Goal: Task Accomplishment & Management: Manage account settings

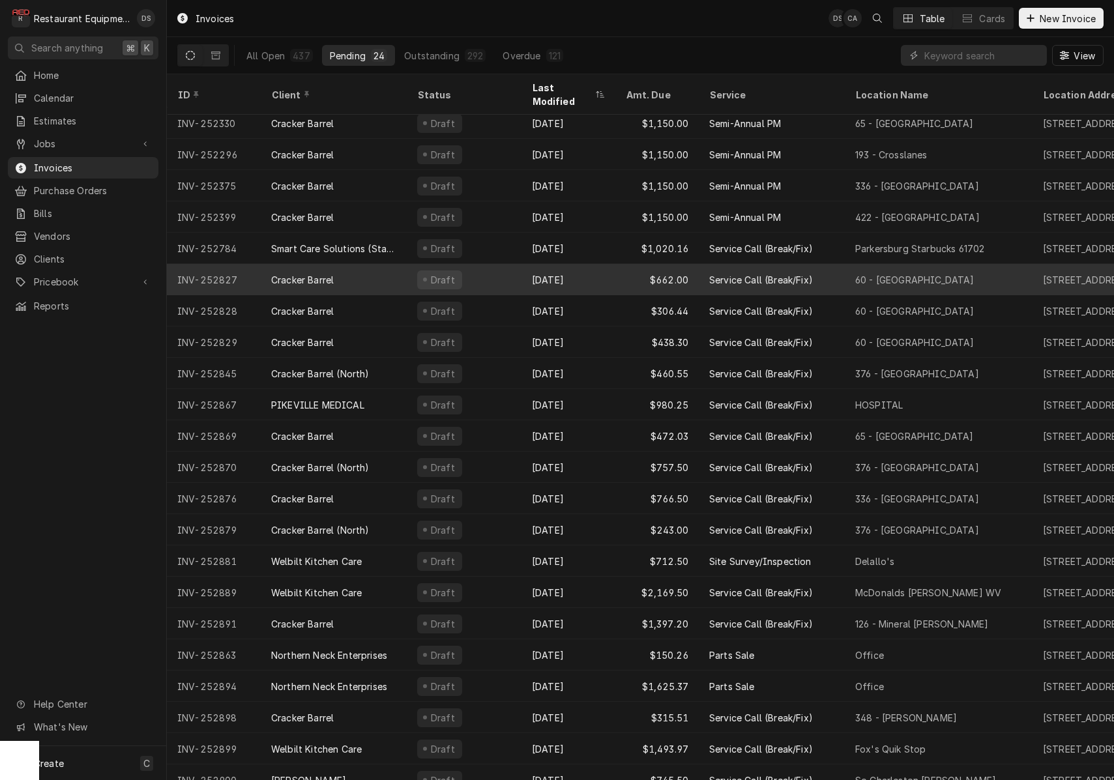
click at [360, 264] on div "Cracker Barrel" at bounding box center [334, 279] width 146 height 31
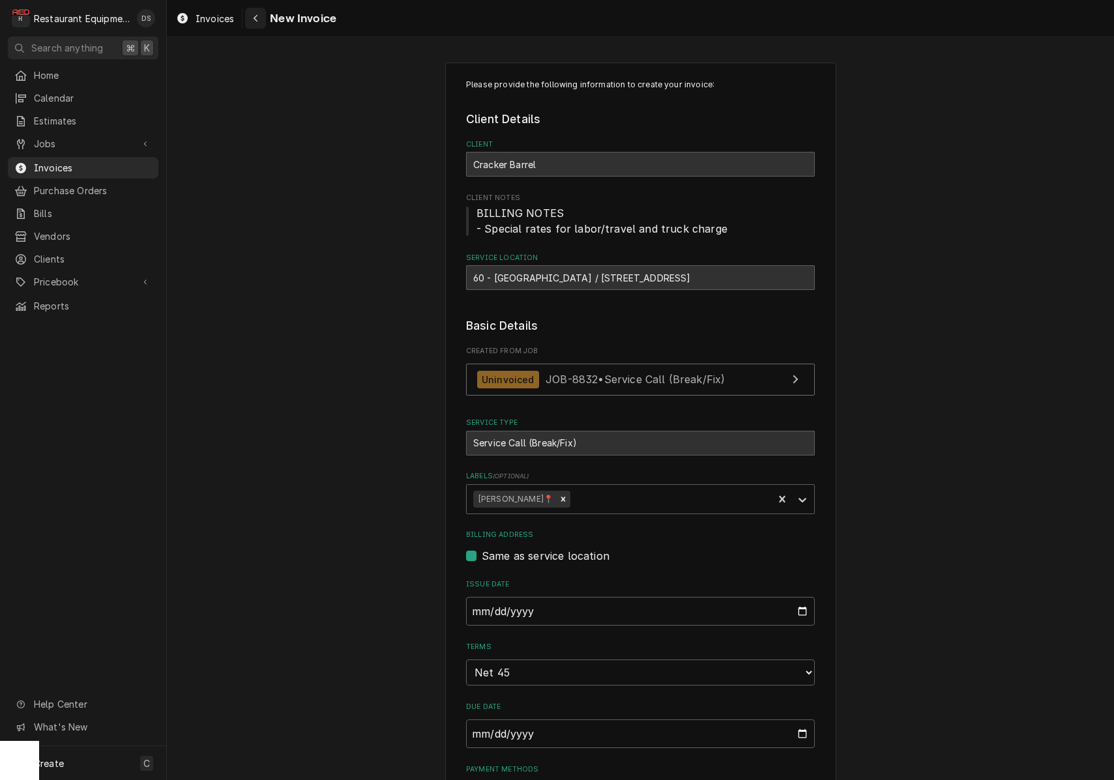
click at [254, 21] on icon "Navigate back" at bounding box center [256, 18] width 6 height 9
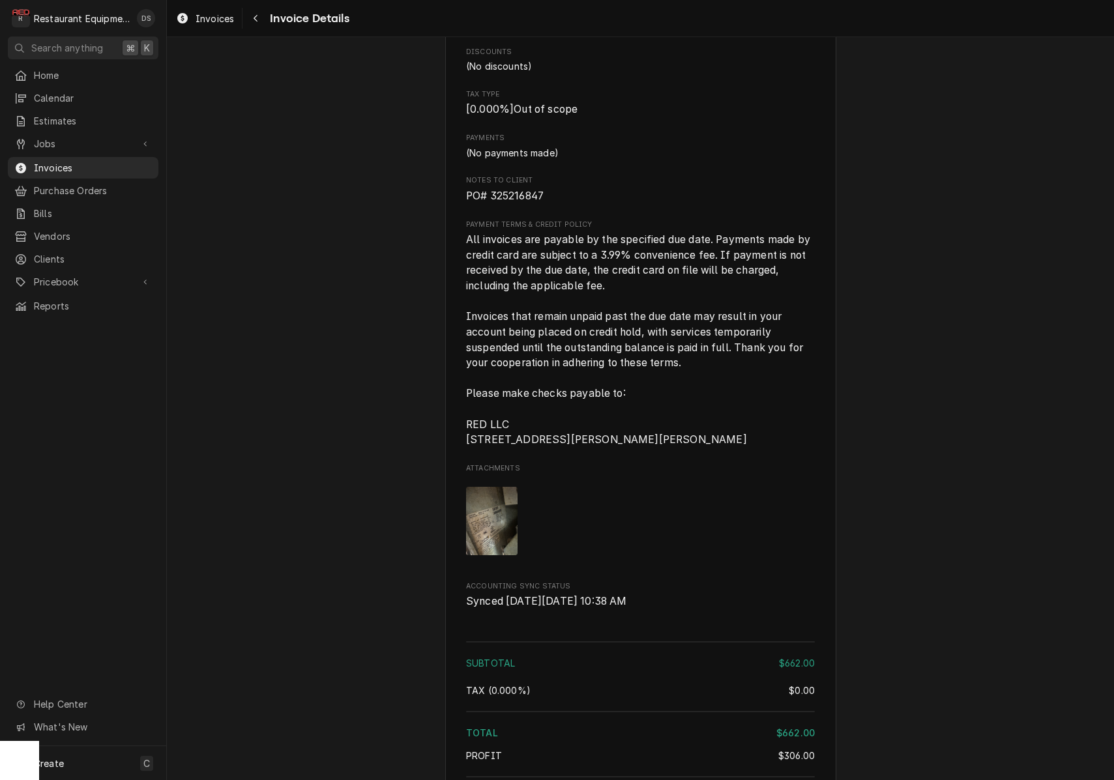
scroll to position [1952, 0]
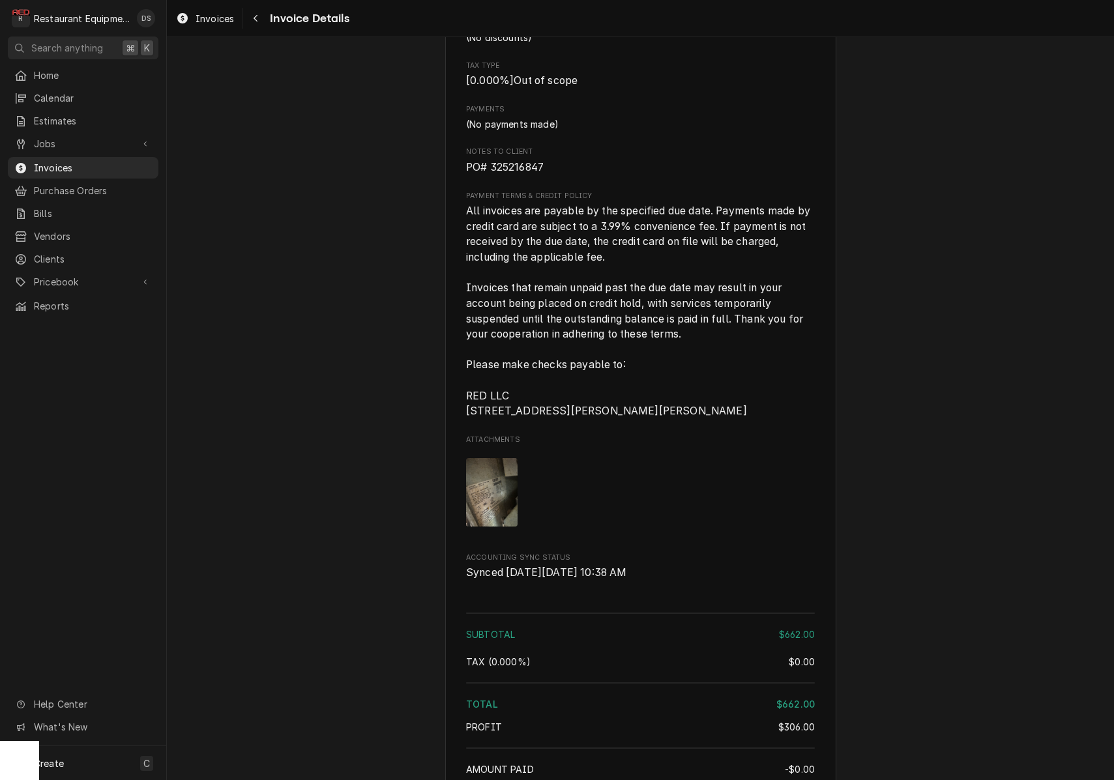
drag, startPoint x: 550, startPoint y: 188, endPoint x: 490, endPoint y: 186, distance: 60.0
click at [490, 175] on span "PO# 325216847" at bounding box center [640, 168] width 349 height 16
copy span "325216847"
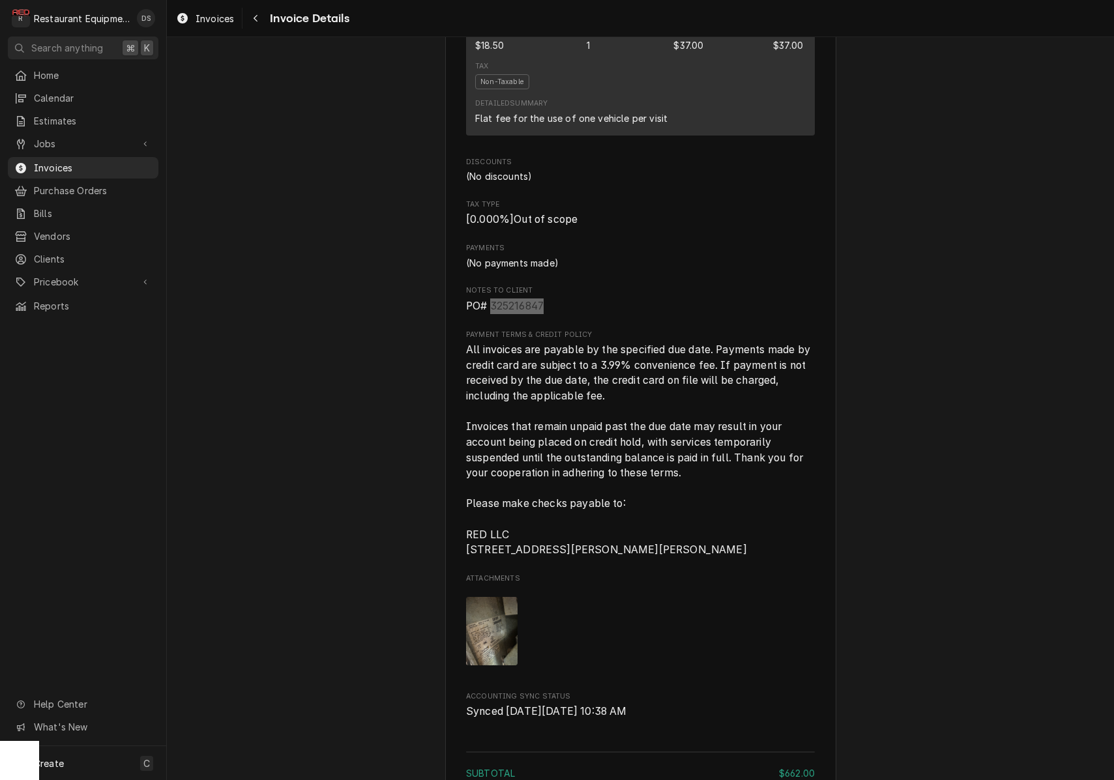
scroll to position [1709, 0]
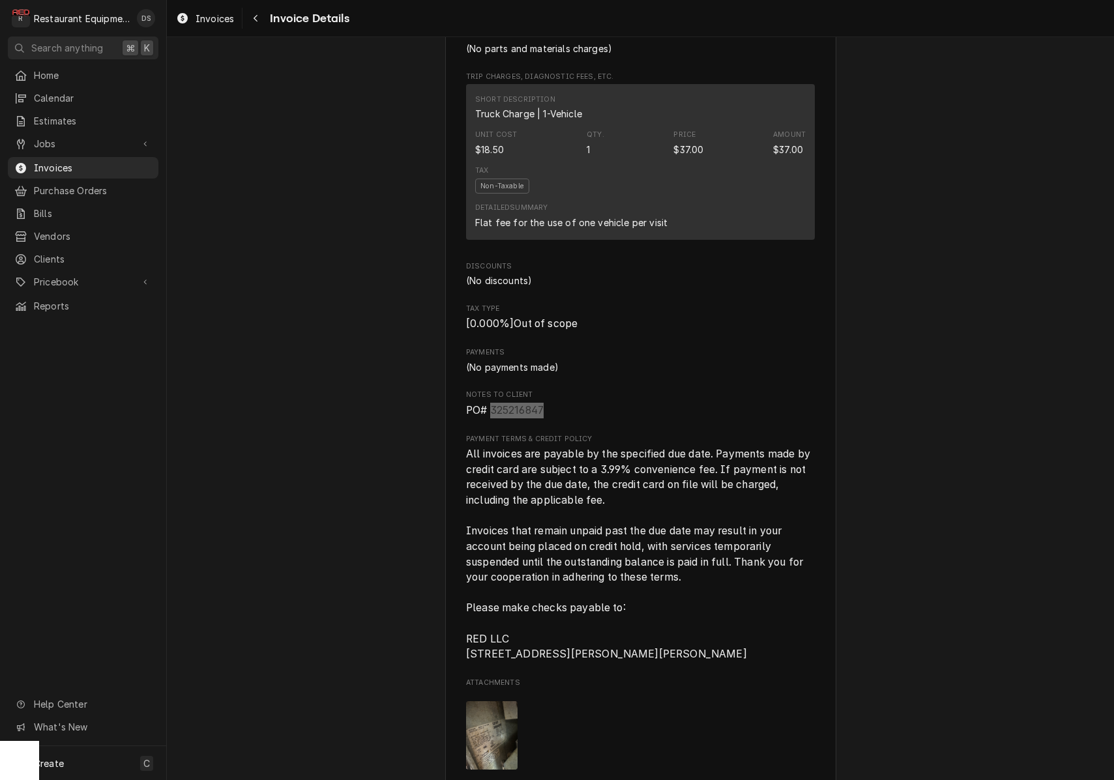
copy span "325216847"
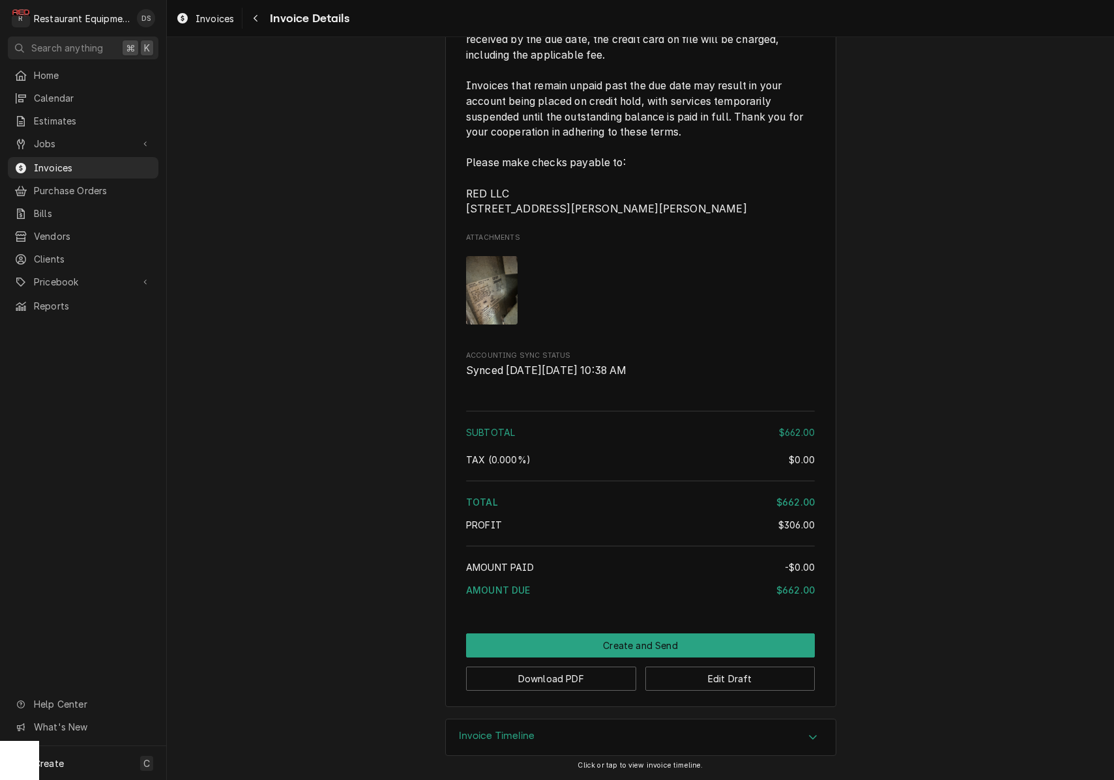
scroll to position [2180, 0]
click at [584, 684] on button "Download PDF" at bounding box center [551, 679] width 170 height 24
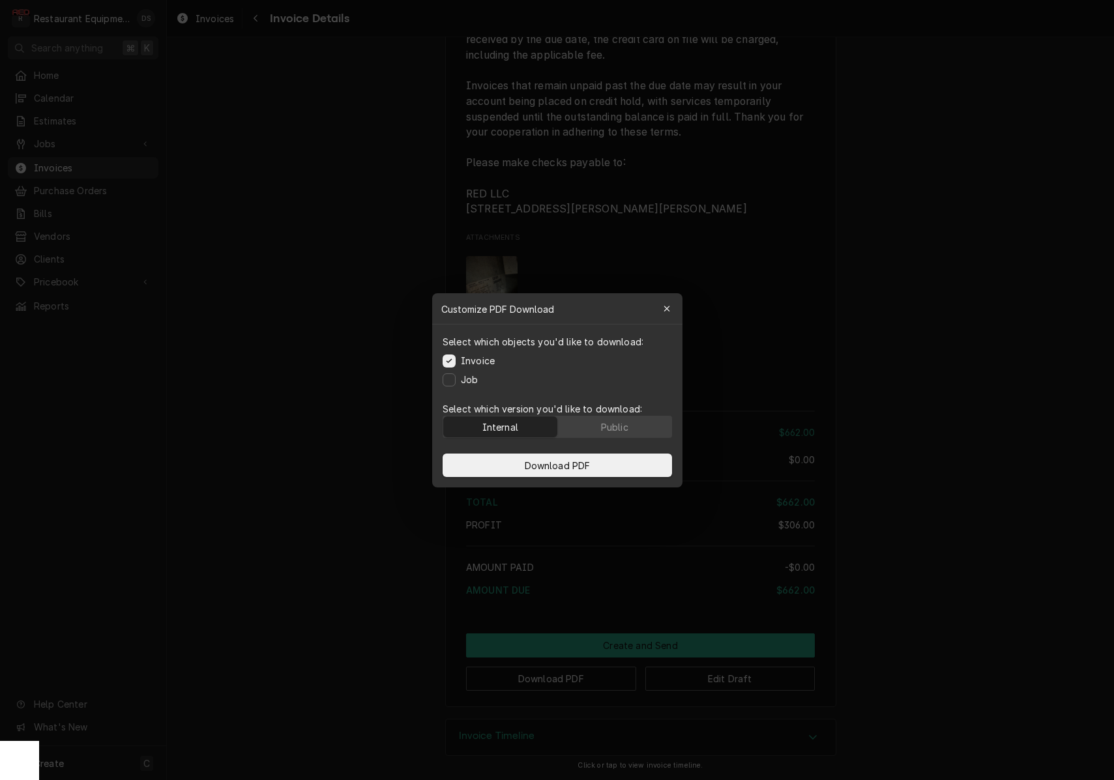
drag, startPoint x: 645, startPoint y: 432, endPoint x: 632, endPoint y: 447, distance: 20.0
click at [645, 432] on button "Public" at bounding box center [614, 427] width 114 height 21
click at [618, 464] on button "Download PDF" at bounding box center [558, 465] width 230 height 23
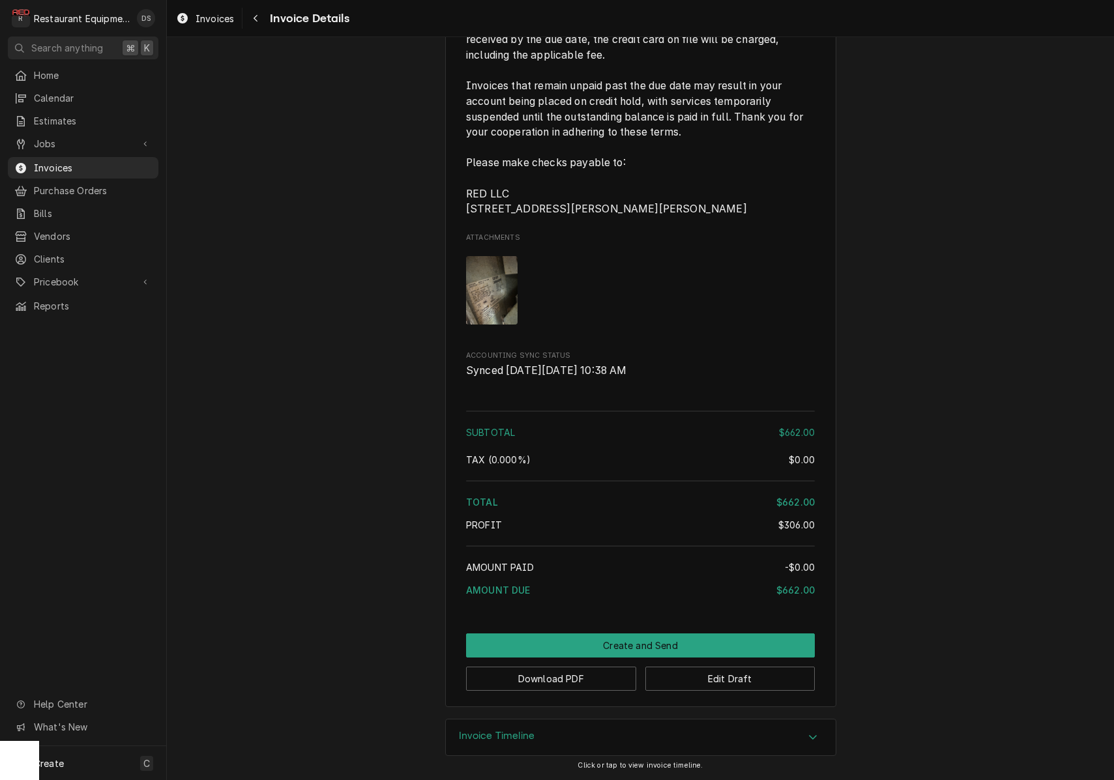
scroll to position [0, 0]
click at [662, 646] on button "Create and Send" at bounding box center [640, 646] width 349 height 24
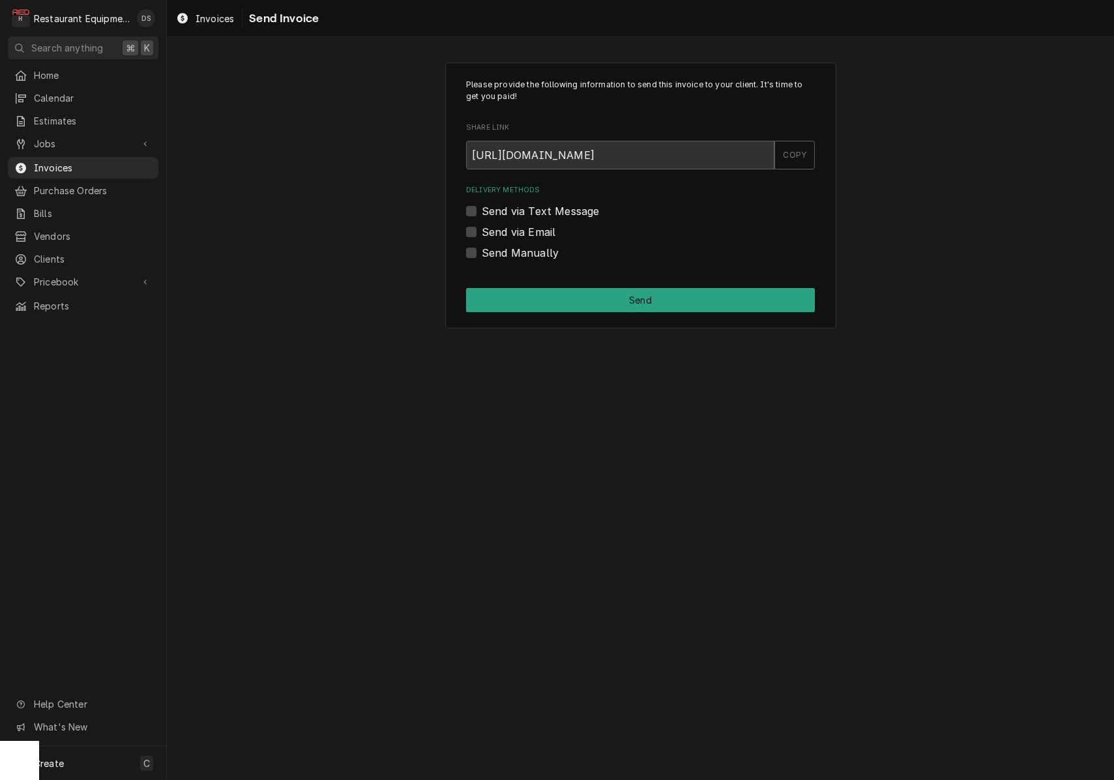
click at [482, 254] on label "Send Manually" at bounding box center [520, 253] width 77 height 16
click at [482, 254] on input "Send Manually" at bounding box center [656, 259] width 349 height 29
checkbox input "true"
click at [555, 295] on button "Send" at bounding box center [640, 300] width 349 height 24
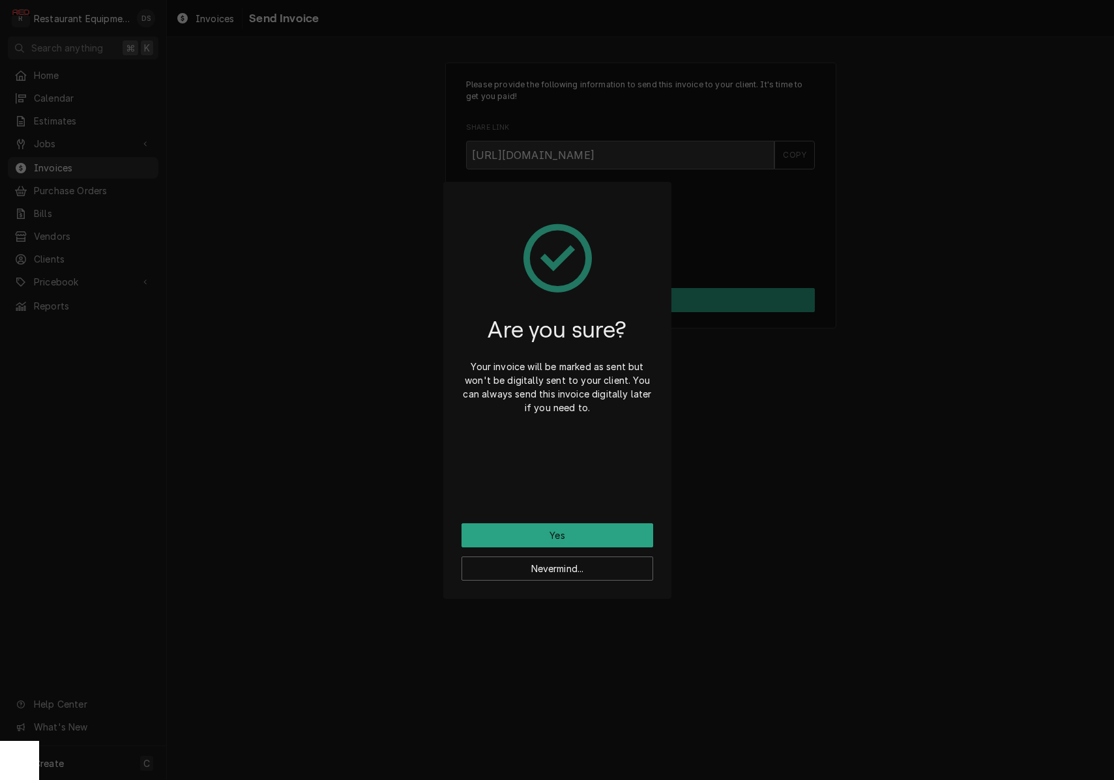
click at [584, 539] on button "Yes" at bounding box center [558, 536] width 192 height 24
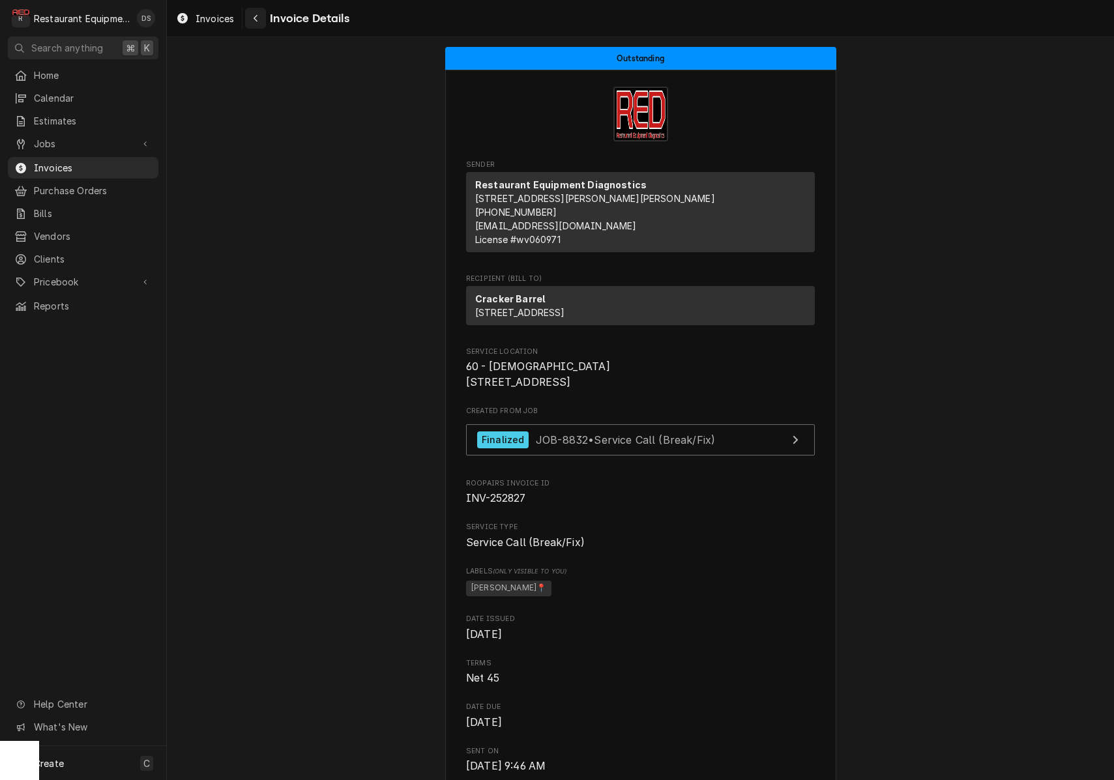
click at [258, 20] on icon "Navigate back" at bounding box center [256, 18] width 6 height 9
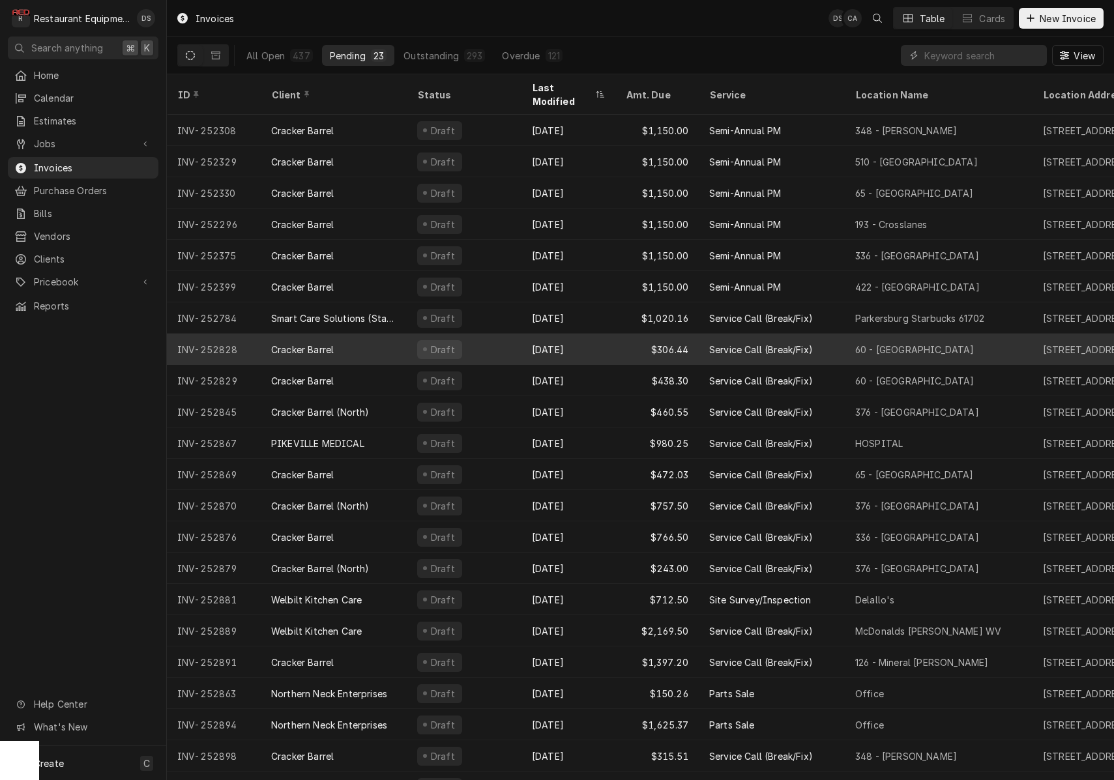
click at [609, 342] on div "Sep 17" at bounding box center [569, 349] width 94 height 31
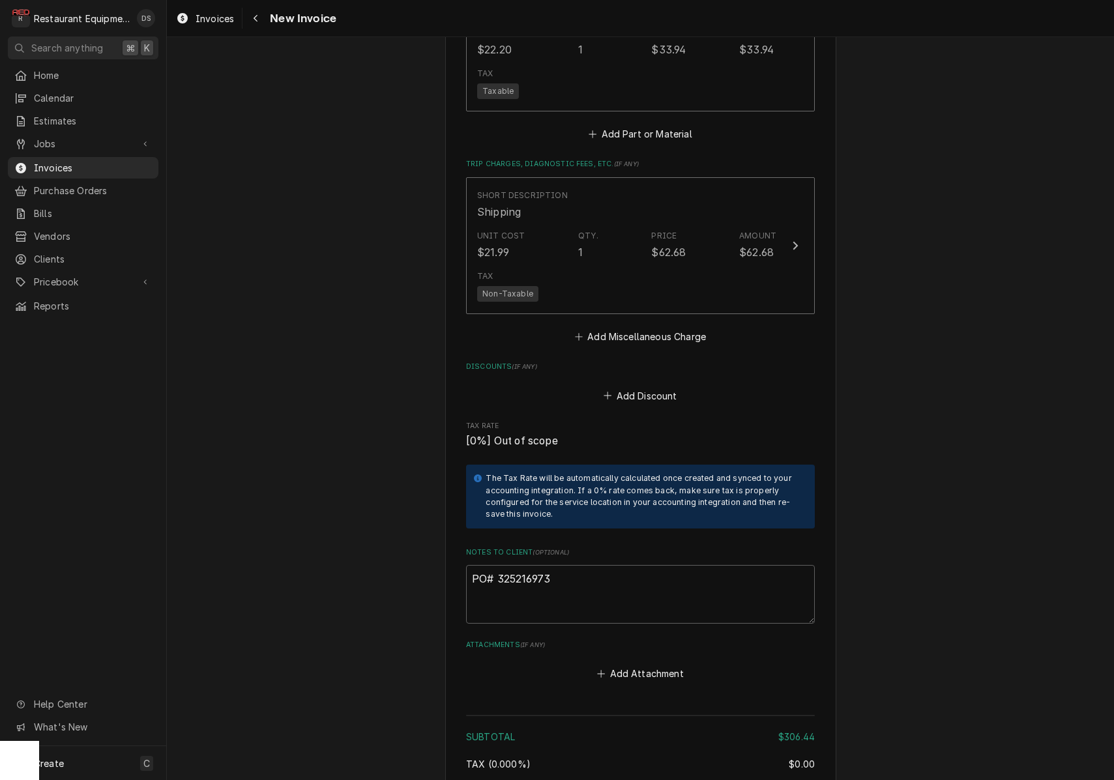
scroll to position [2054, 0]
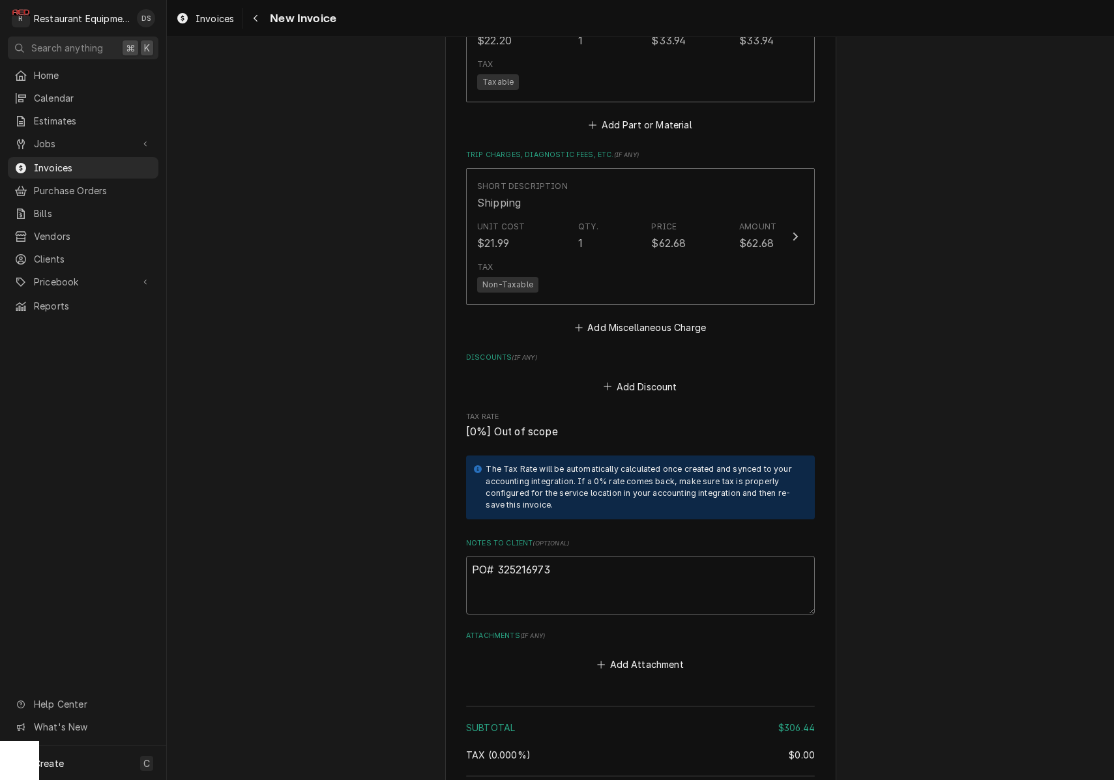
drag, startPoint x: 563, startPoint y: 552, endPoint x: 497, endPoint y: 551, distance: 65.2
click at [497, 556] on textarea "PO# 325216973" at bounding box center [640, 585] width 349 height 59
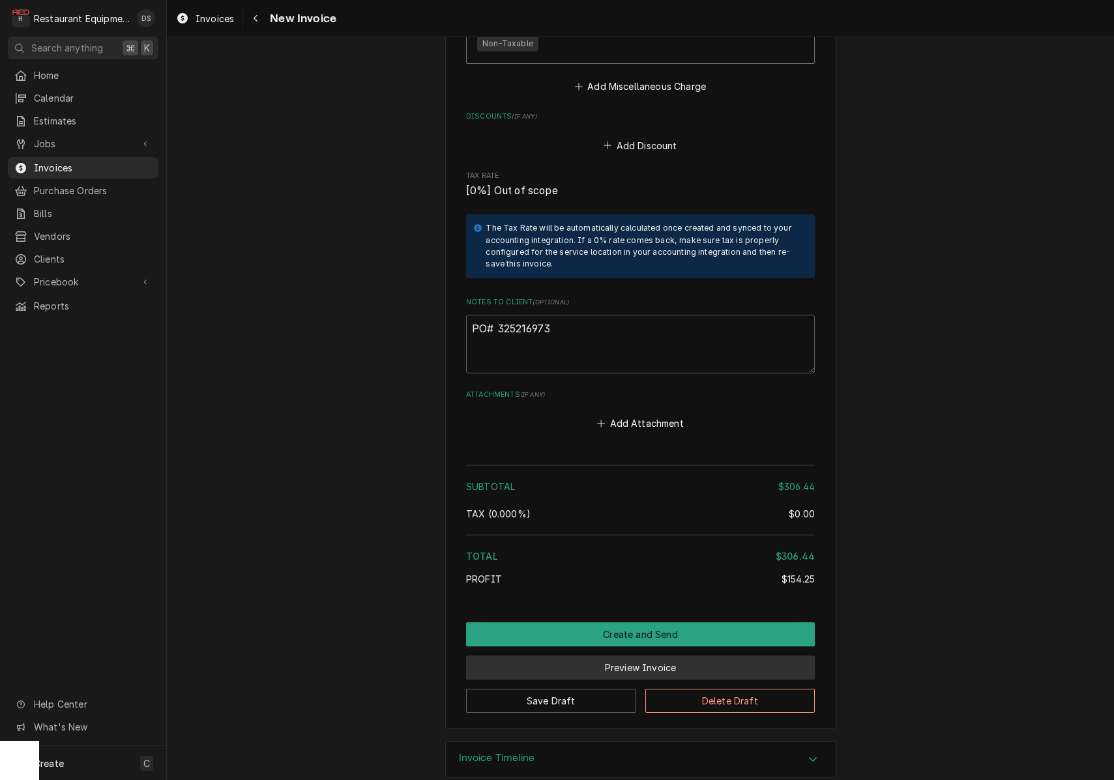
click at [627, 656] on button "Preview Invoice" at bounding box center [640, 668] width 349 height 24
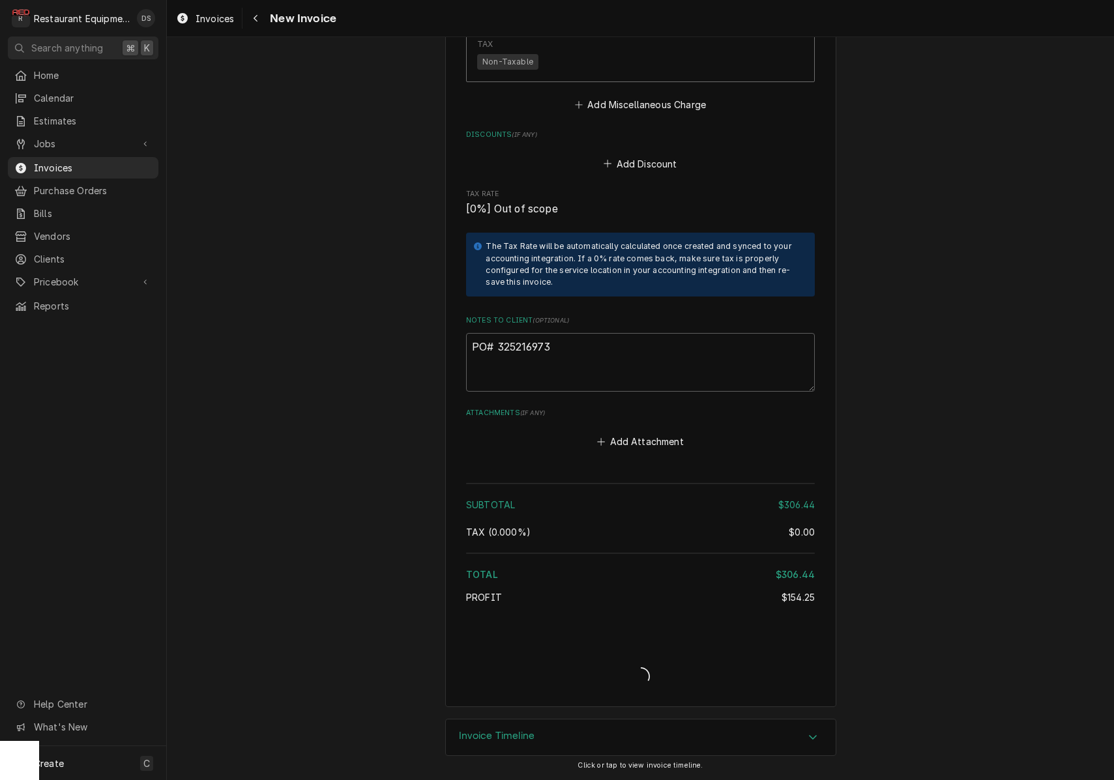
scroll to position [2255, 0]
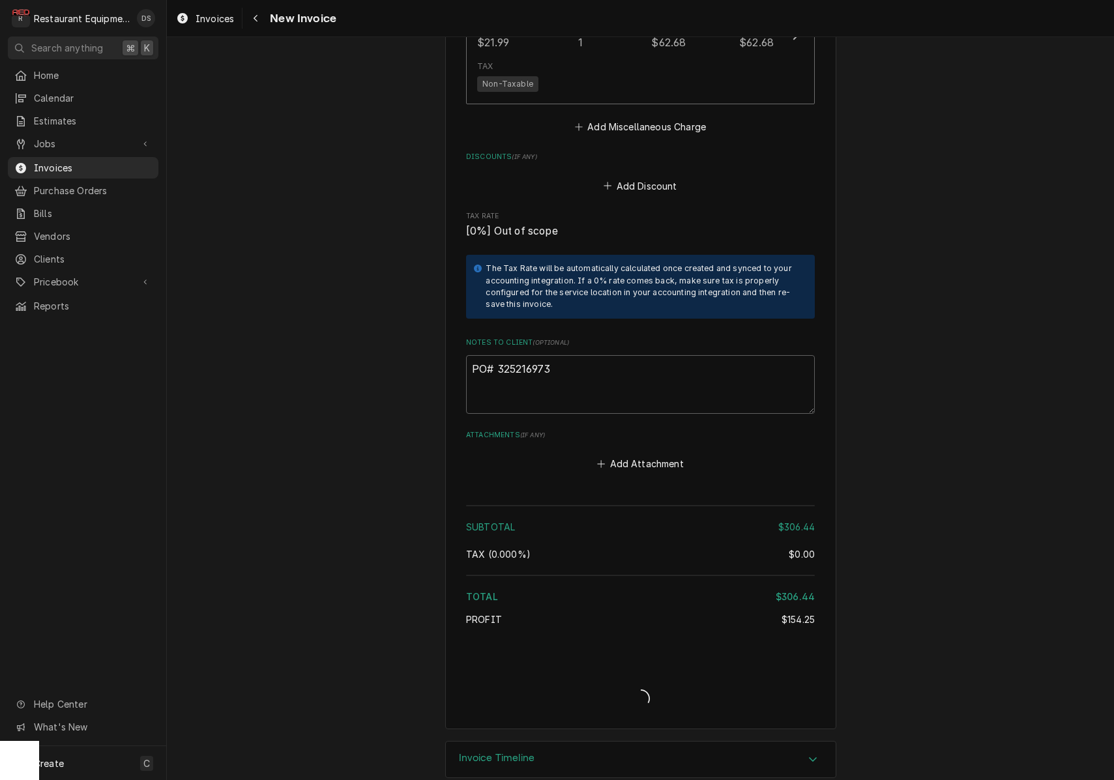
type textarea "x"
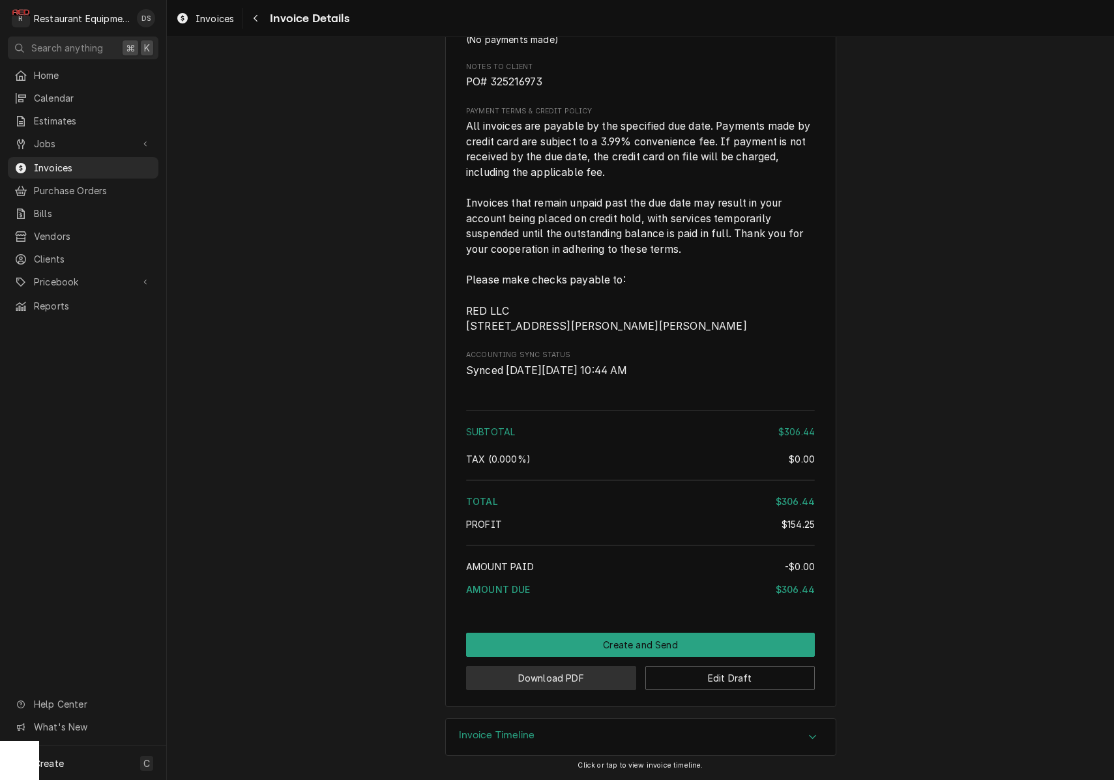
scroll to position [2092, 0]
click at [571, 683] on button "Download PDF" at bounding box center [551, 678] width 170 height 24
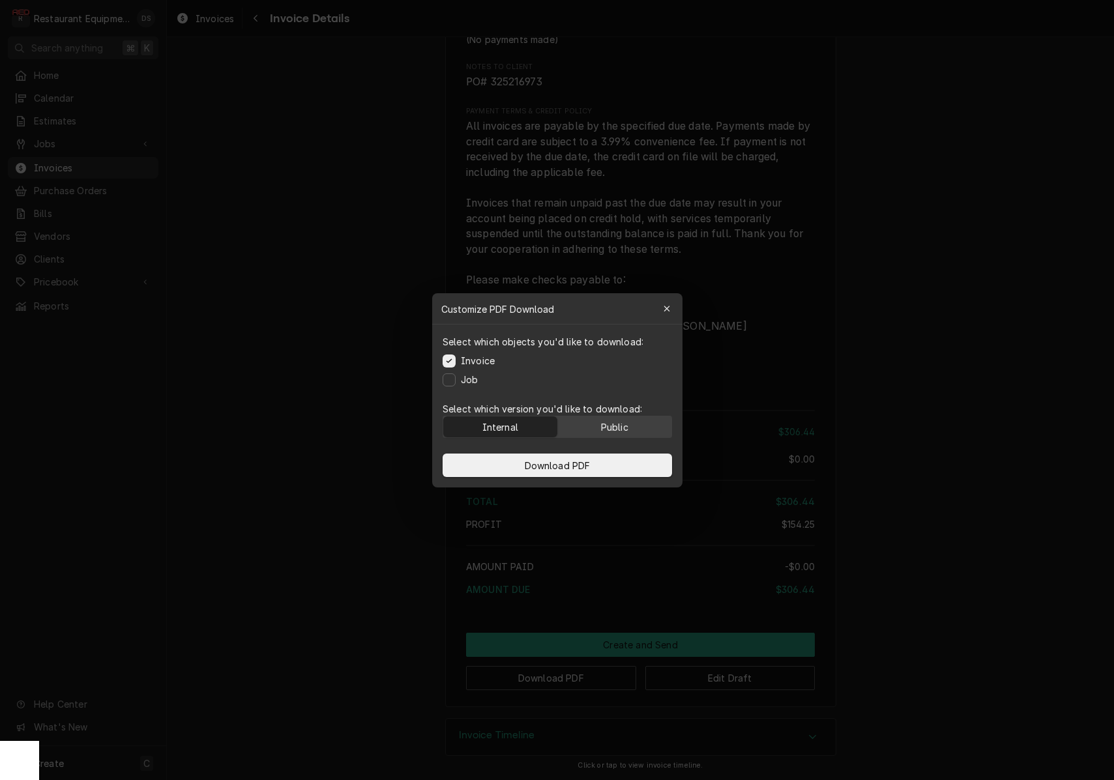
click at [642, 424] on button "Public" at bounding box center [614, 427] width 114 height 21
click at [629, 460] on button "Download PDF" at bounding box center [558, 465] width 230 height 23
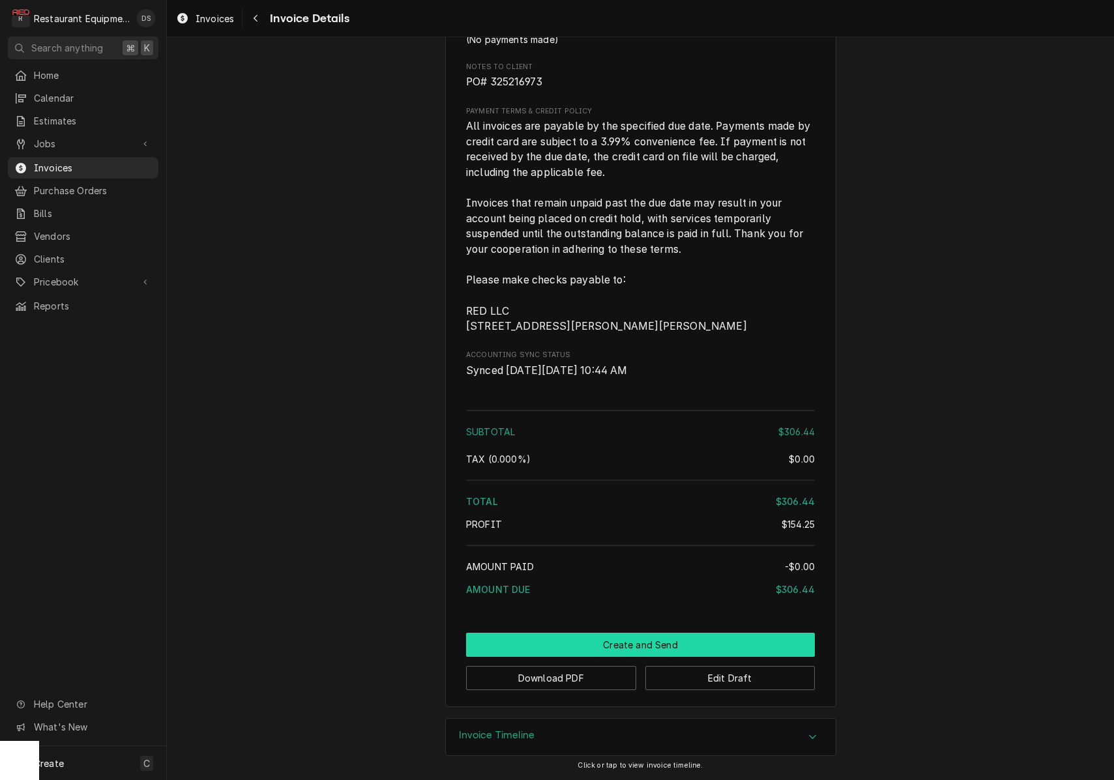
click at [721, 644] on button "Create and Send" at bounding box center [640, 645] width 349 height 24
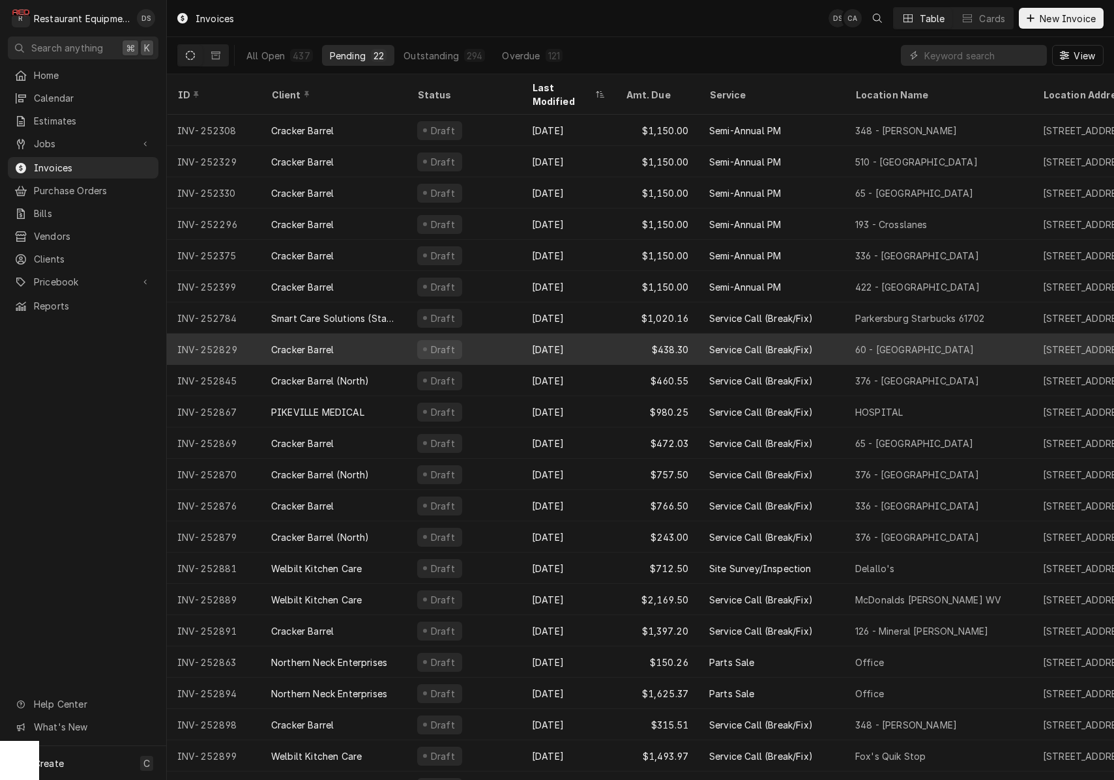
click at [584, 334] on div "Sep 17" at bounding box center [569, 349] width 94 height 31
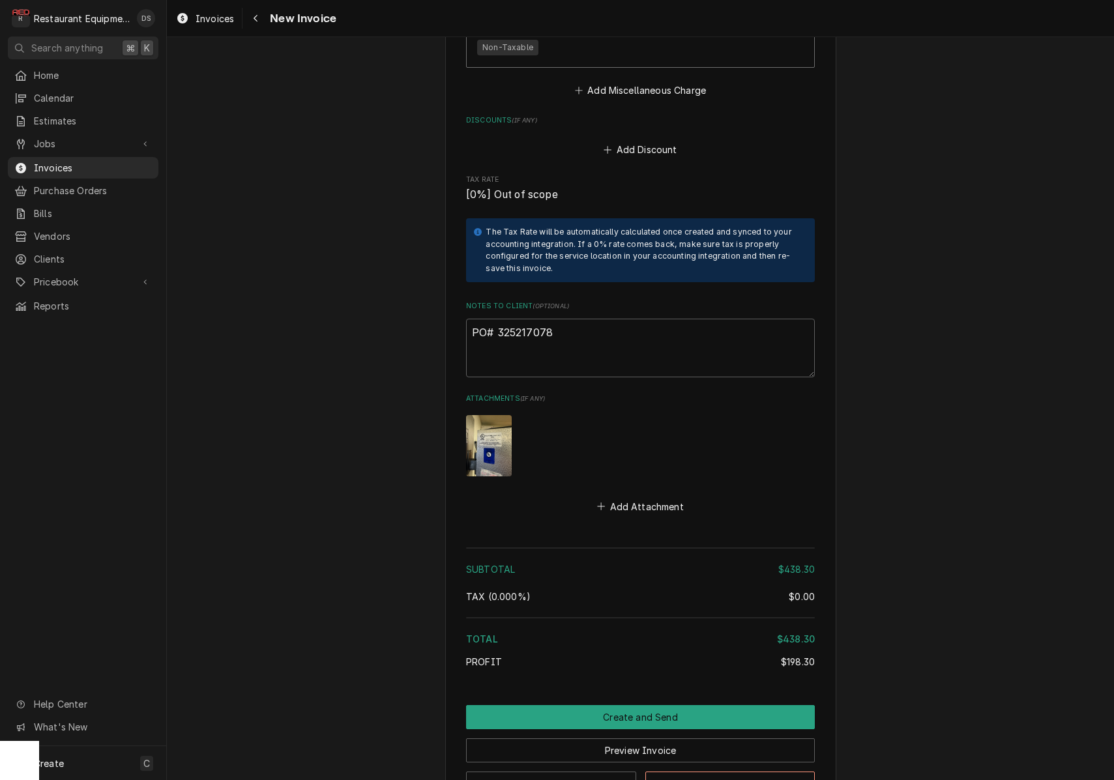
scroll to position [2094, 0]
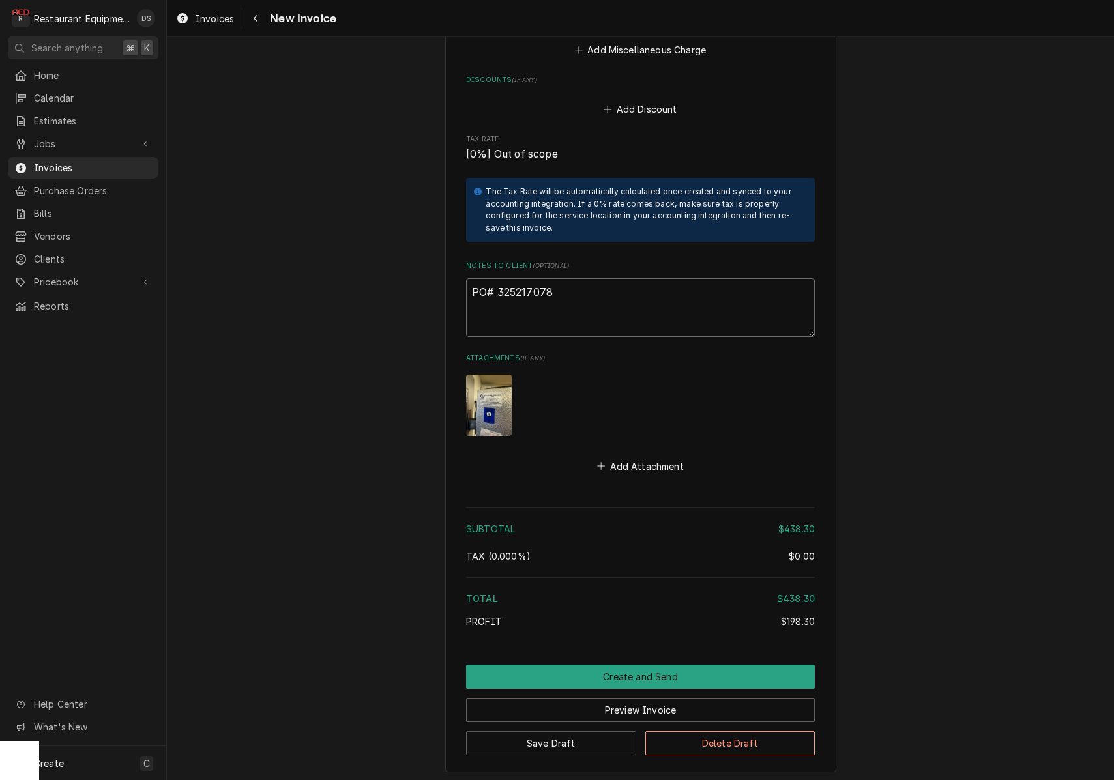
drag, startPoint x: 551, startPoint y: 260, endPoint x: 505, endPoint y: 258, distance: 46.3
click at [498, 278] on textarea "PO# 325217078" at bounding box center [640, 307] width 349 height 59
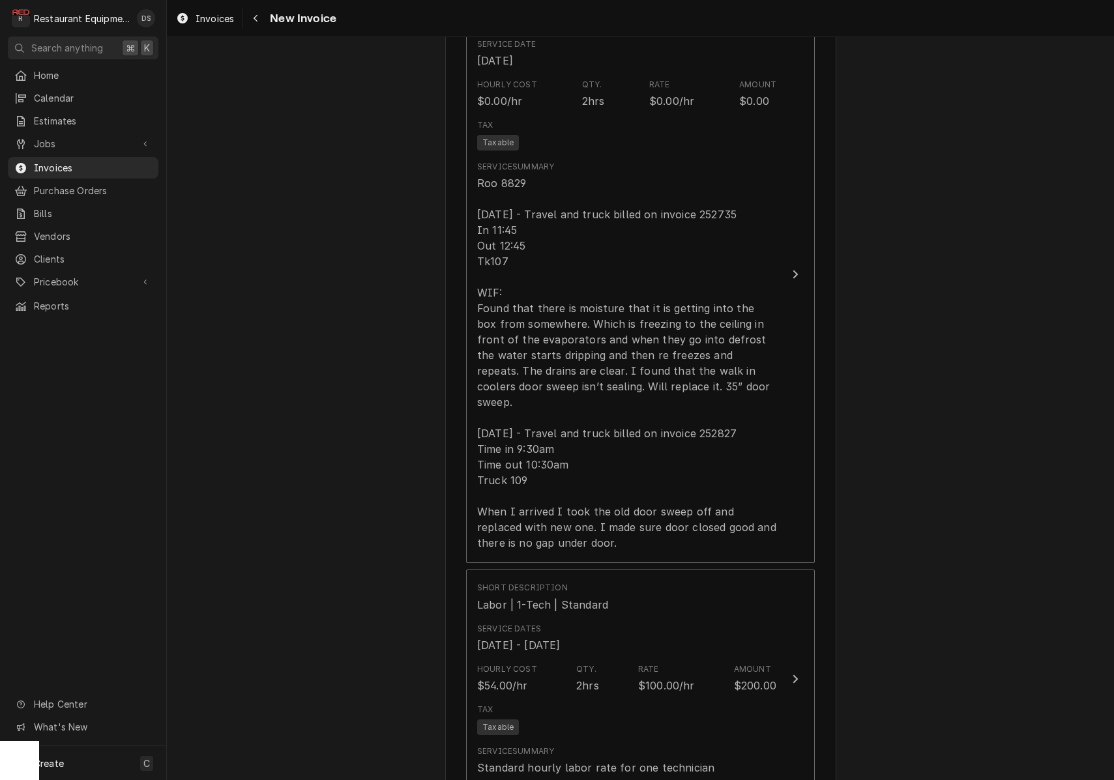
scroll to position [883, 0]
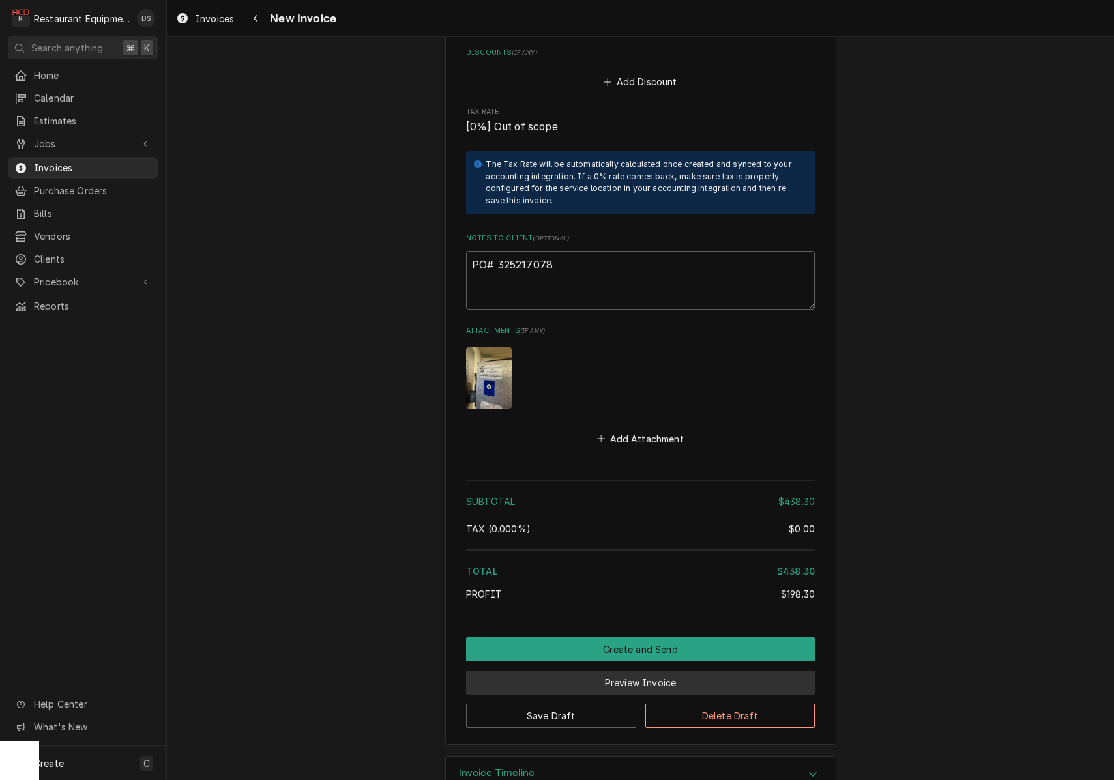
click at [637, 671] on button "Preview Invoice" at bounding box center [640, 683] width 349 height 24
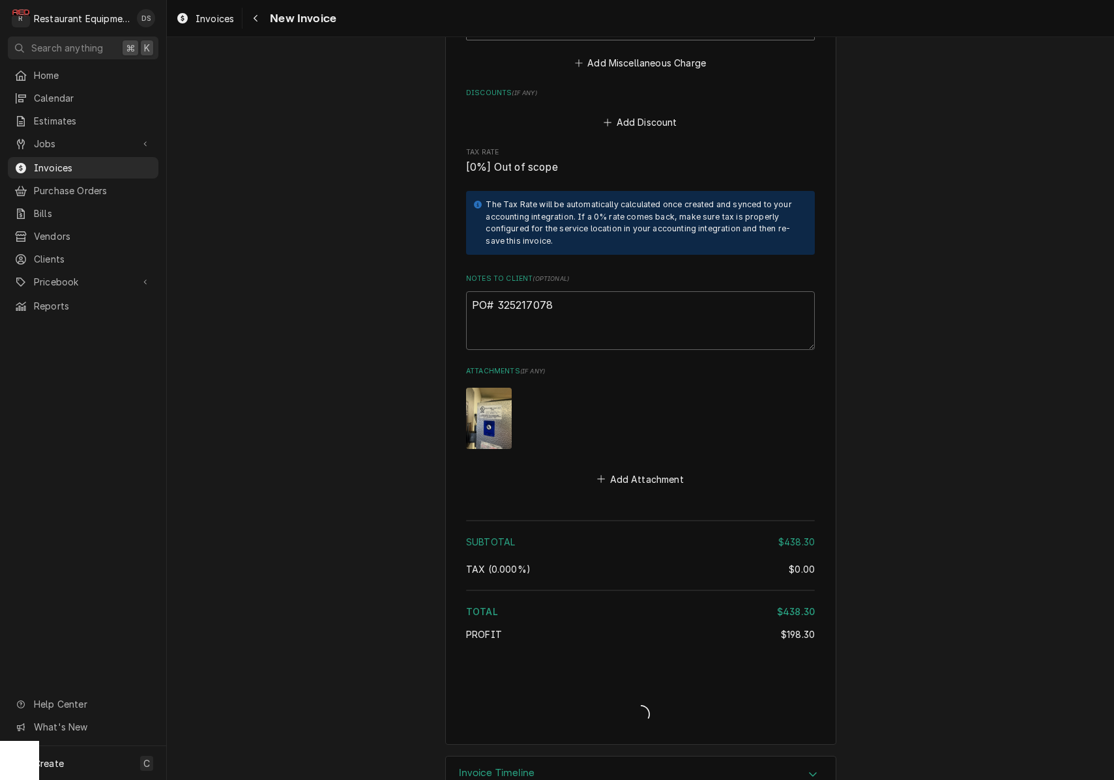
type textarea "x"
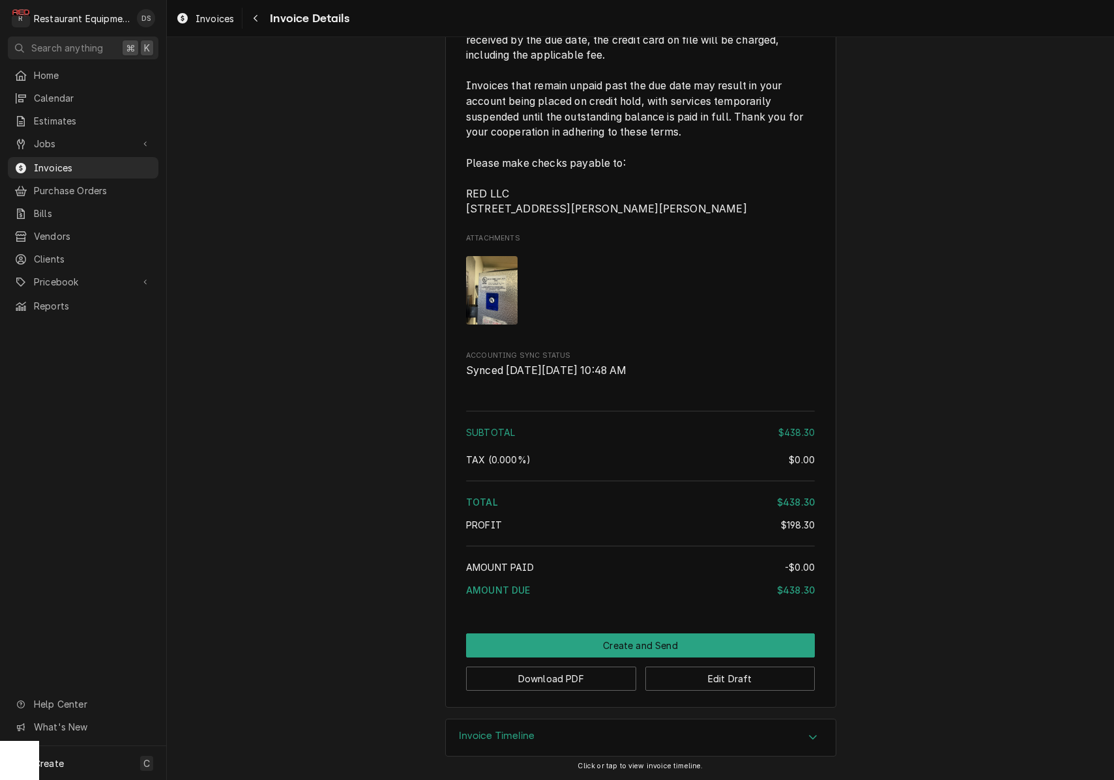
scroll to position [2041, 0]
click at [543, 684] on button "Download PDF" at bounding box center [551, 679] width 170 height 24
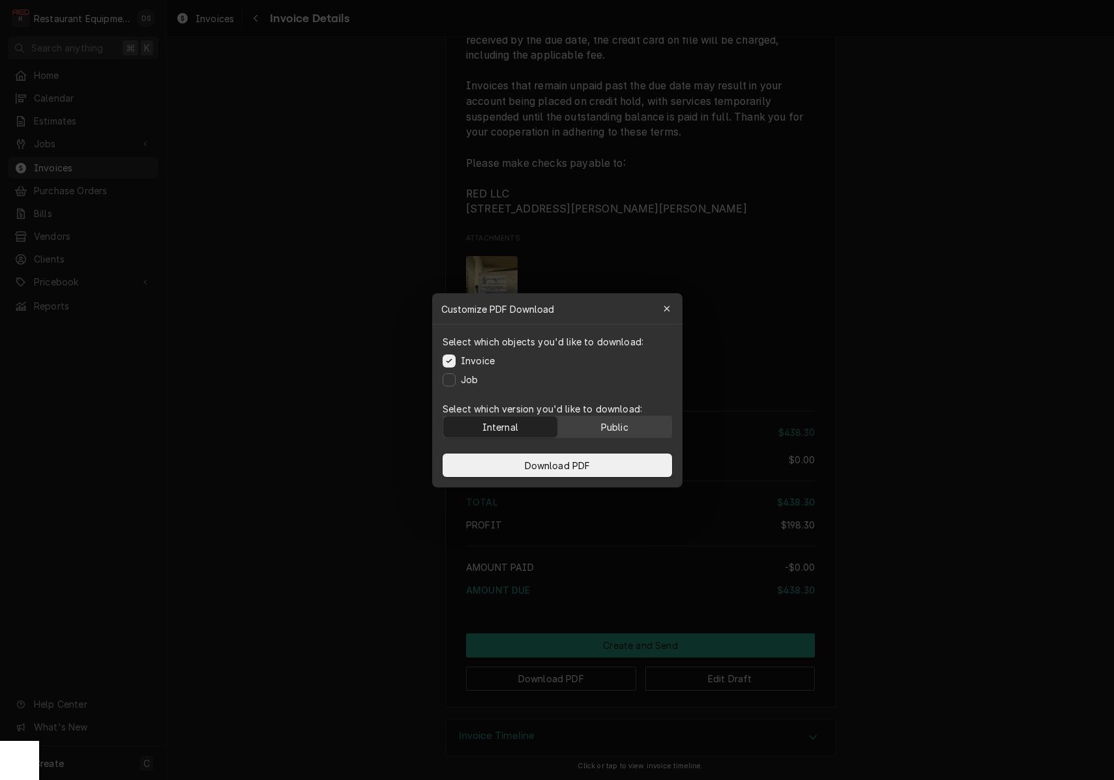
click at [618, 421] on div "Public" at bounding box center [614, 427] width 27 height 14
click at [608, 465] on button "Download PDF" at bounding box center [558, 465] width 230 height 23
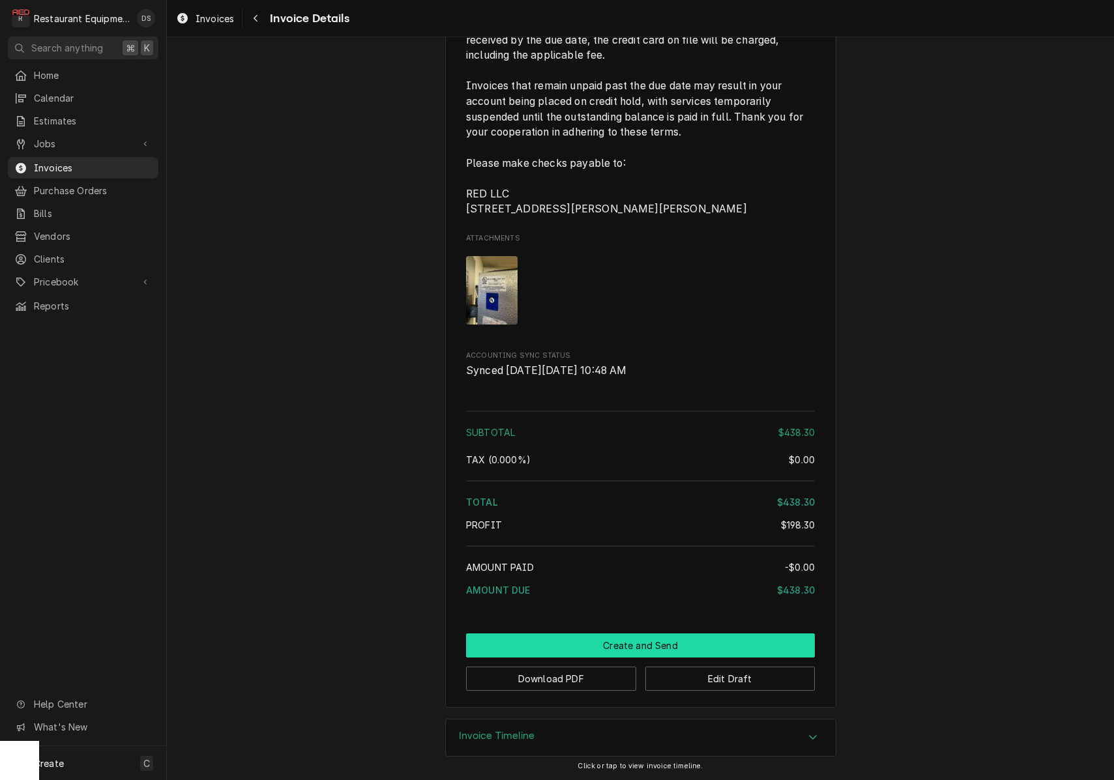
click at [642, 648] on button "Create and Send" at bounding box center [640, 646] width 349 height 24
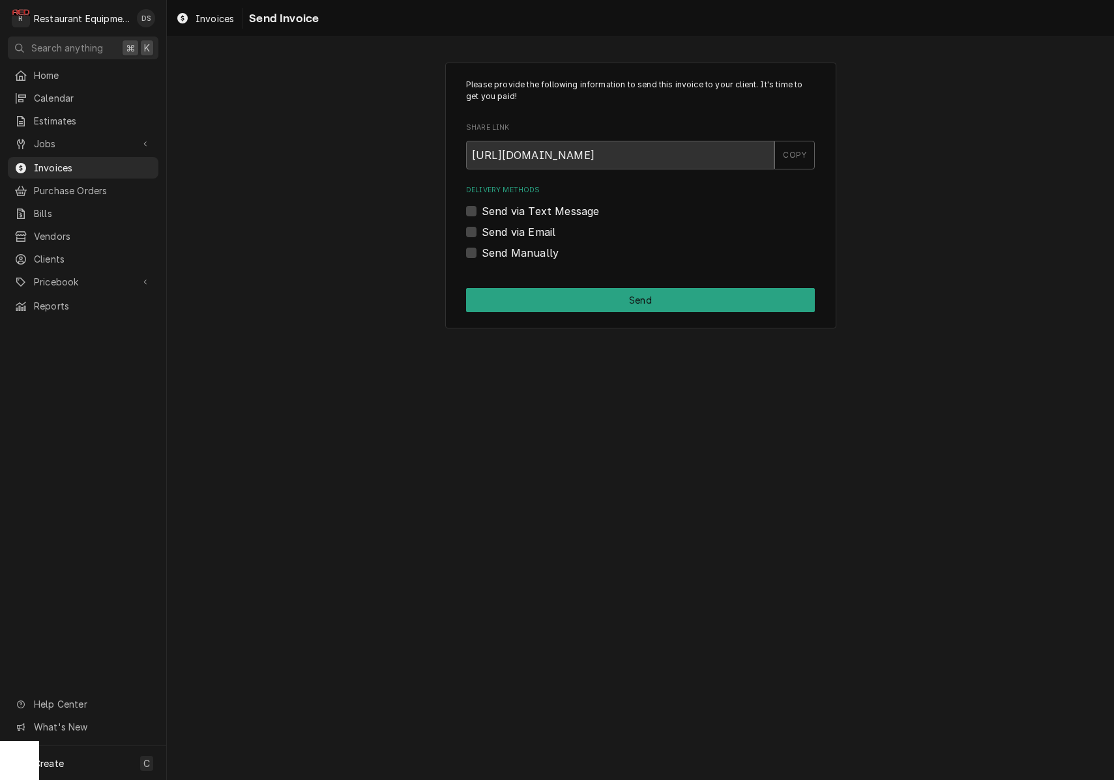
drag, startPoint x: 471, startPoint y: 255, endPoint x: 490, endPoint y: 265, distance: 21.3
click at [482, 255] on label "Send Manually" at bounding box center [520, 253] width 77 height 16
click at [482, 255] on input "Send Manually" at bounding box center [656, 259] width 349 height 29
checkbox input "true"
click at [565, 295] on button "Send" at bounding box center [640, 300] width 349 height 24
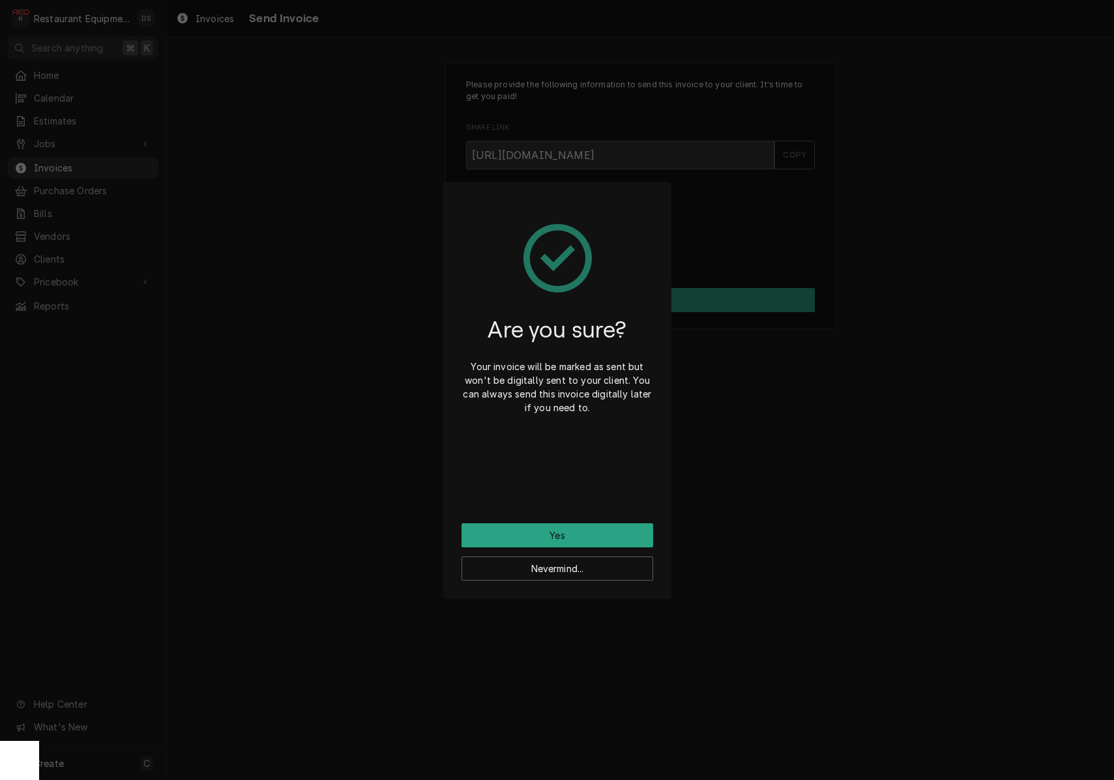
click at [586, 529] on button "Yes" at bounding box center [558, 536] width 192 height 24
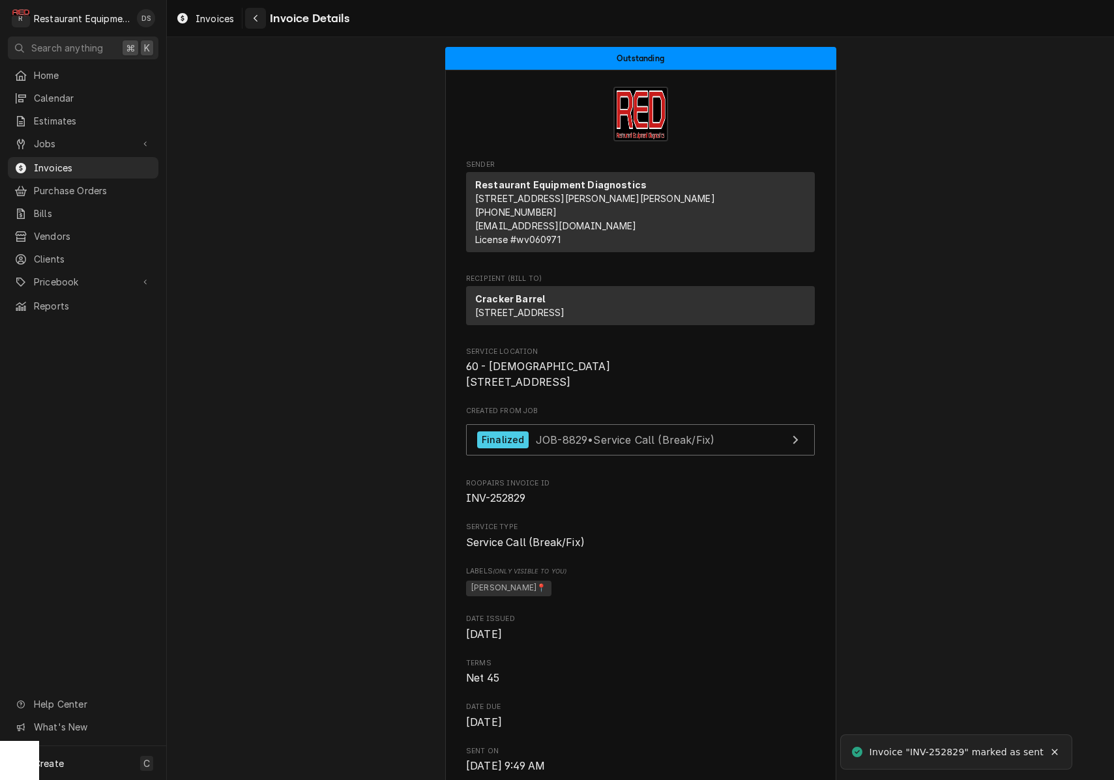
click at [251, 19] on div "Navigate back" at bounding box center [255, 18] width 13 height 13
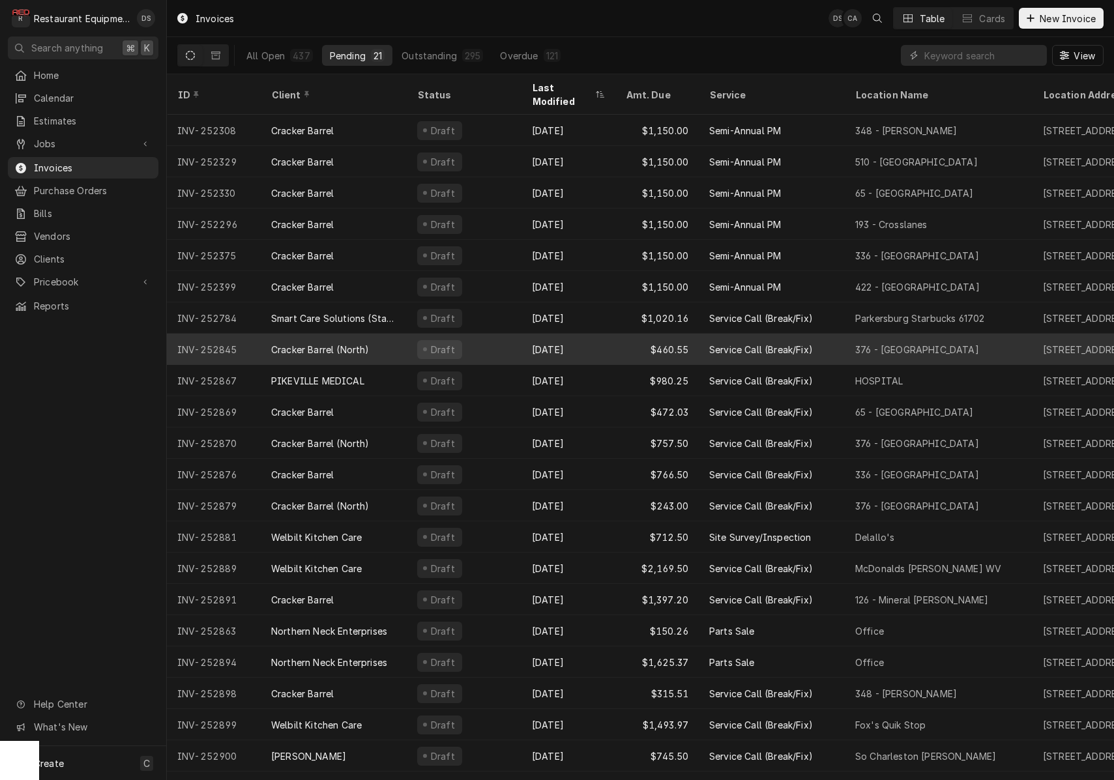
click at [543, 334] on div "[DATE]" at bounding box center [569, 349] width 94 height 31
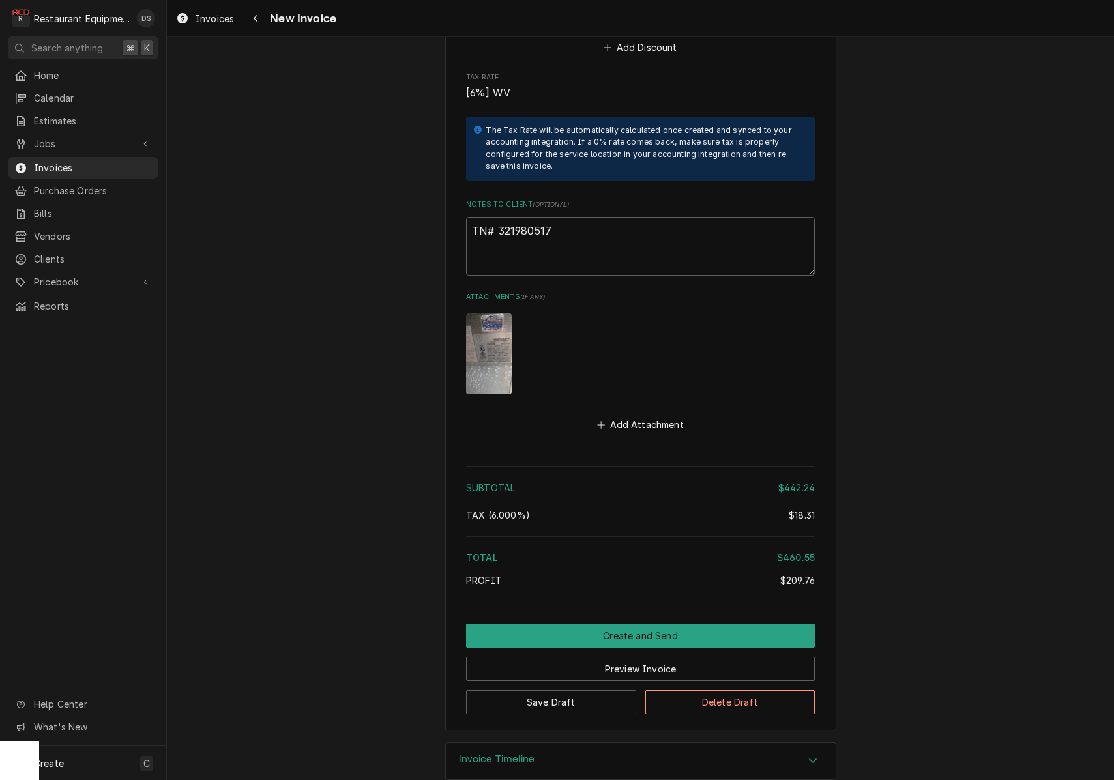
scroll to position [2715, 0]
drag, startPoint x: 553, startPoint y: 209, endPoint x: 499, endPoint y: 211, distance: 54.1
click at [499, 218] on textarea "TN# 321980517" at bounding box center [640, 247] width 349 height 59
click at [252, 16] on div "Navigate back" at bounding box center [255, 18] width 13 height 13
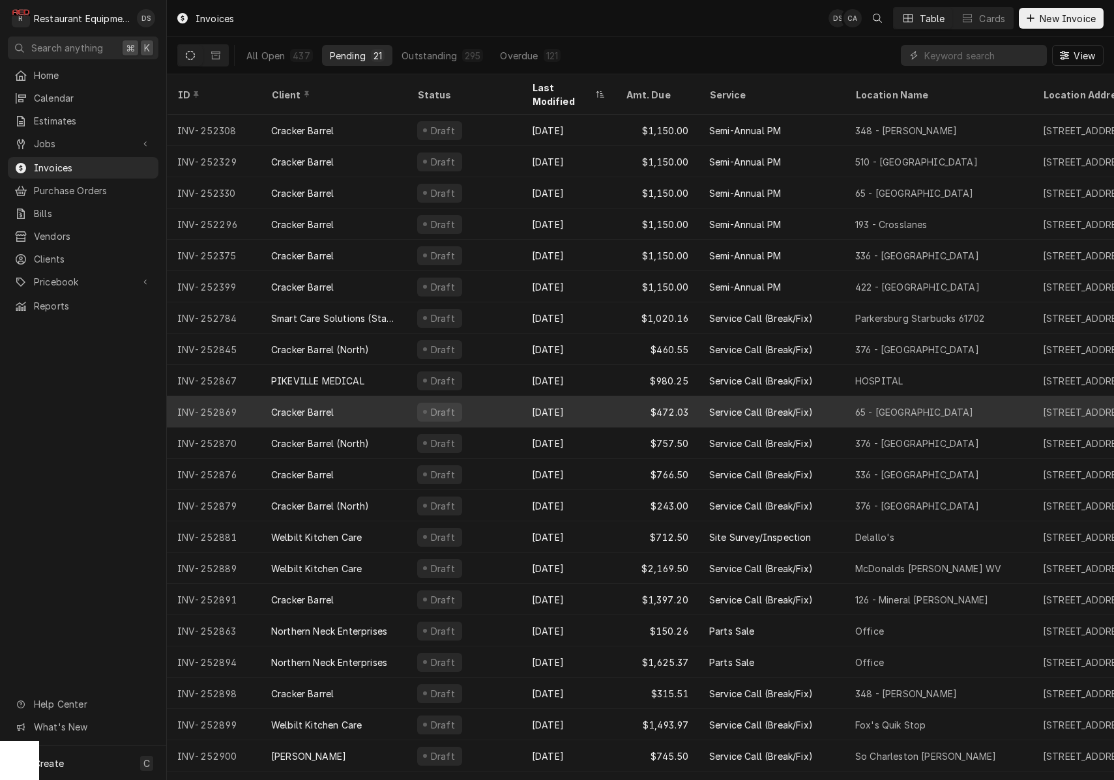
click at [498, 396] on div "Draft" at bounding box center [464, 411] width 115 height 31
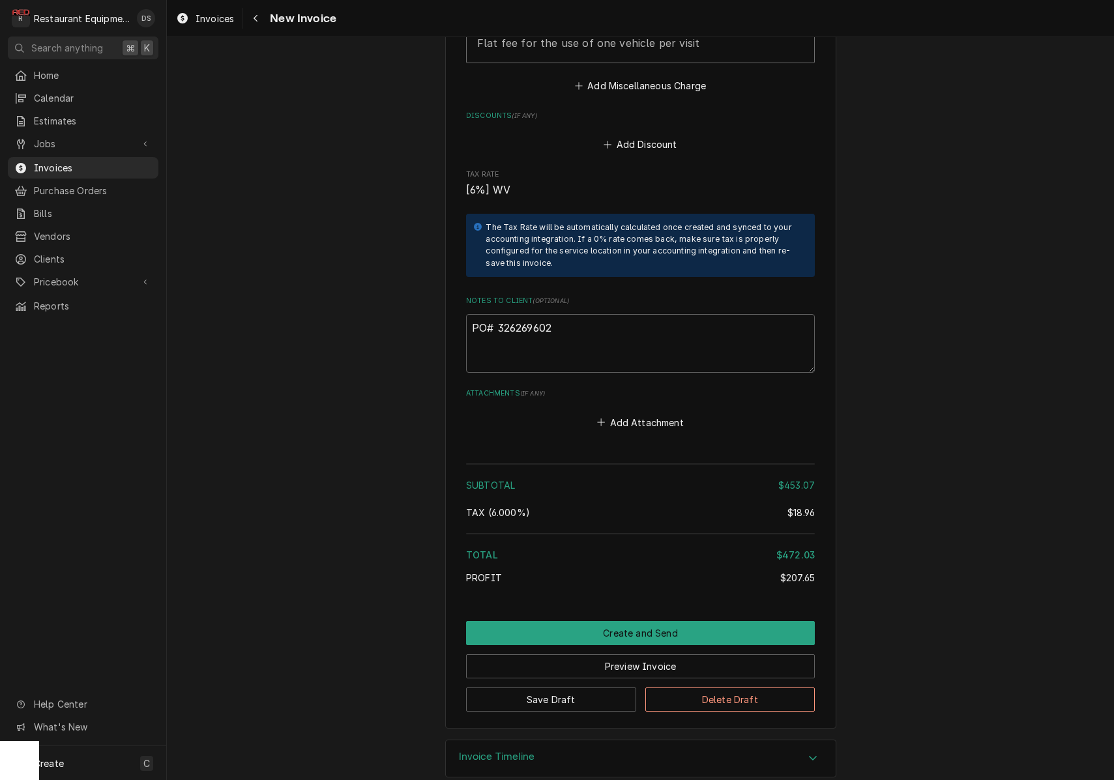
scroll to position [2285, 0]
drag, startPoint x: 560, startPoint y: 310, endPoint x: 498, endPoint y: 311, distance: 62.0
click at [498, 315] on textarea "PO# 326269602" at bounding box center [640, 344] width 349 height 59
paste textarea "1980517"
type textarea "x"
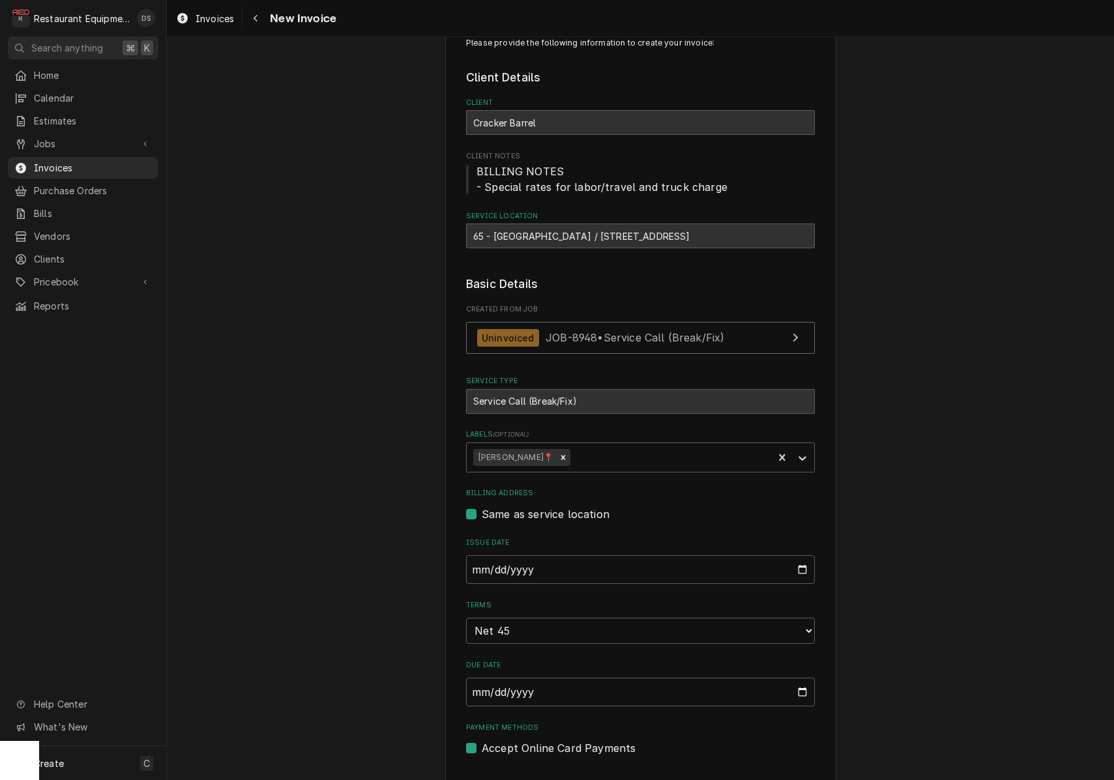
scroll to position [44, 0]
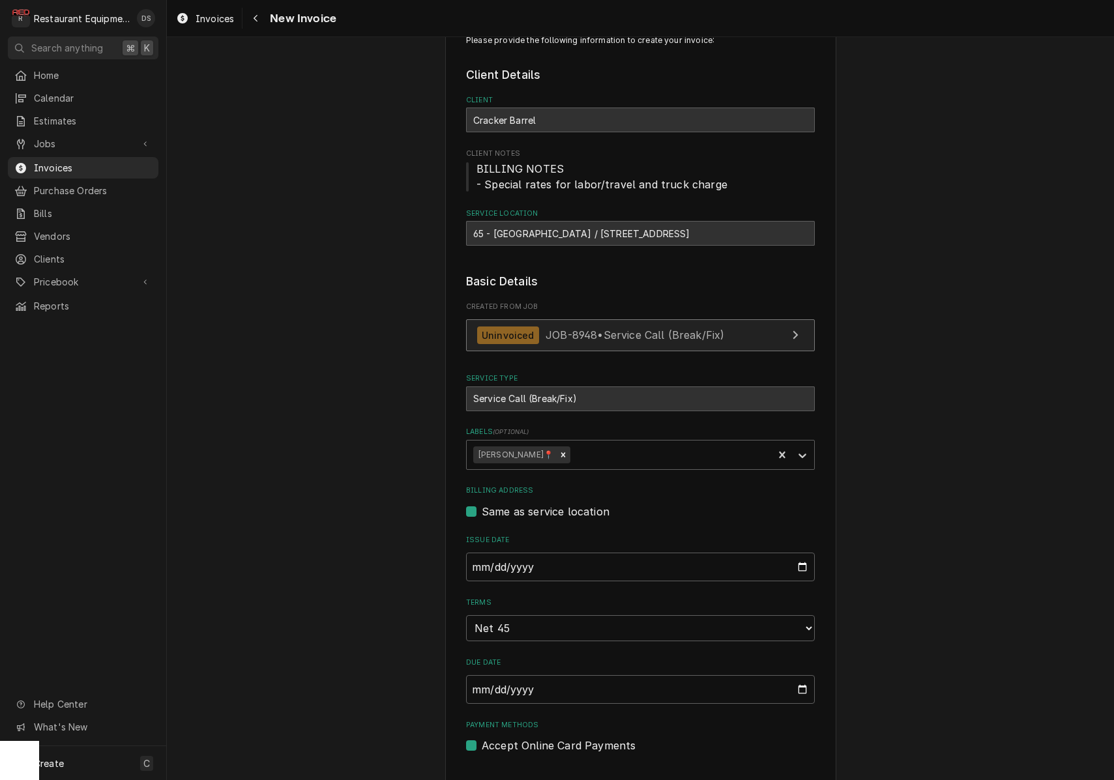
type textarea "PO# 321980517"
click at [588, 330] on span "JOB-8948 • Service Call (Break/Fix)" at bounding box center [635, 335] width 179 height 13
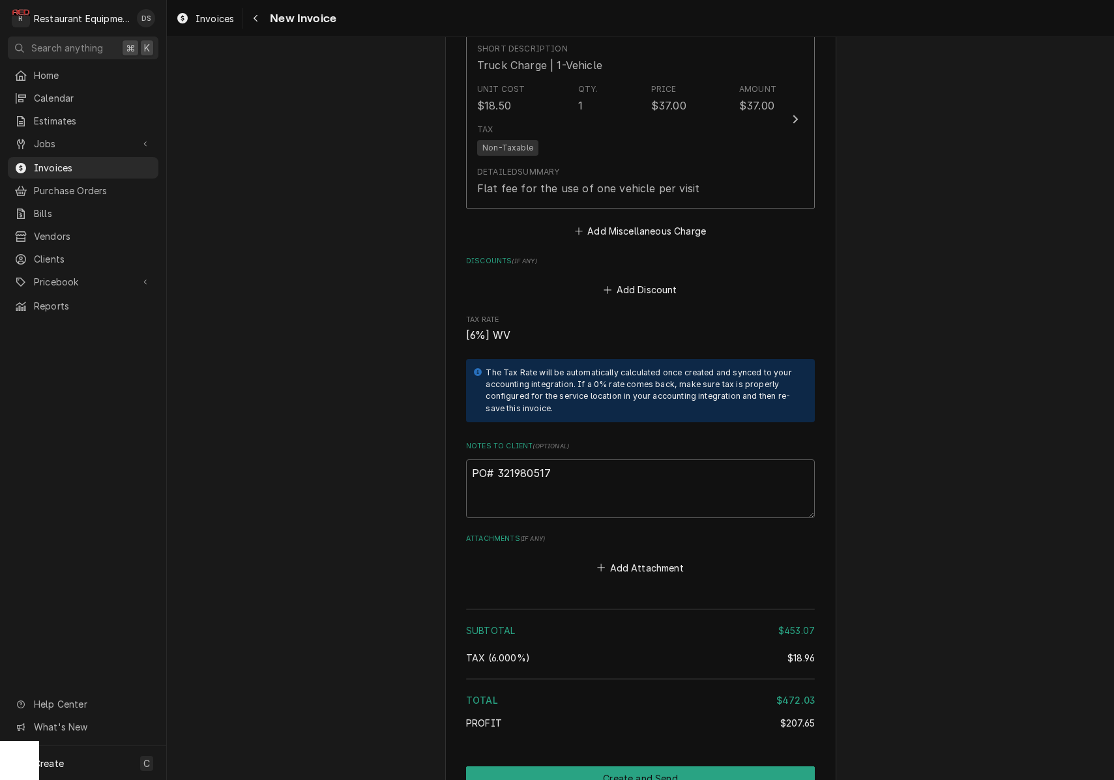
scroll to position [2146, 0]
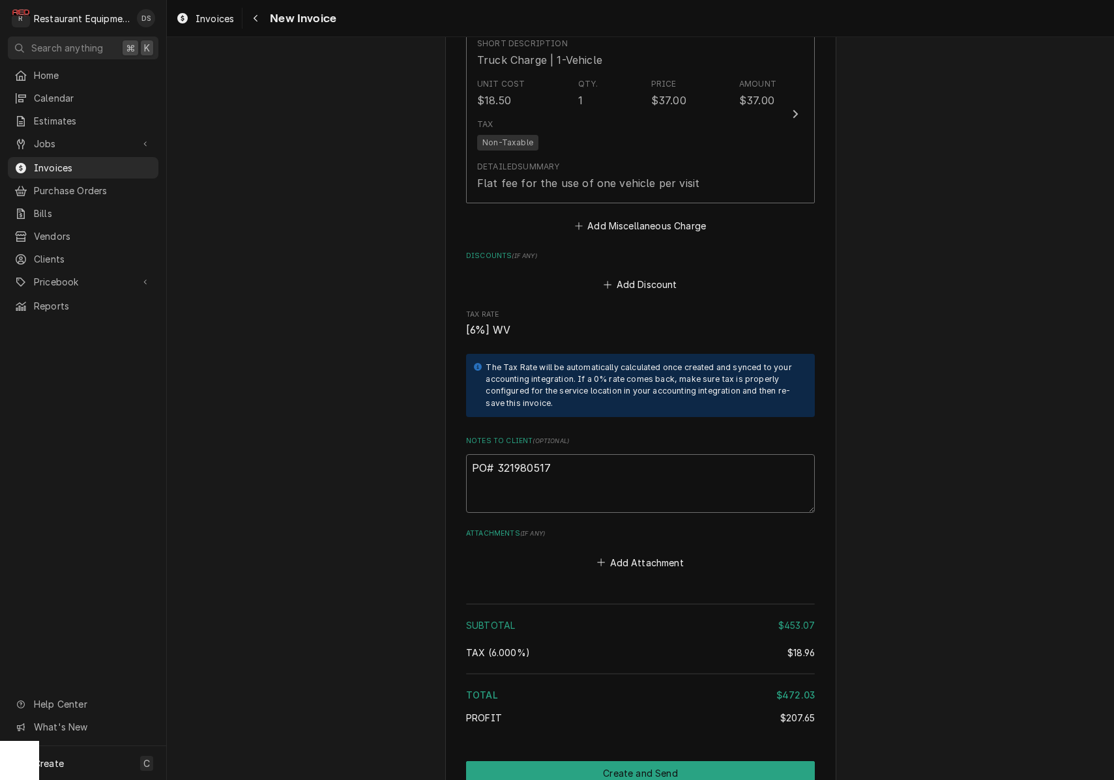
click at [552, 455] on textarea "PO# 321980517" at bounding box center [640, 483] width 349 height 59
paste textarea "6269602"
type textarea "x"
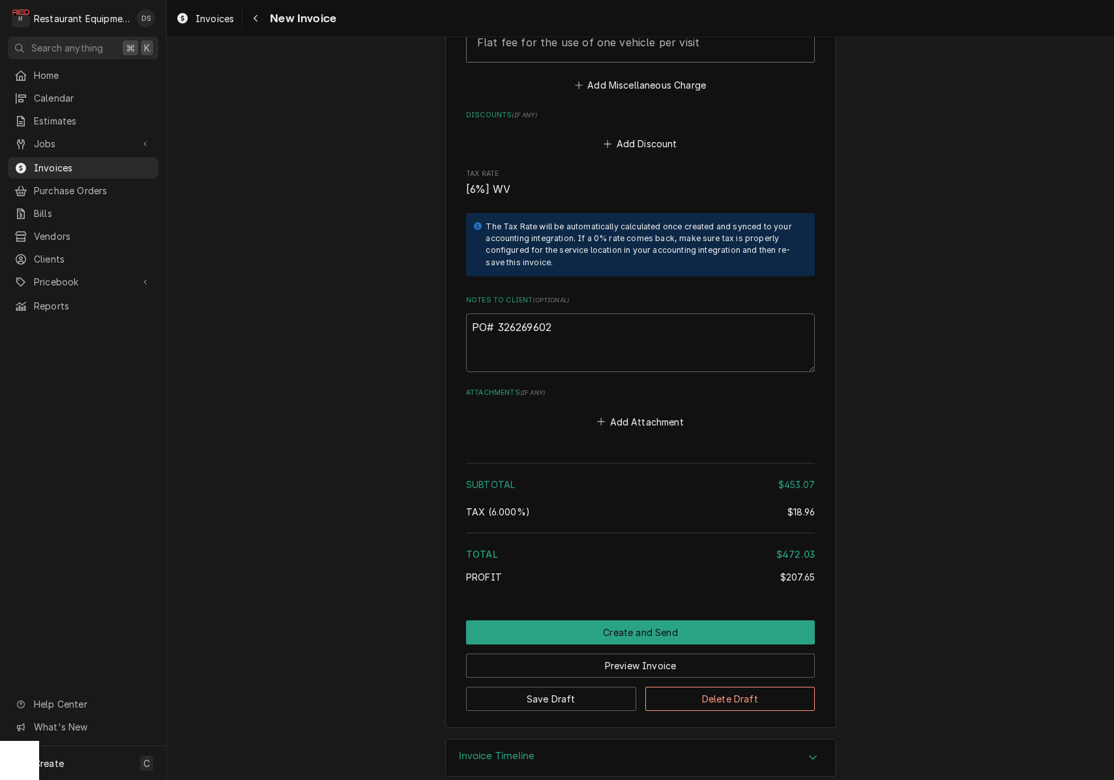
scroll to position [2285, 0]
type textarea "PO# 326269602"
click at [260, 23] on div "Navigate back" at bounding box center [255, 18] width 13 height 13
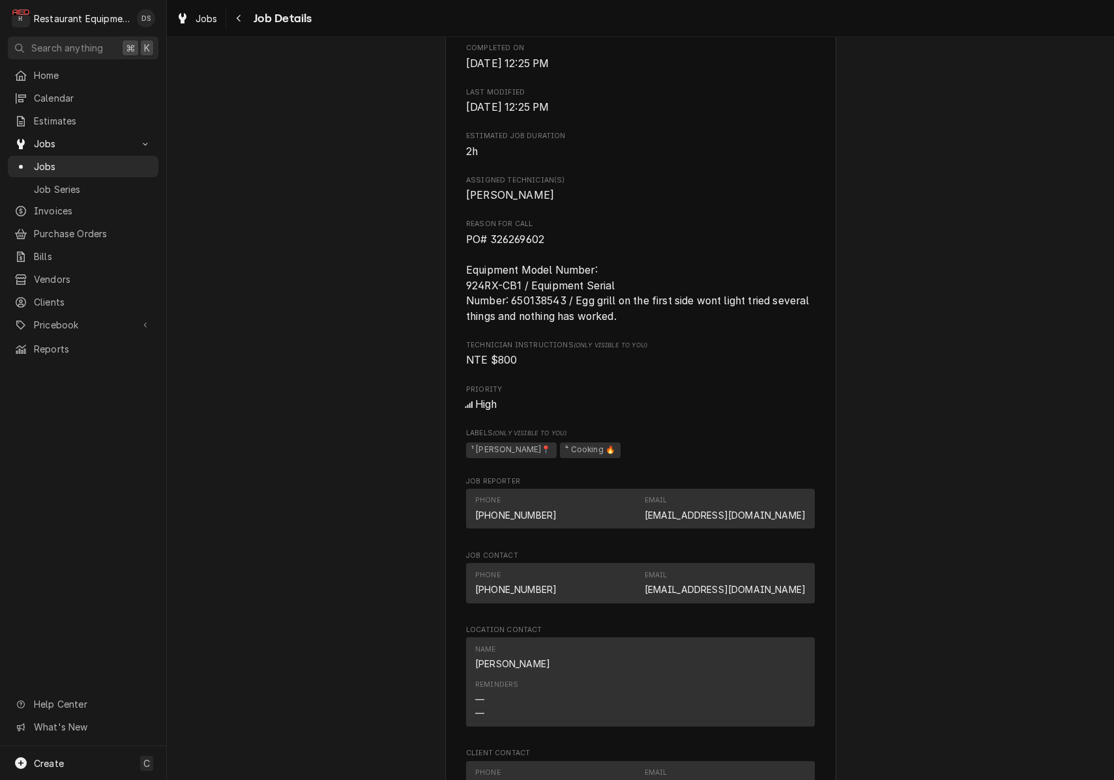
scroll to position [508, 0]
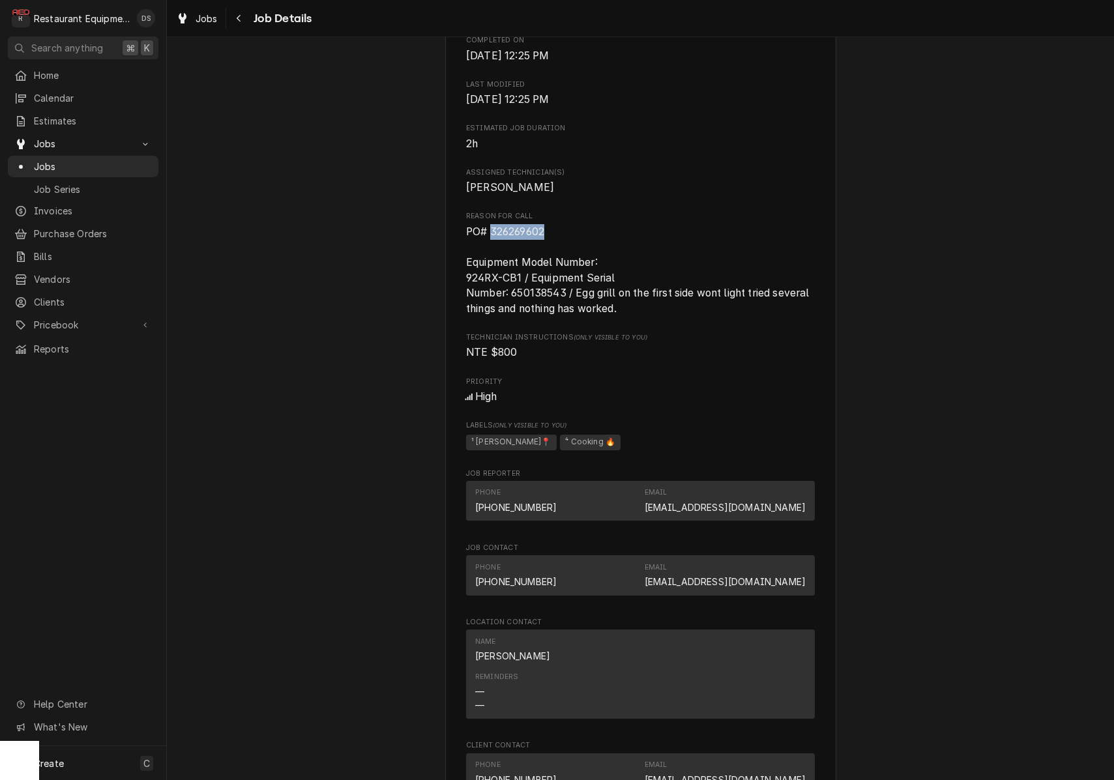
drag, startPoint x: 549, startPoint y: 248, endPoint x: 494, endPoint y: 250, distance: 55.5
click at [492, 250] on span "PO# 326269602 Equipment Model Number: 924RX-CB1 / Equipment Serial Number: 6501…" at bounding box center [640, 270] width 349 height 93
copy span "326269602"
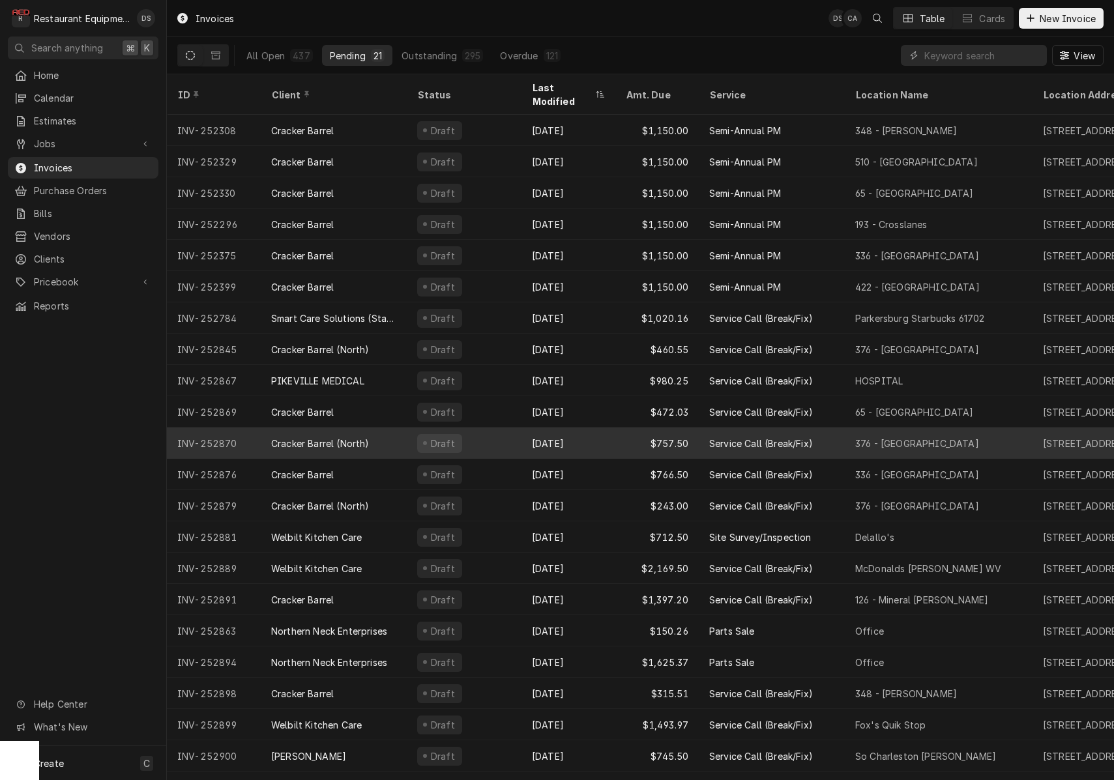
click at [604, 428] on div "[DATE]" at bounding box center [569, 443] width 94 height 31
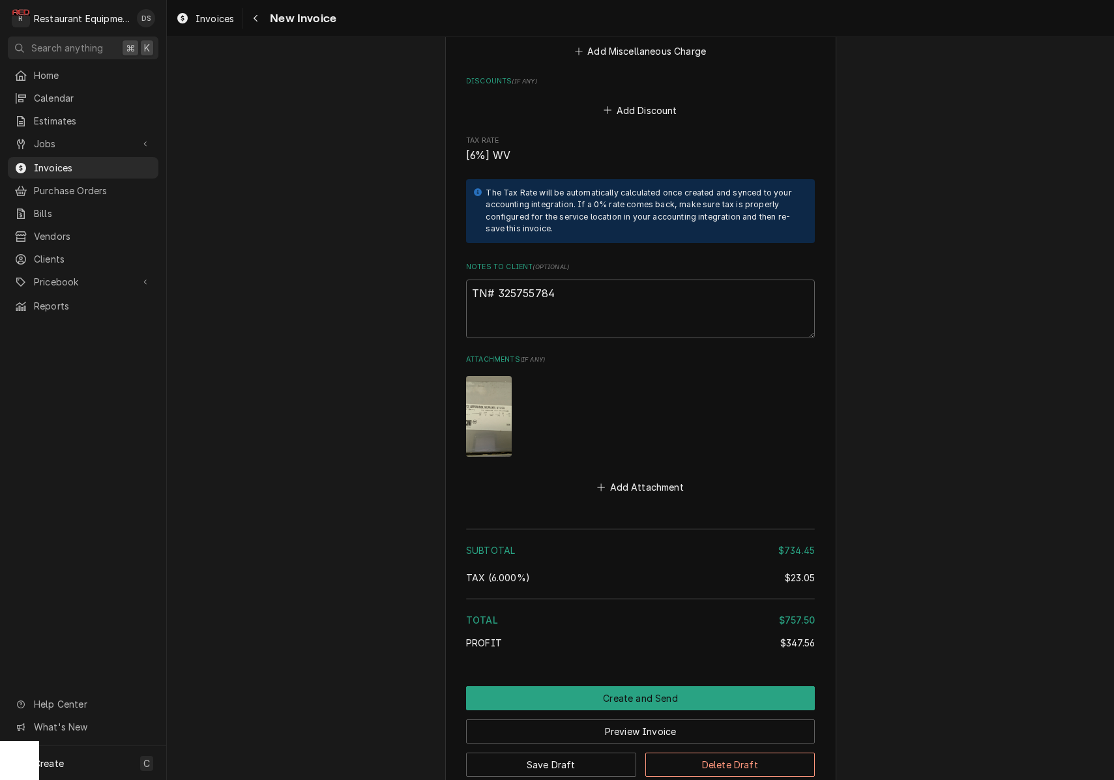
scroll to position [3511, 0]
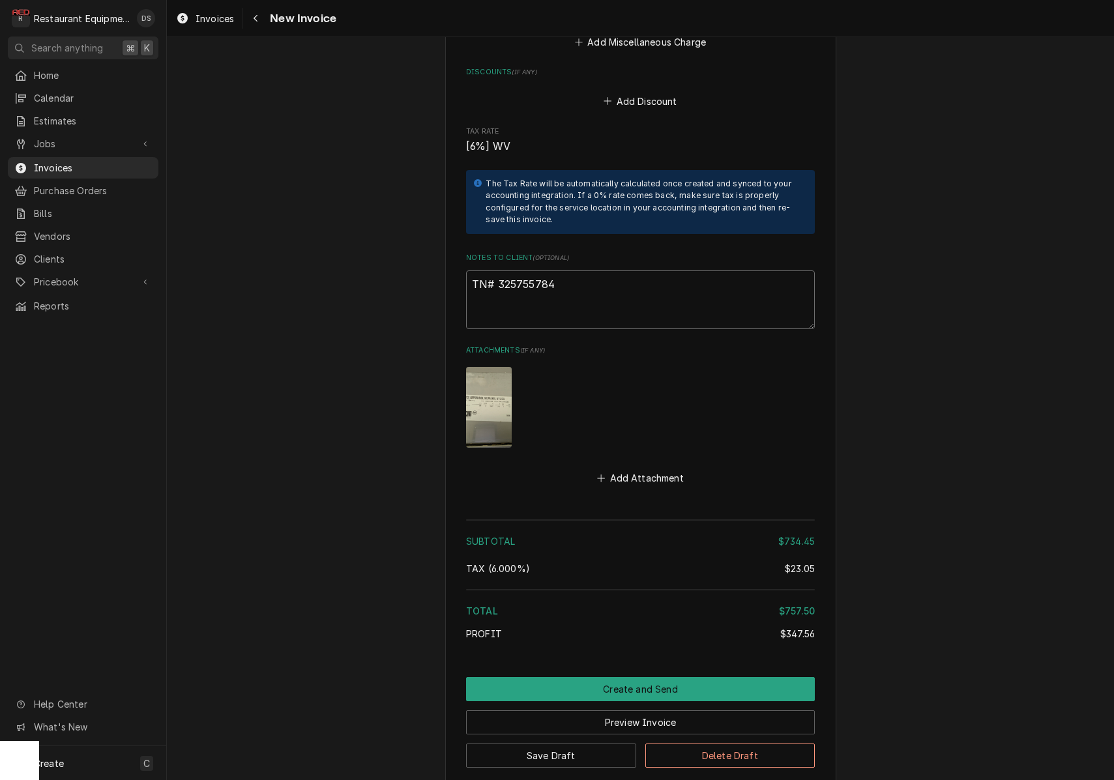
drag, startPoint x: 563, startPoint y: 262, endPoint x: 497, endPoint y: 263, distance: 65.2
click at [497, 271] on textarea "TN# 325755784" at bounding box center [640, 300] width 349 height 59
click at [624, 711] on button "Preview Invoice" at bounding box center [640, 723] width 349 height 24
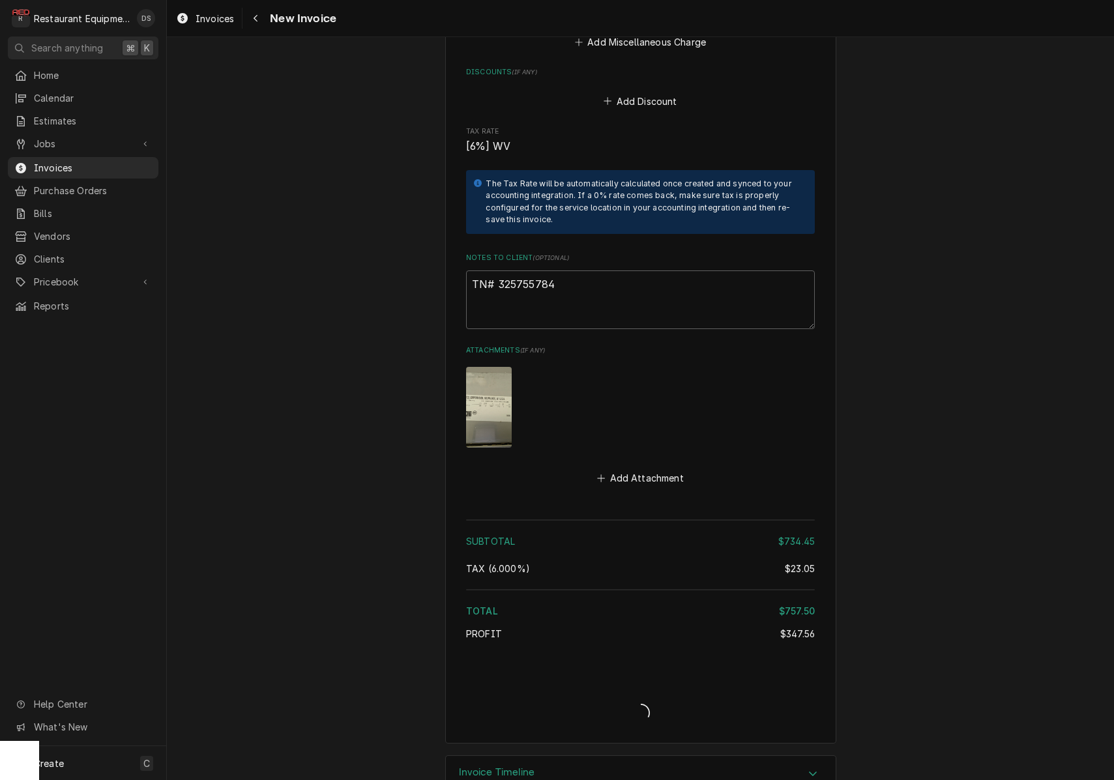
type textarea "x"
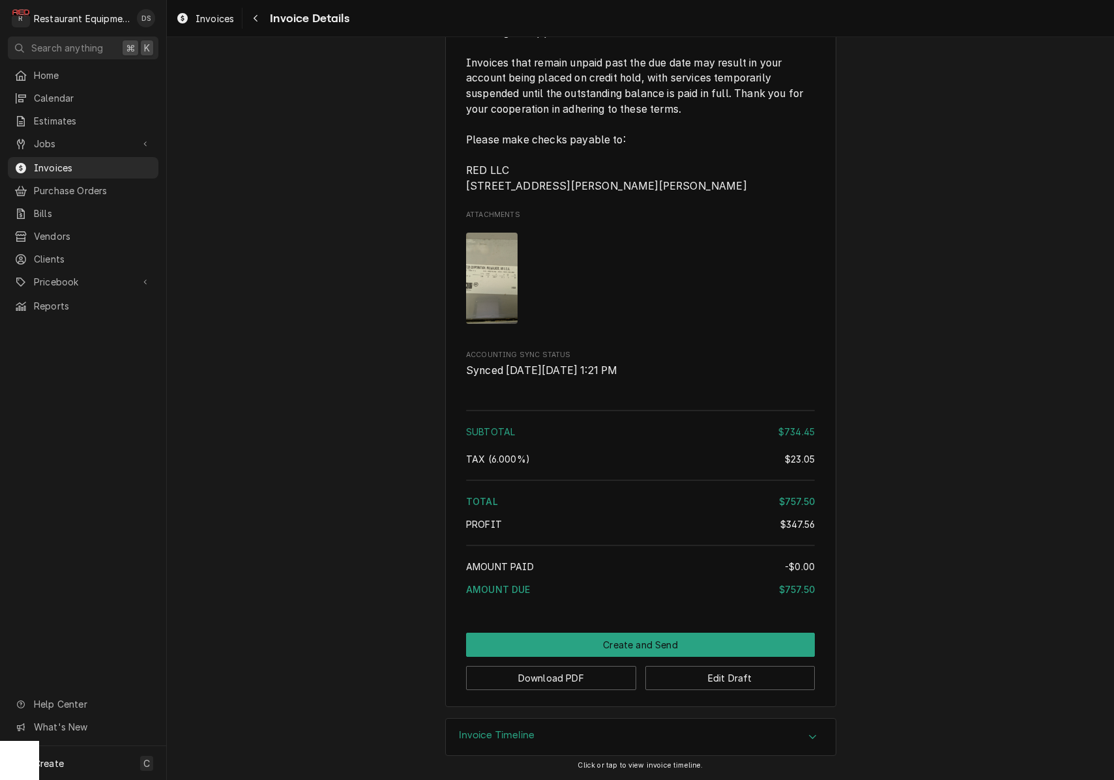
scroll to position [2920, 0]
click at [531, 679] on button "Download PDF" at bounding box center [551, 678] width 170 height 24
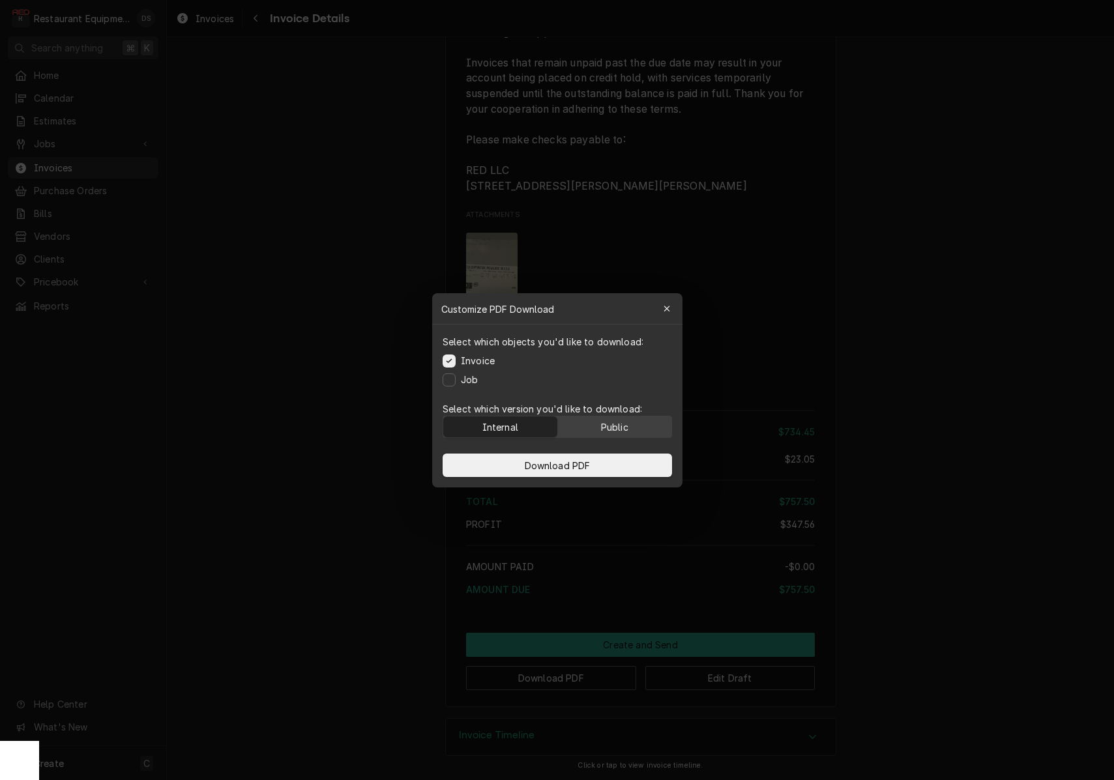
click at [601, 425] on div "Public" at bounding box center [614, 427] width 27 height 14
click at [598, 467] on button "Download PDF" at bounding box center [558, 465] width 230 height 23
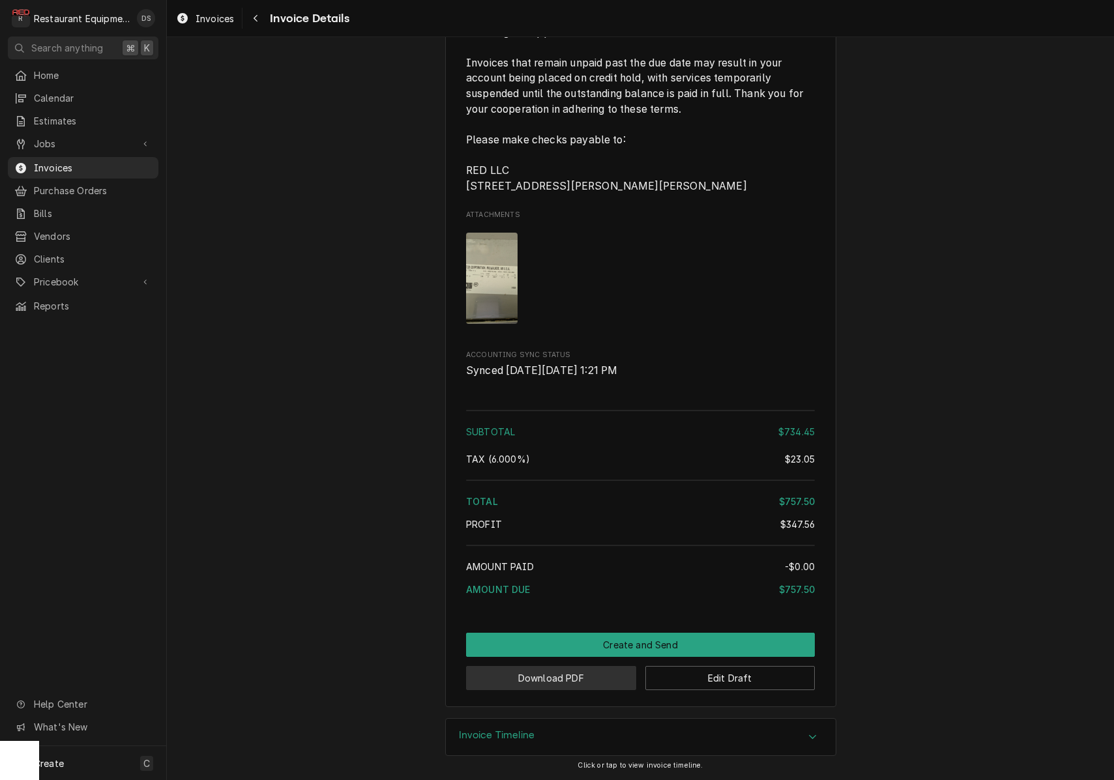
click at [570, 679] on button "Download PDF" at bounding box center [551, 678] width 170 height 24
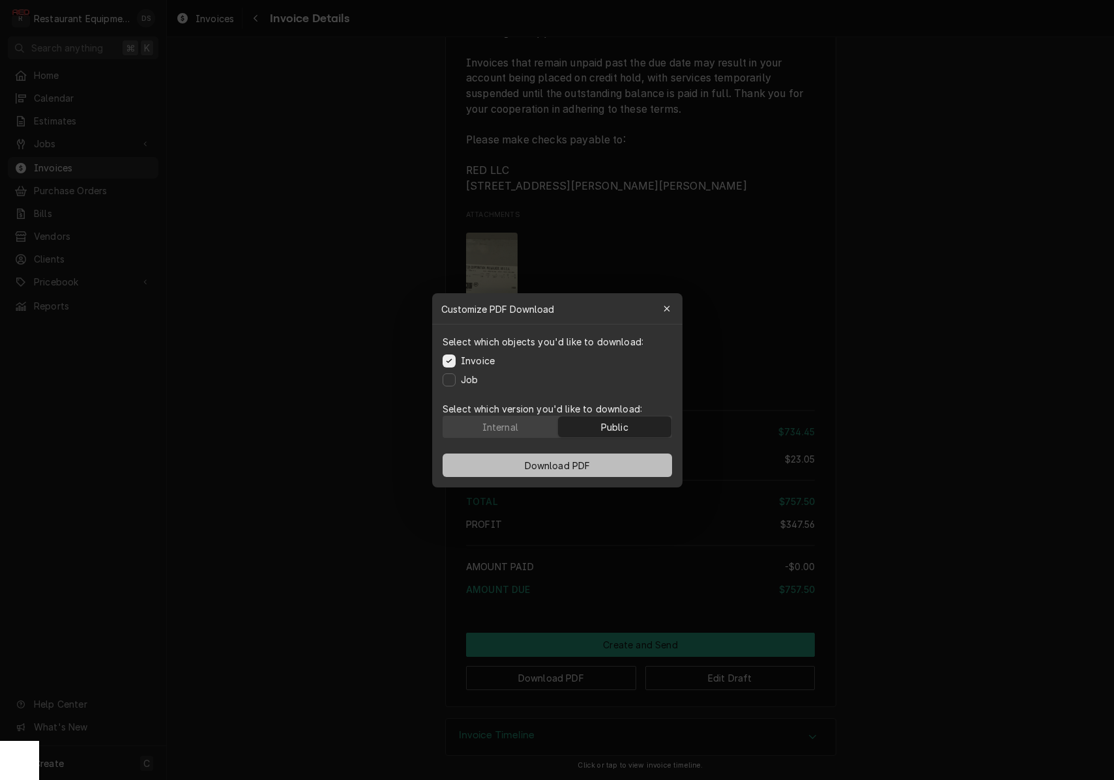
click at [604, 462] on button "Download PDF" at bounding box center [558, 465] width 230 height 23
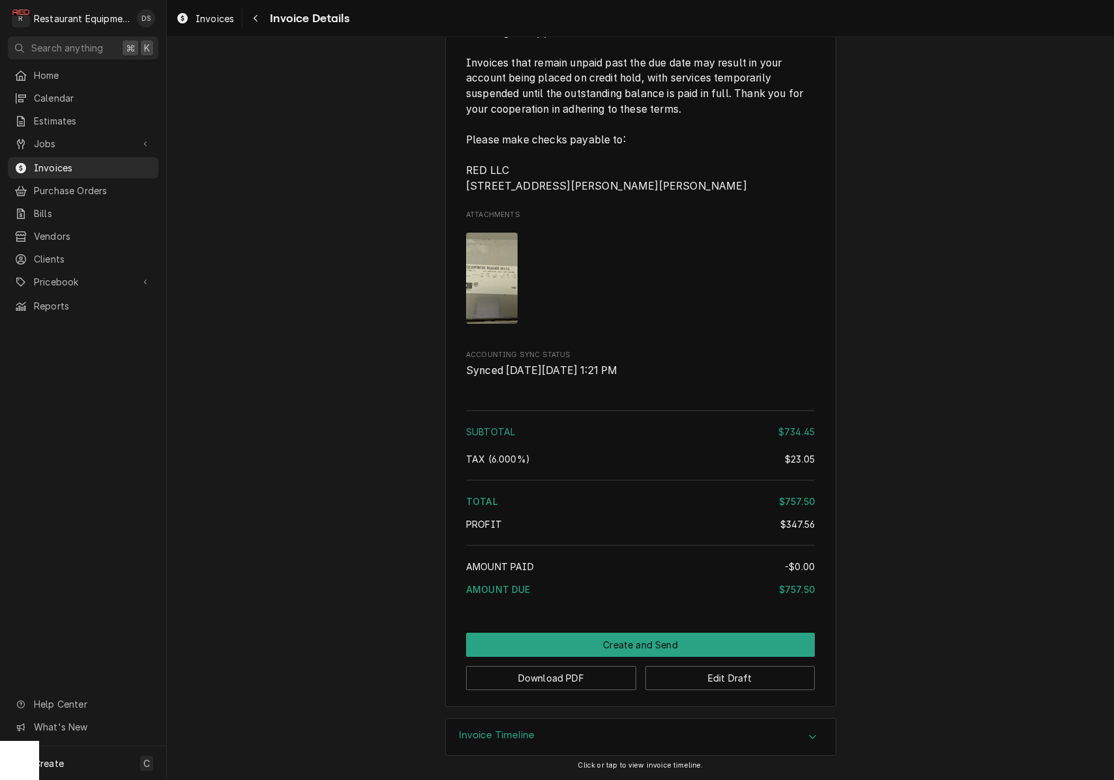
click at [644, 640] on button "Create and Send" at bounding box center [640, 645] width 349 height 24
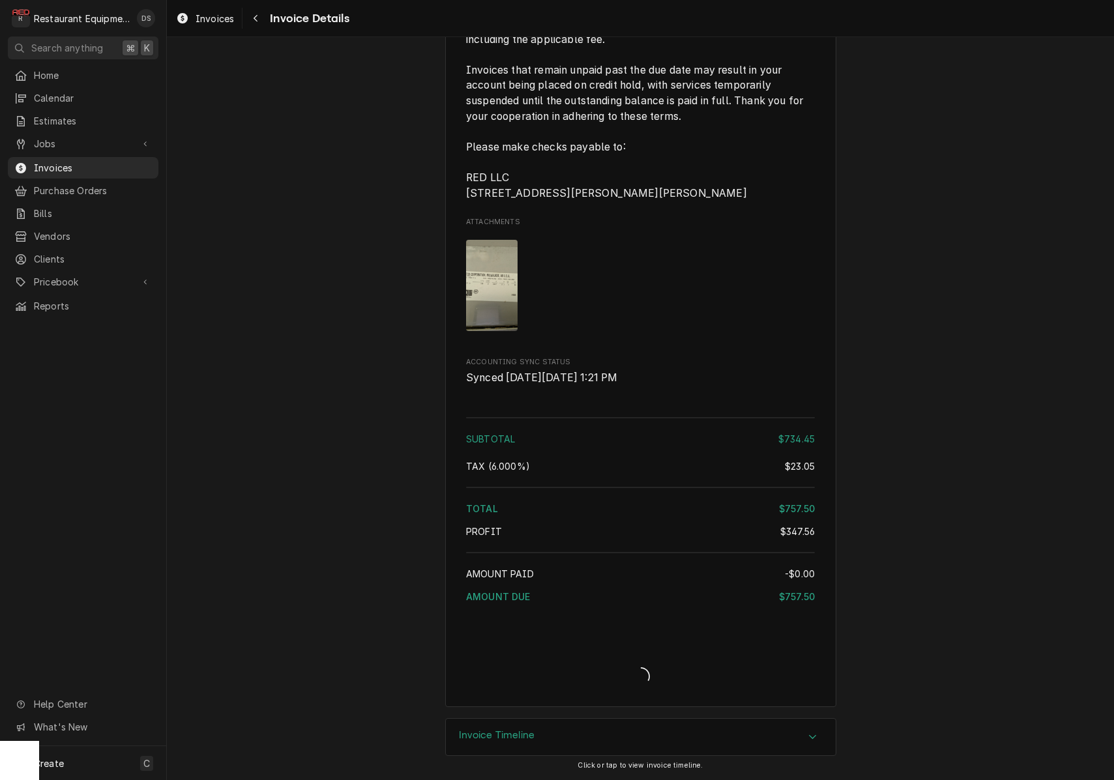
scroll to position [2913, 0]
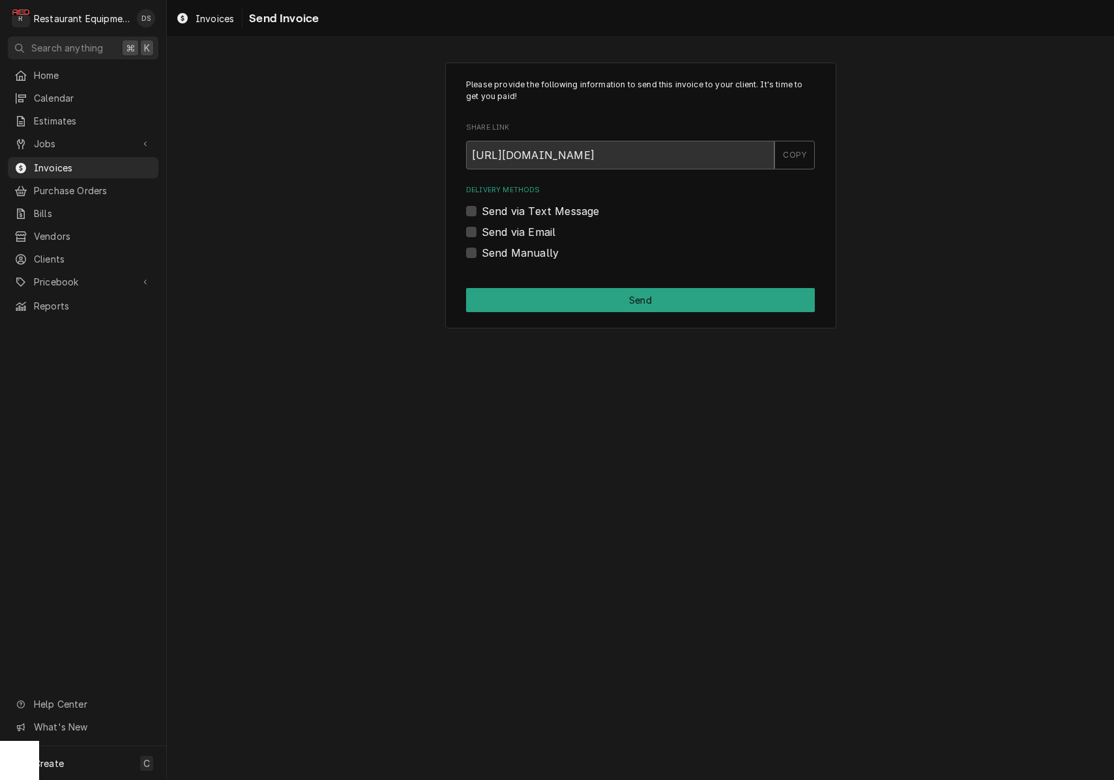
click at [482, 253] on label "Send Manually" at bounding box center [520, 253] width 77 height 16
click at [482, 253] on input "Send Manually" at bounding box center [656, 259] width 349 height 29
checkbox input "true"
click at [570, 290] on button "Send" at bounding box center [640, 300] width 349 height 24
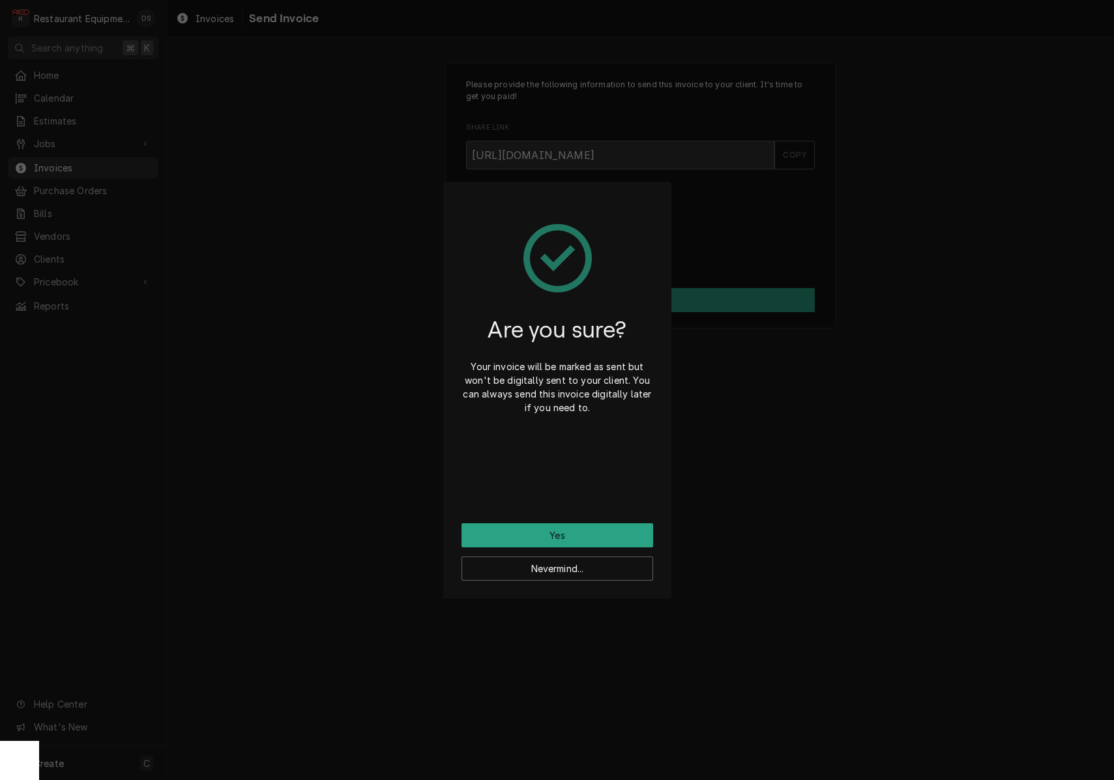
click at [589, 527] on button "Yes" at bounding box center [558, 536] width 192 height 24
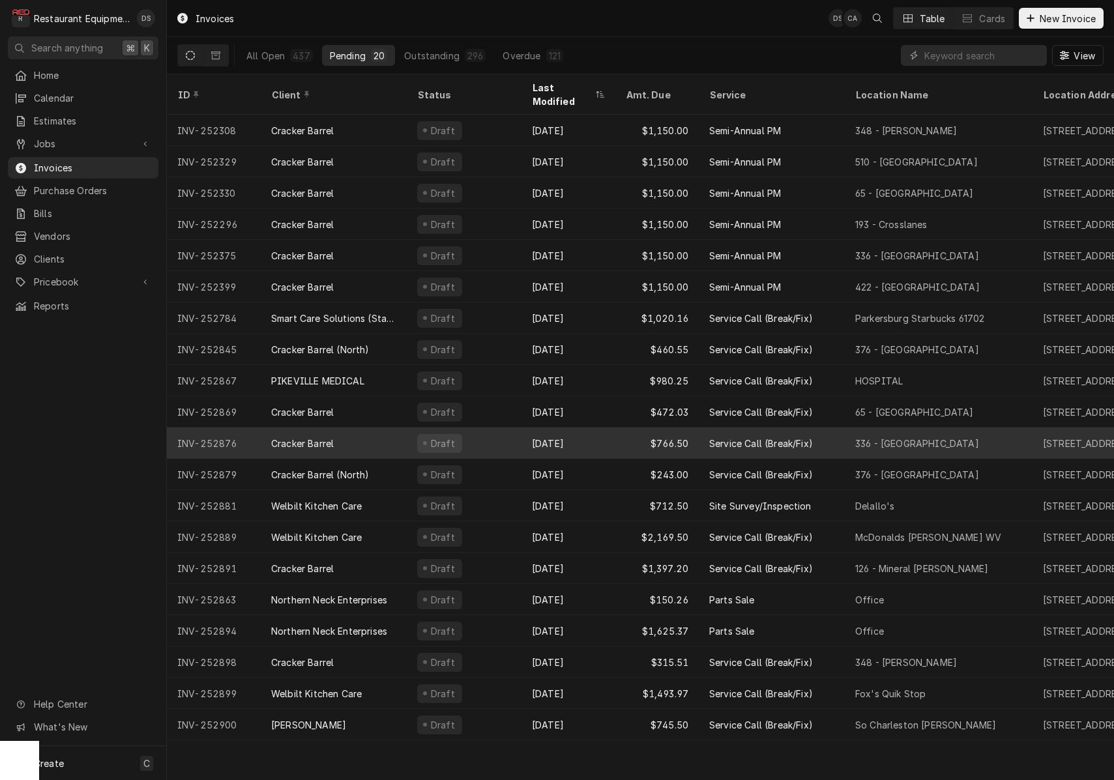
click at [471, 428] on div "Draft" at bounding box center [464, 443] width 115 height 31
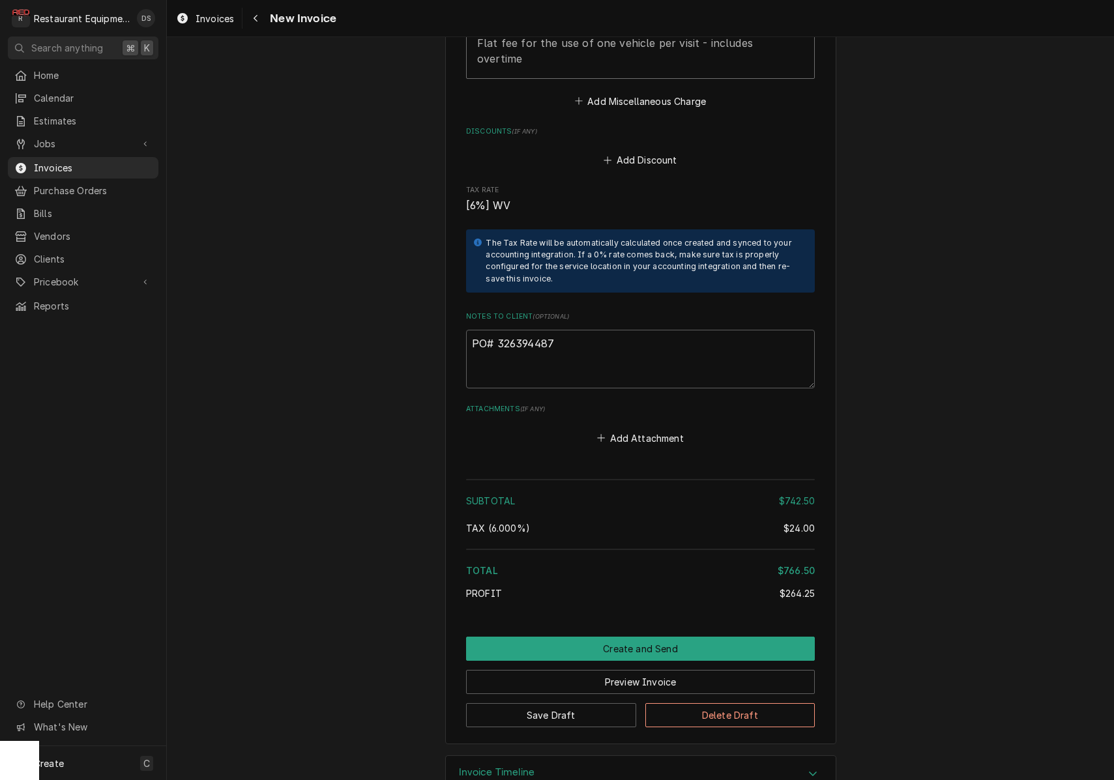
scroll to position [2682, 0]
drag, startPoint x: 570, startPoint y: 312, endPoint x: 503, endPoint y: 307, distance: 67.4
click at [497, 331] on textarea "PO# 326394487" at bounding box center [640, 360] width 349 height 59
click at [255, 22] on icon "Navigate back" at bounding box center [256, 18] width 6 height 9
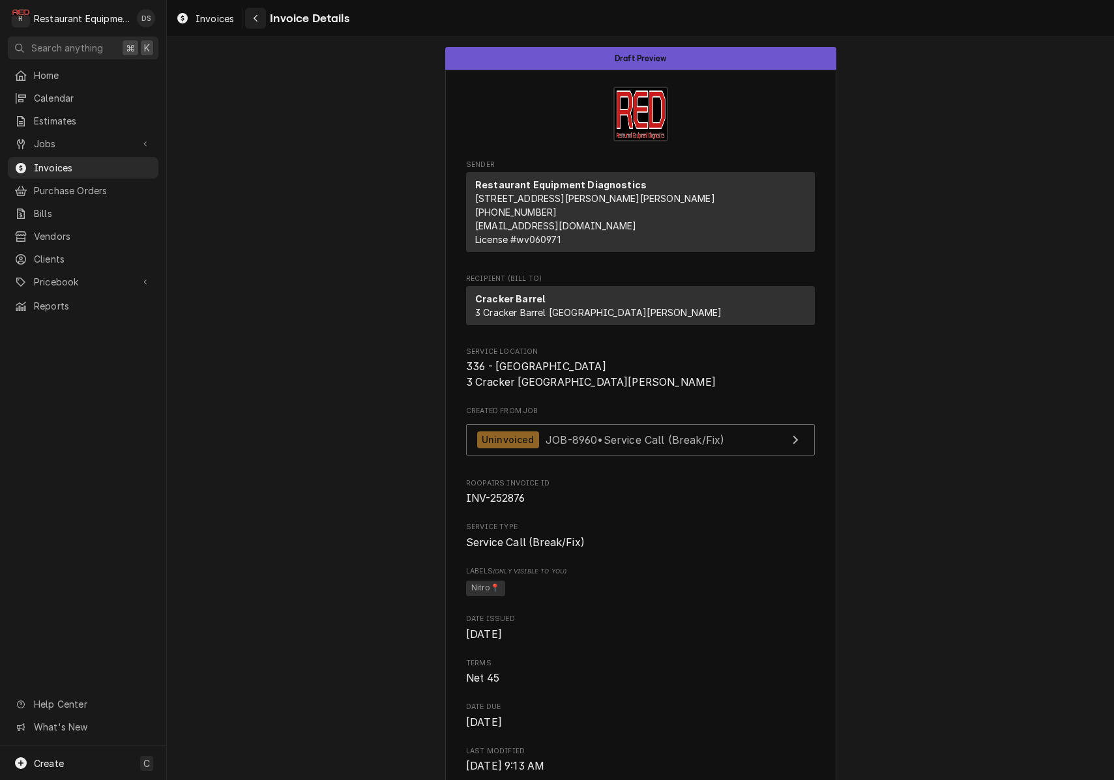
click at [253, 23] on div "Navigate back" at bounding box center [255, 18] width 13 height 13
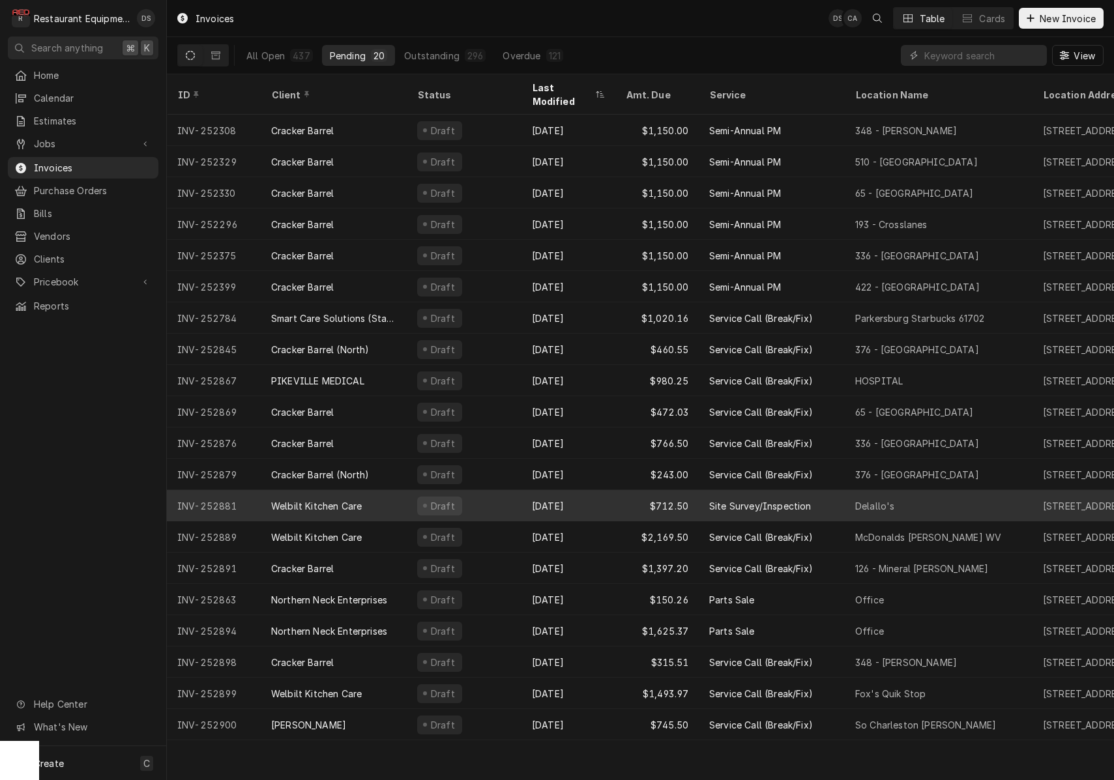
click at [578, 490] on div "Sep 22" at bounding box center [569, 505] width 94 height 31
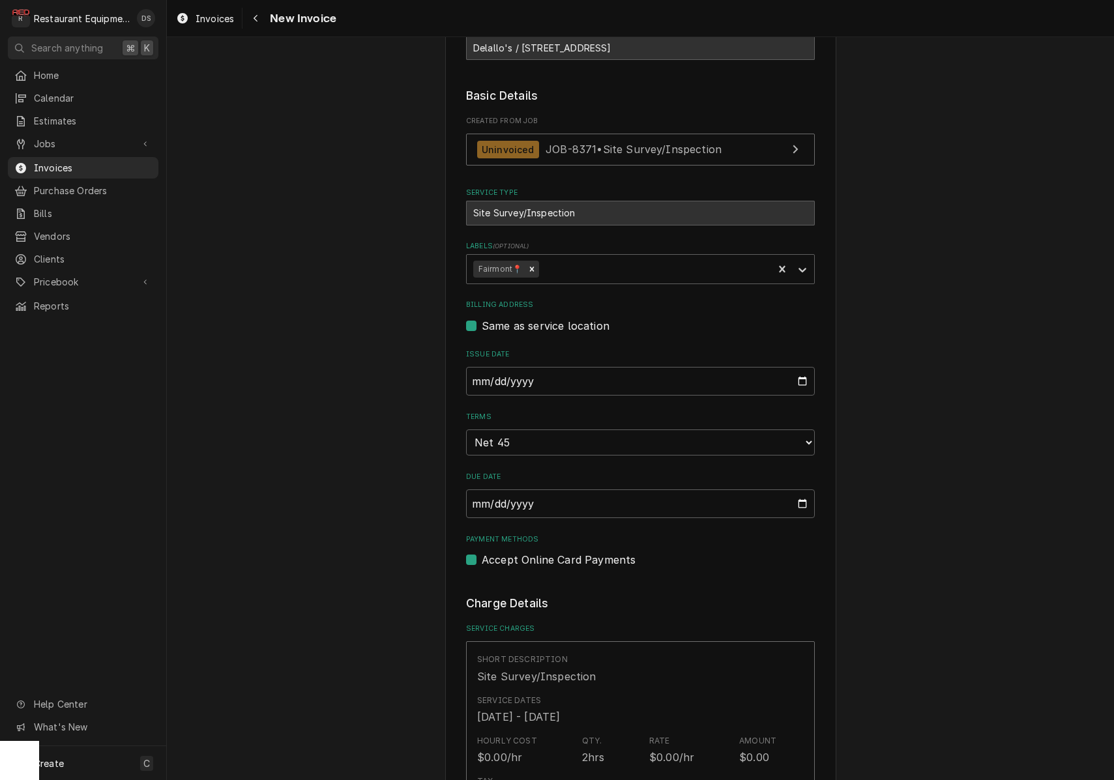
scroll to position [239, 0]
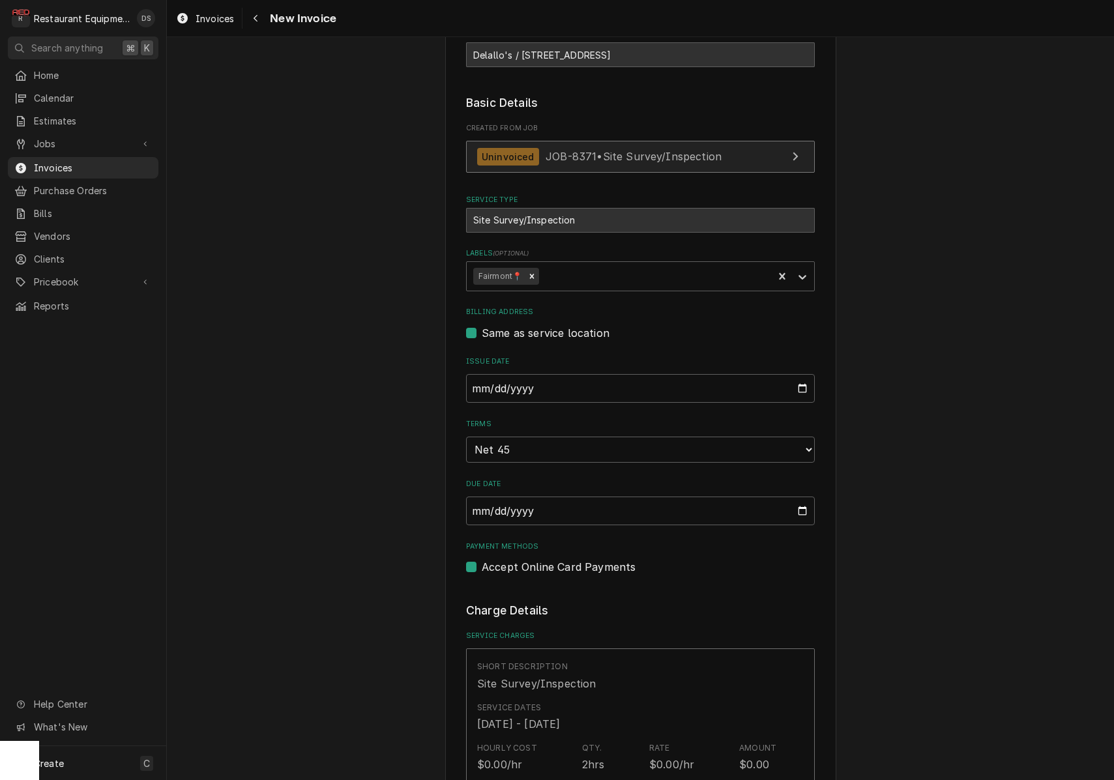
click at [631, 156] on span "JOB-8371 • Site Survey/Inspection" at bounding box center [634, 156] width 176 height 13
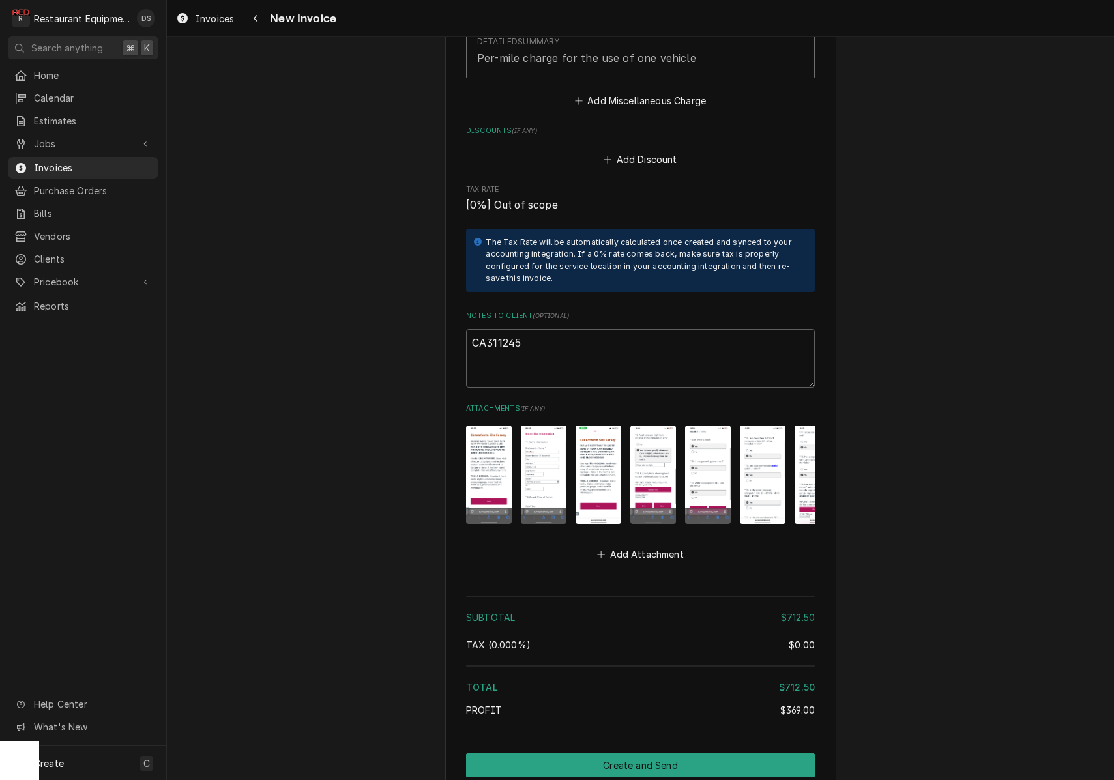
scroll to position [2172, 0]
click at [501, 425] on img "Attachments" at bounding box center [489, 474] width 46 height 98
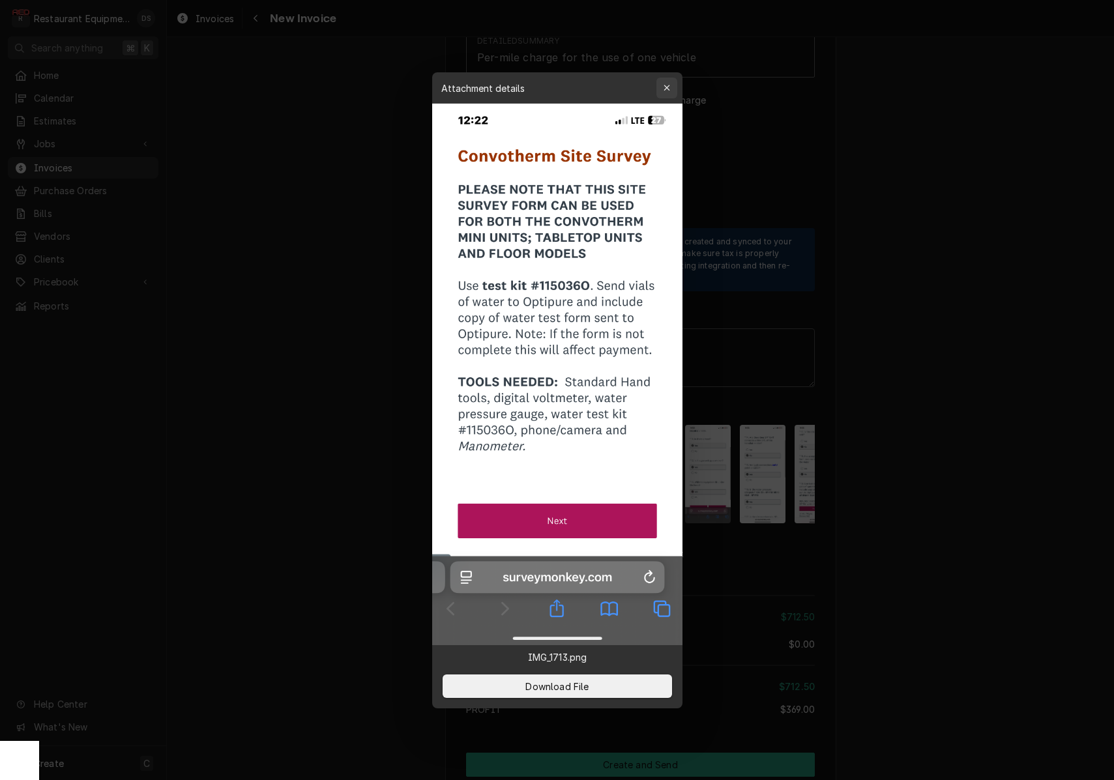
click at [667, 84] on icon "button" at bounding box center [666, 87] width 7 height 9
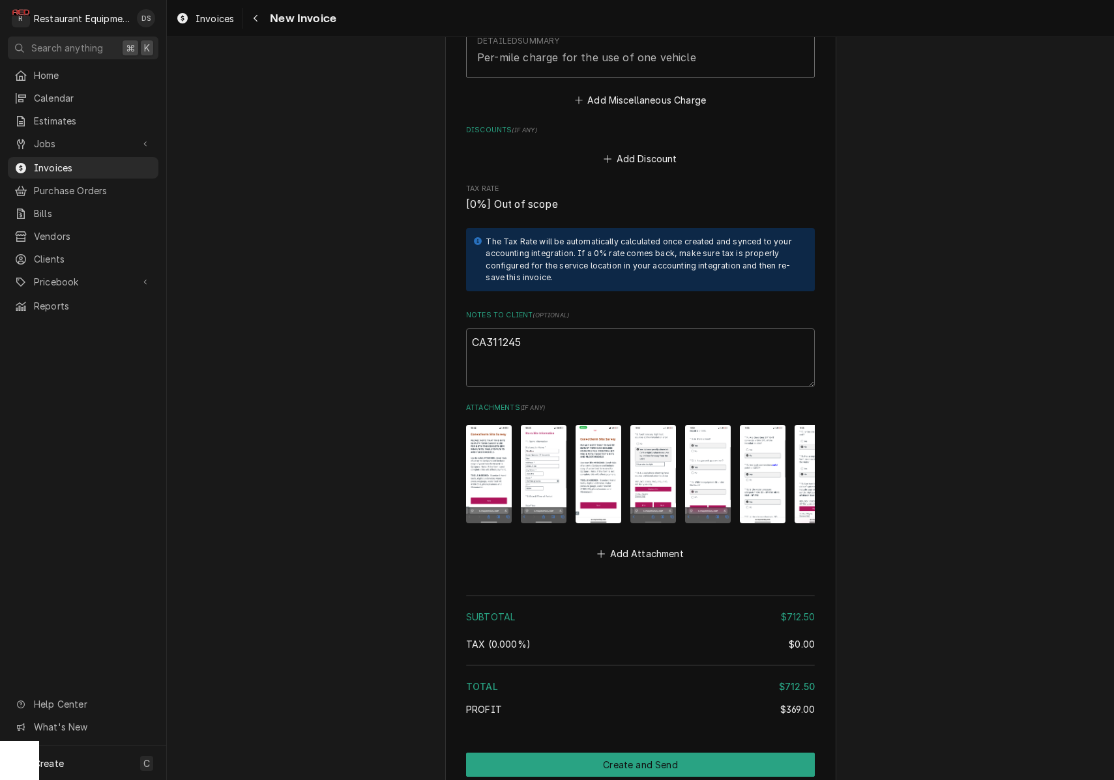
click at [538, 436] on img "Attachments" at bounding box center [544, 474] width 46 height 98
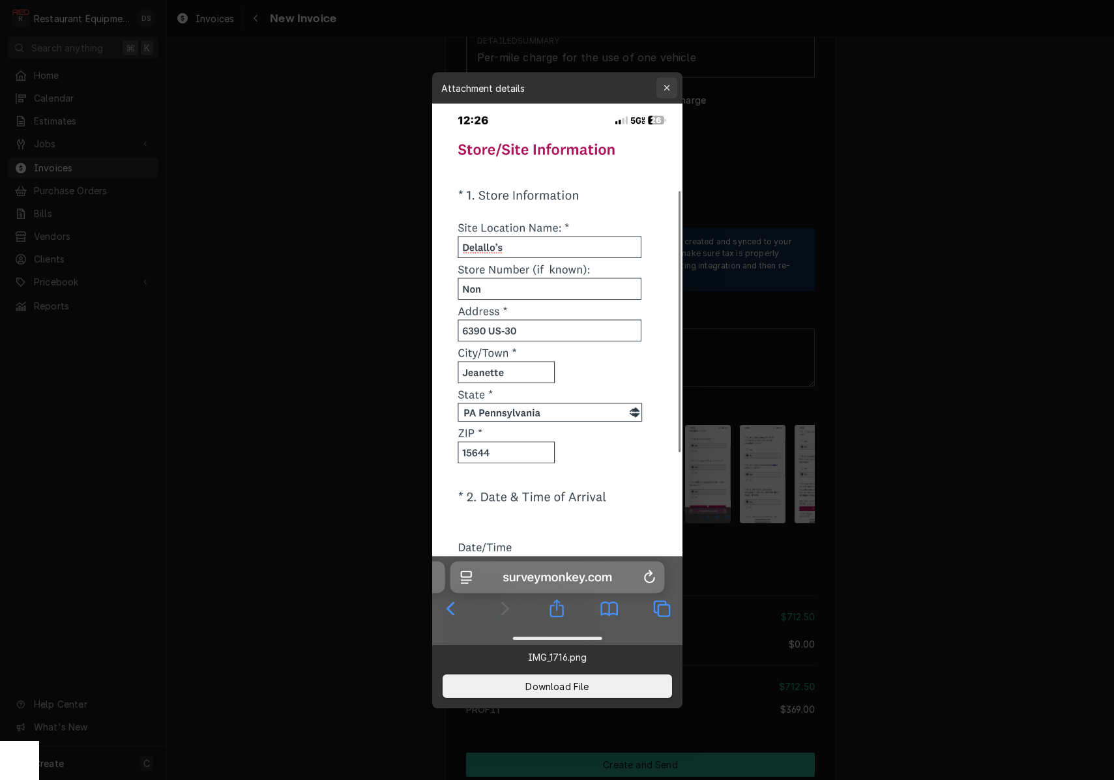
click at [664, 88] on icon "button" at bounding box center [666, 87] width 7 height 9
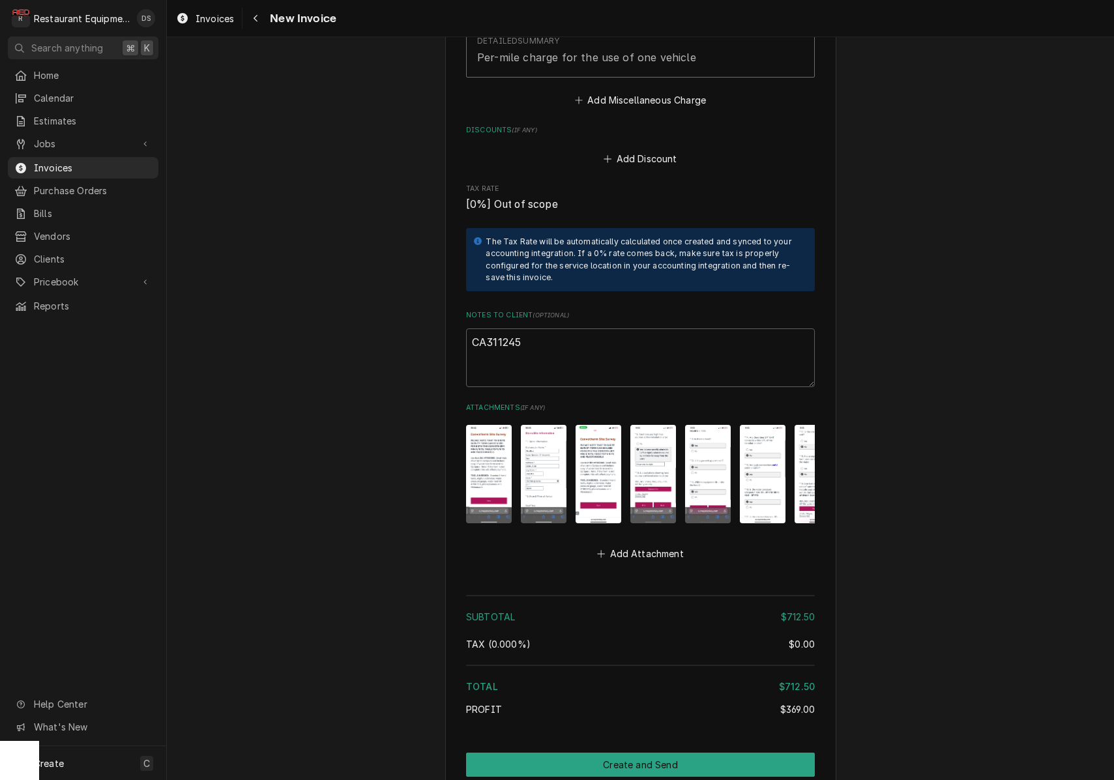
click at [494, 445] on img "Attachments" at bounding box center [489, 474] width 46 height 98
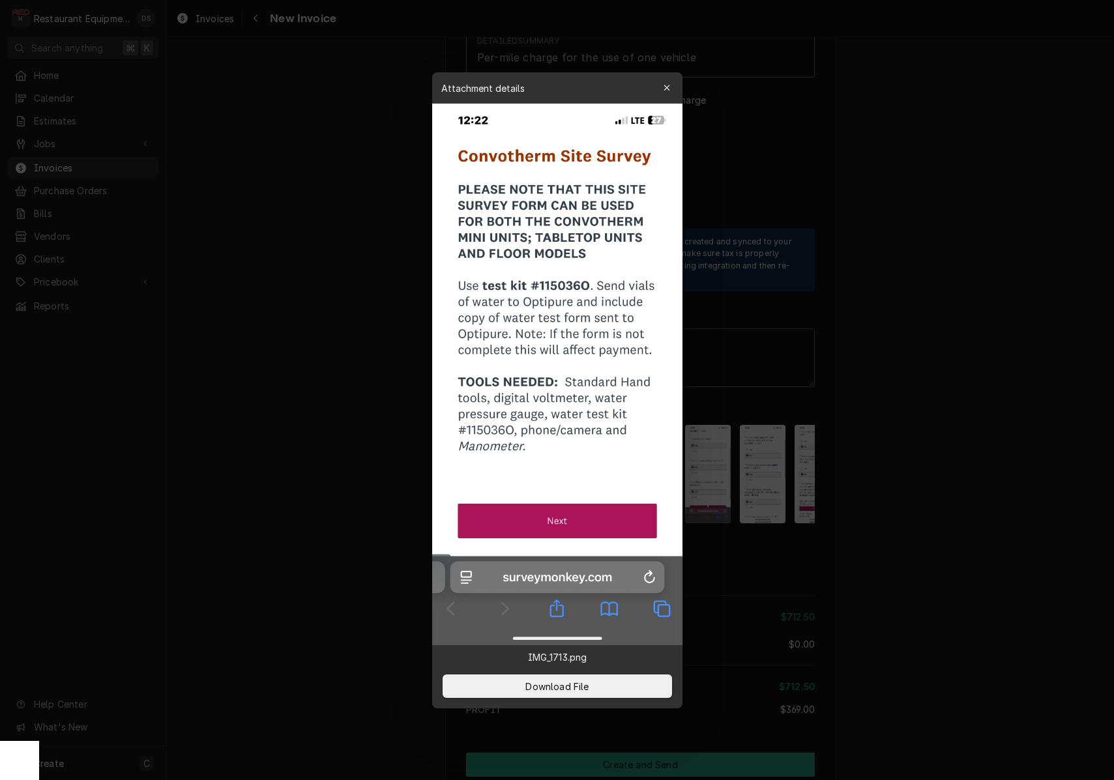
click at [671, 91] on div "button" at bounding box center [667, 88] width 13 height 13
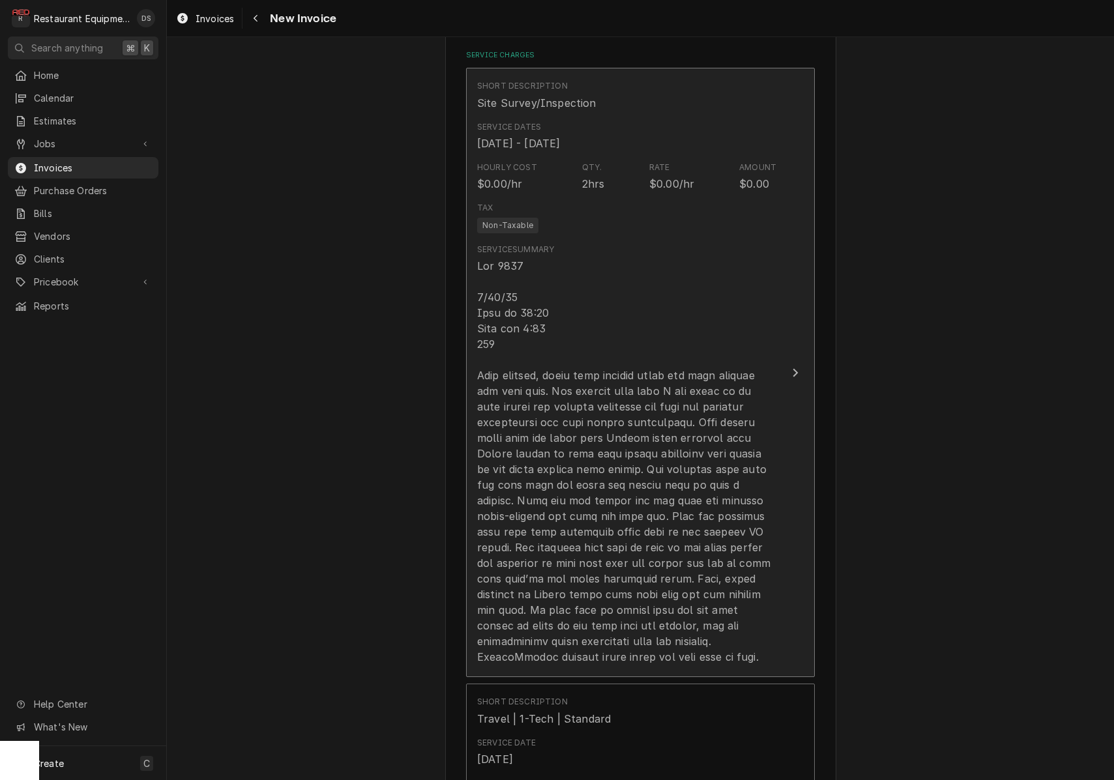
scroll to position [822, 0]
click at [520, 351] on div "Update Line Item" at bounding box center [626, 459] width 299 height 407
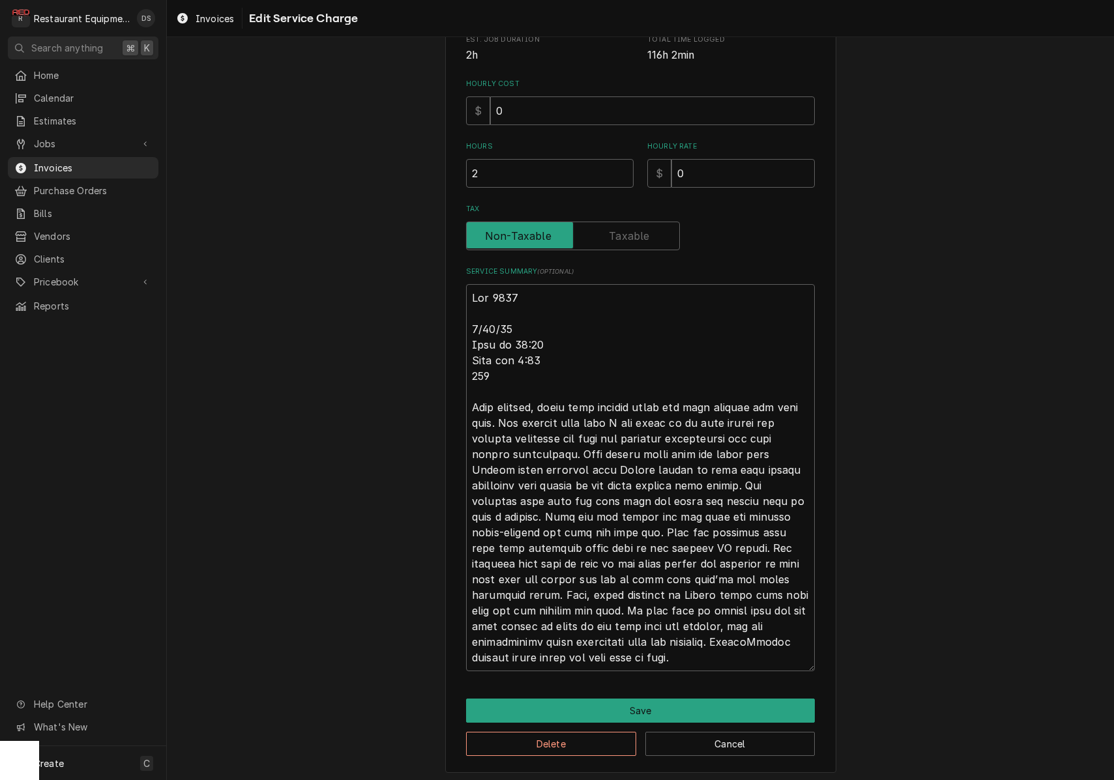
scroll to position [281, 0]
drag, startPoint x: 471, startPoint y: 325, endPoint x: 560, endPoint y: 651, distance: 337.9
click at [560, 651] on textarea "Service Summary ( optional )" at bounding box center [640, 478] width 349 height 387
click at [707, 707] on button "Save" at bounding box center [640, 712] width 349 height 24
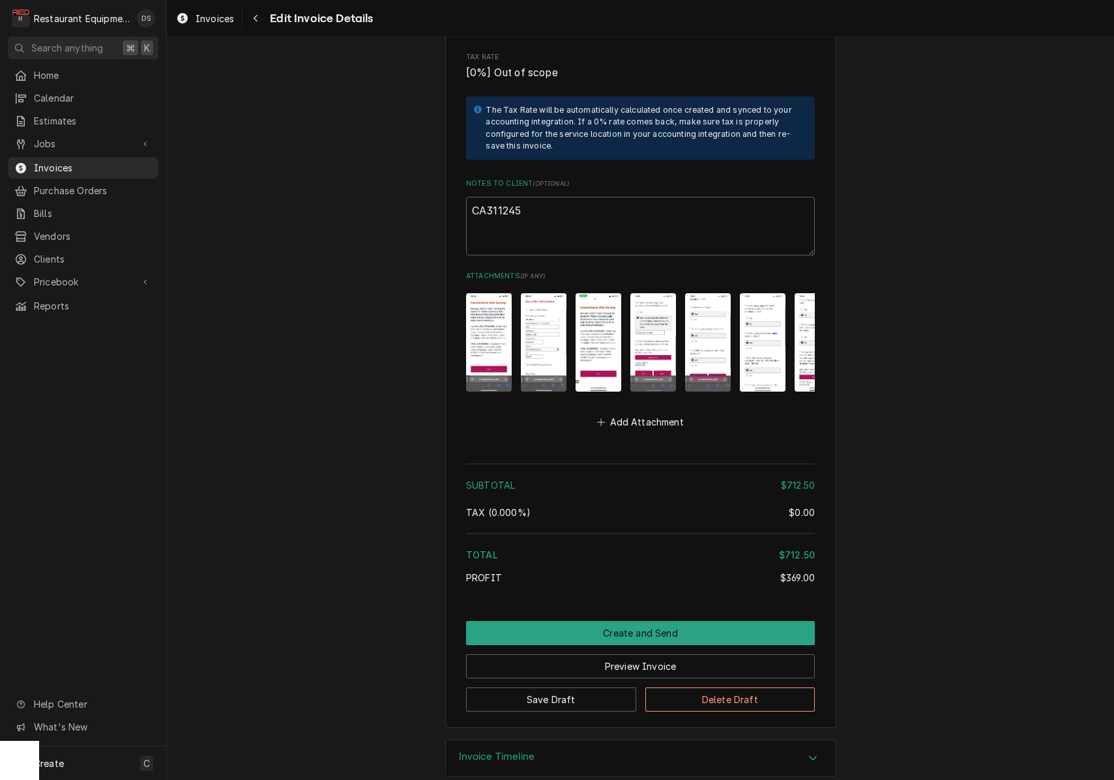
scroll to position [2303, 0]
drag, startPoint x: 520, startPoint y: 177, endPoint x: 524, endPoint y: 186, distance: 9.7
click at [520, 198] on textarea "CA311245" at bounding box center [640, 227] width 349 height 59
drag, startPoint x: 524, startPoint y: 187, endPoint x: 473, endPoint y: 189, distance: 50.9
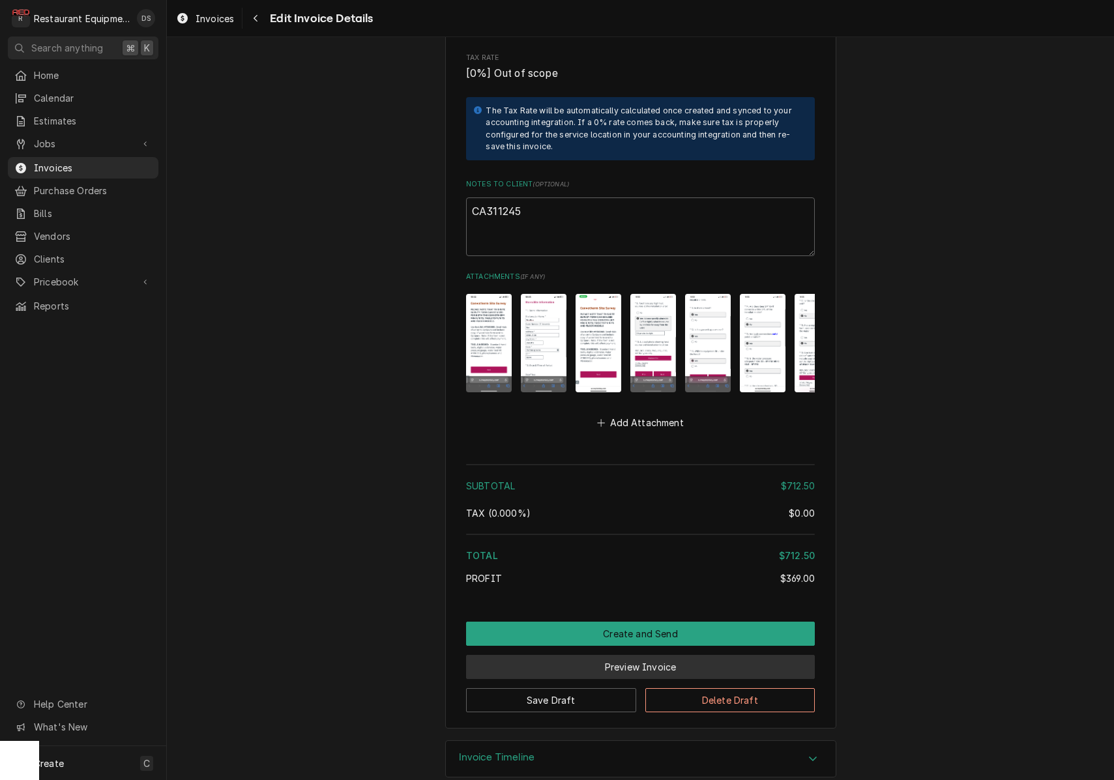
click at [650, 655] on button "Preview Invoice" at bounding box center [640, 667] width 349 height 24
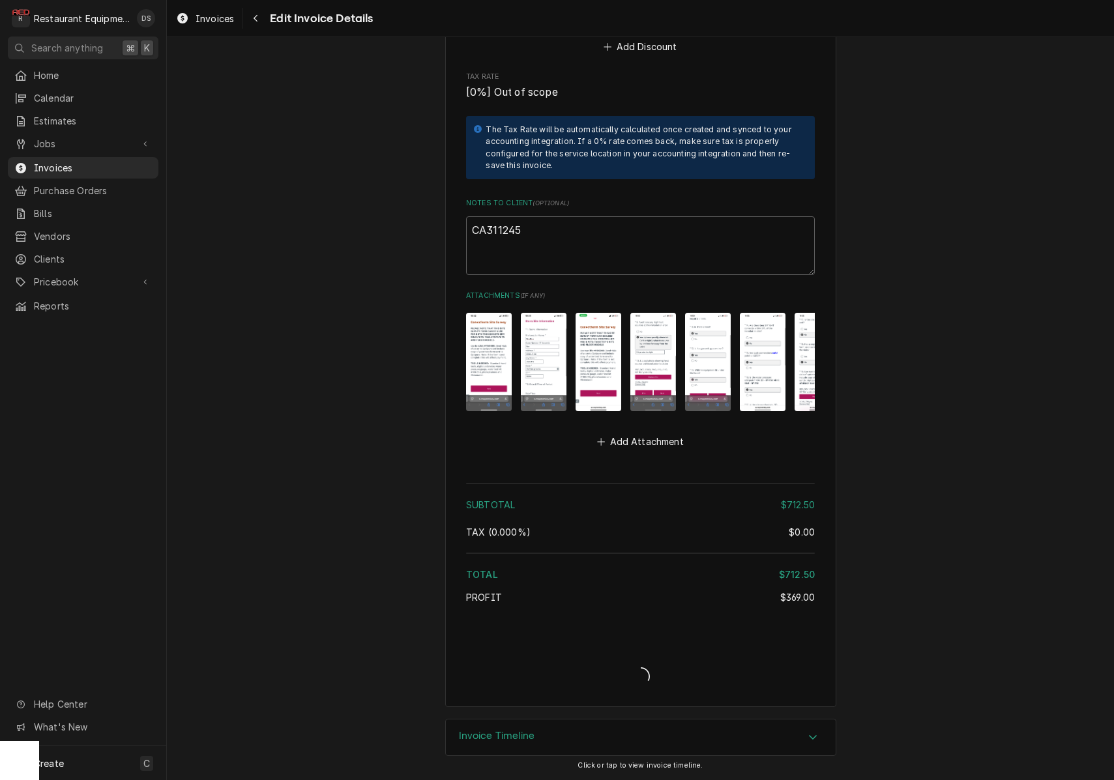
scroll to position [2263, 0]
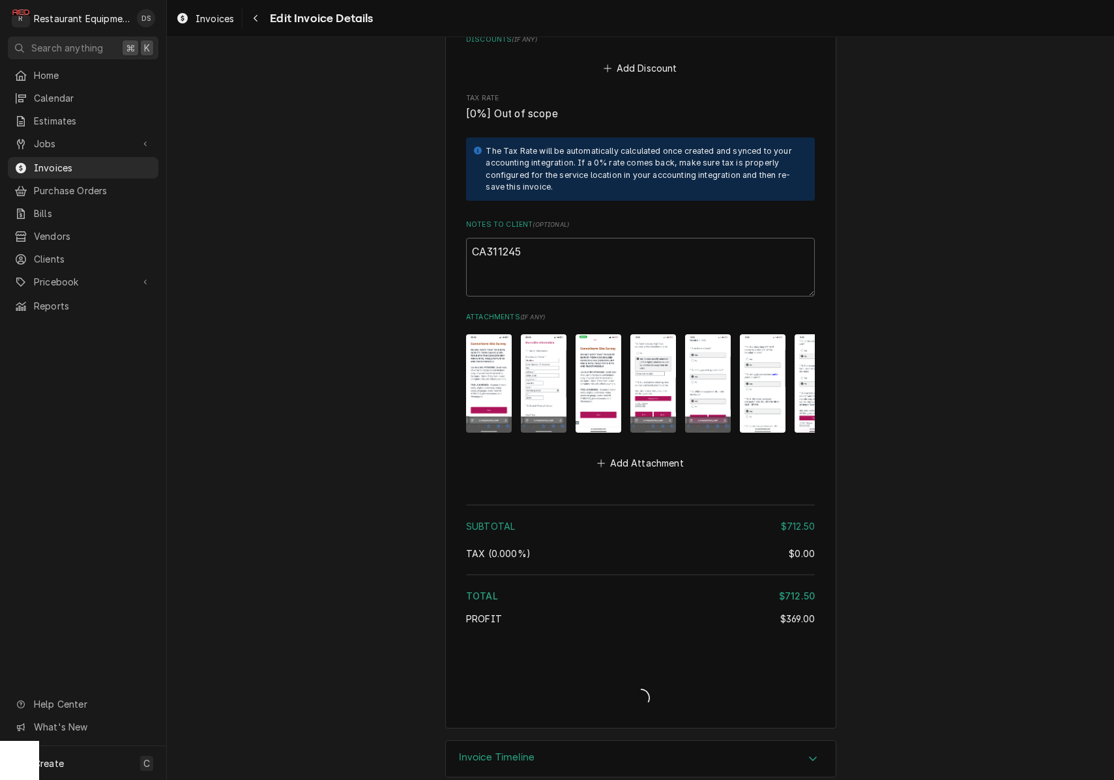
type textarea "x"
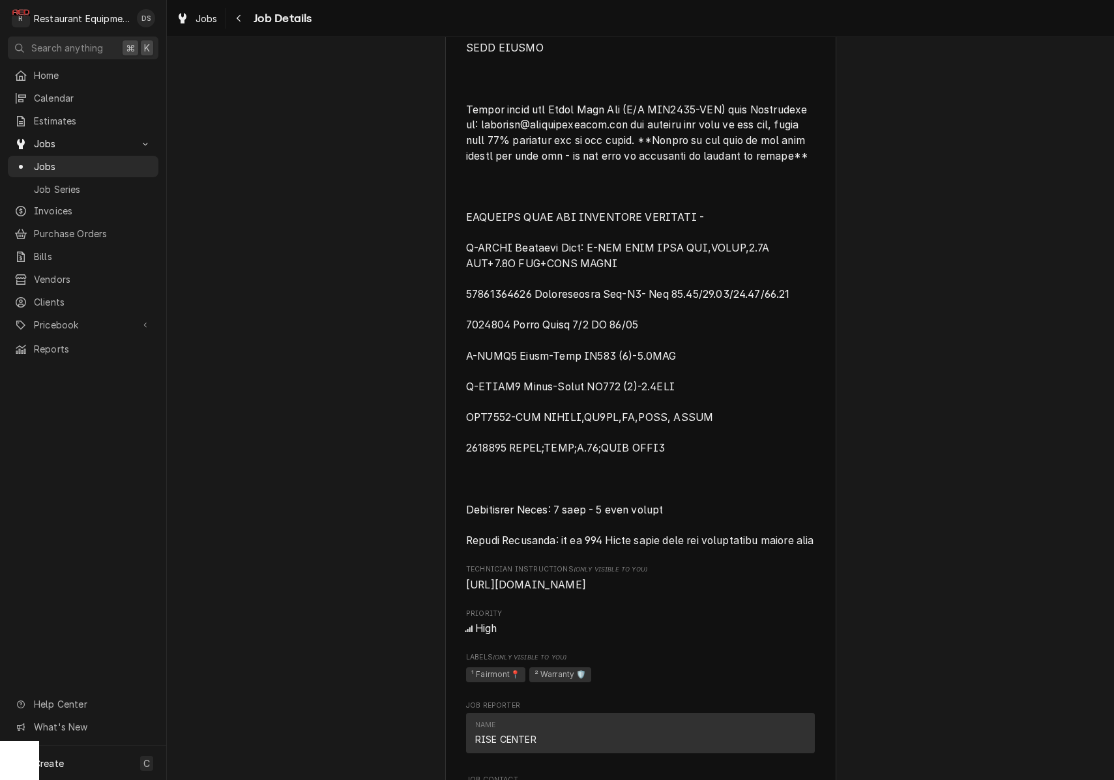
scroll to position [1909, 0]
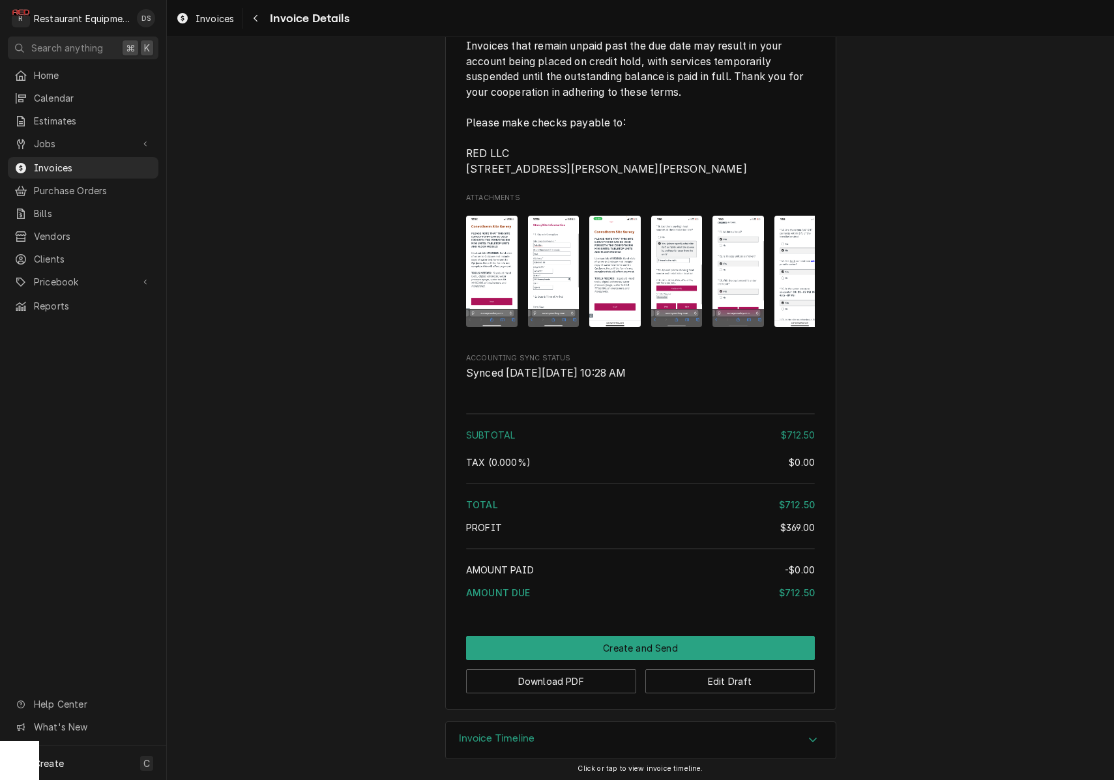
scroll to position [2182, 0]
click at [568, 682] on button "Download PDF" at bounding box center [551, 682] width 170 height 24
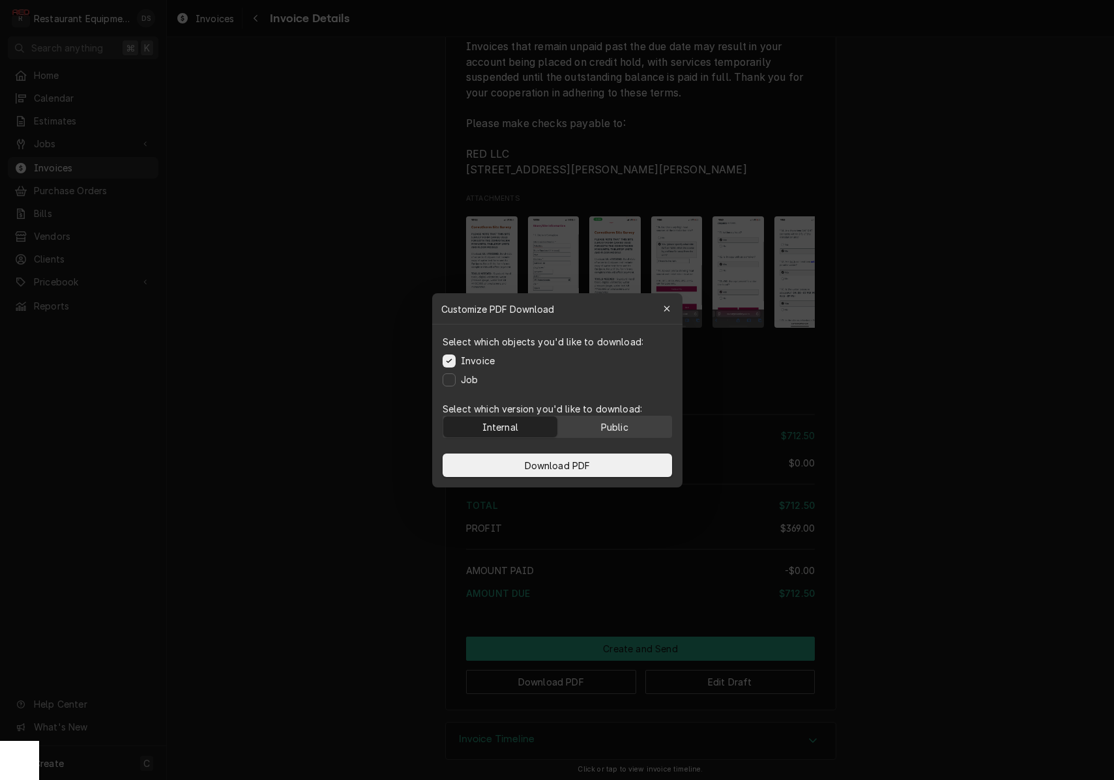
click at [606, 432] on div "Public" at bounding box center [614, 427] width 27 height 14
click at [591, 468] on span "Download PDF" at bounding box center [557, 465] width 71 height 14
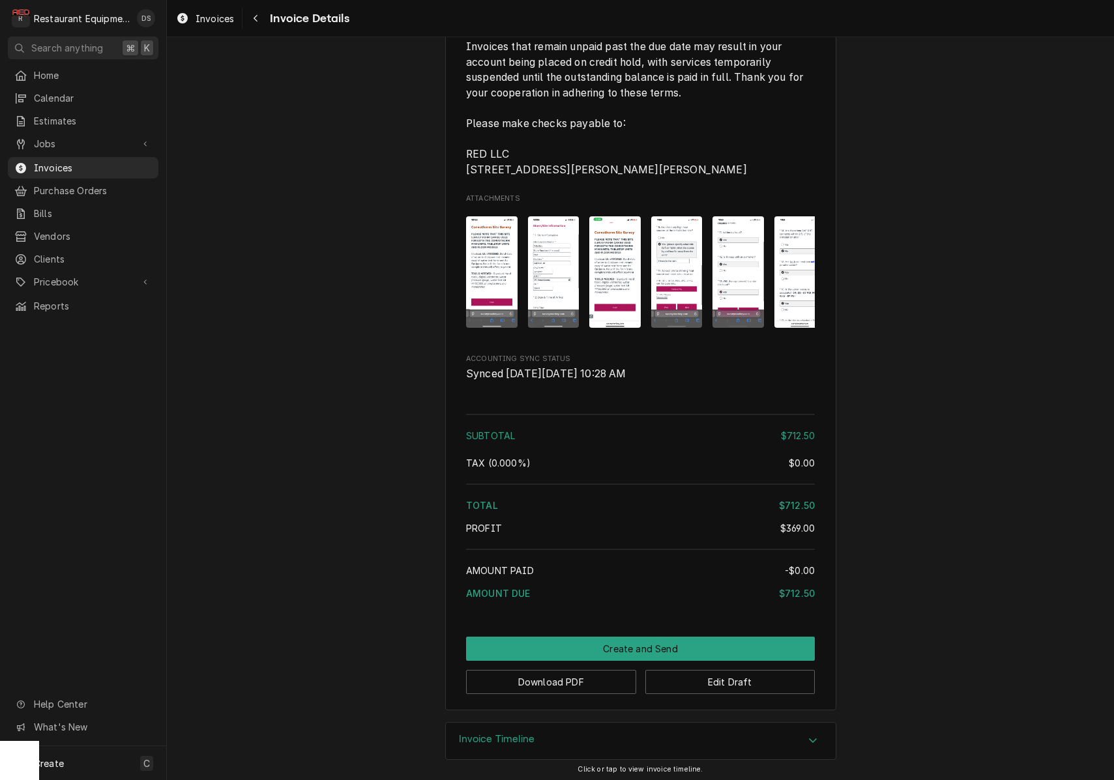
click at [550, 253] on img "Attachments" at bounding box center [554, 271] width 52 height 111
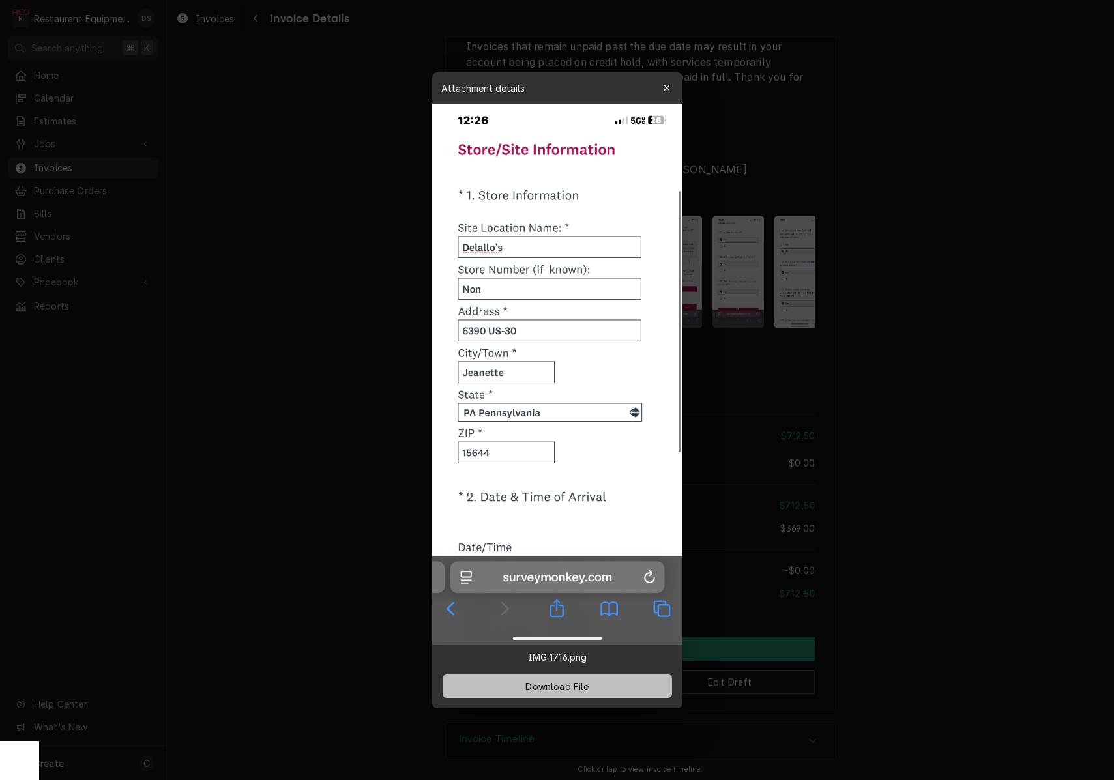
click at [574, 682] on span "Download File" at bounding box center [557, 686] width 68 height 14
drag, startPoint x: 668, startPoint y: 87, endPoint x: 668, endPoint y: 98, distance: 11.1
click at [668, 87] on icon "button" at bounding box center [667, 88] width 6 height 6
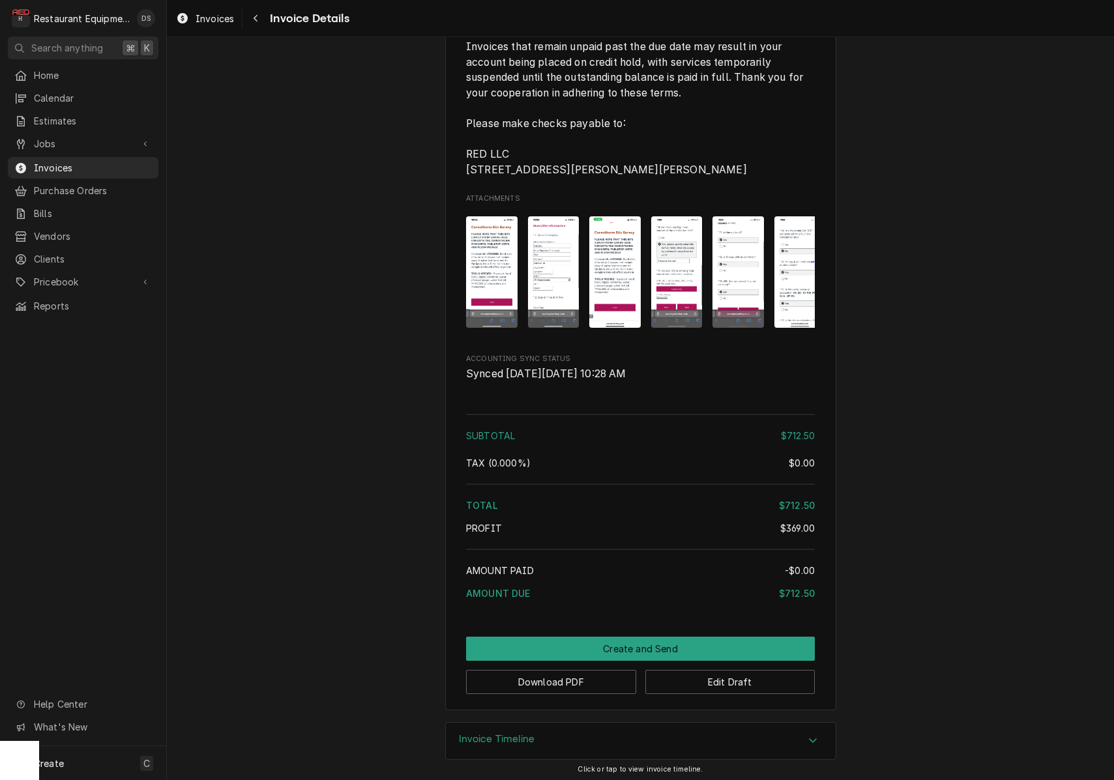
click at [620, 235] on img "Attachments" at bounding box center [615, 271] width 52 height 111
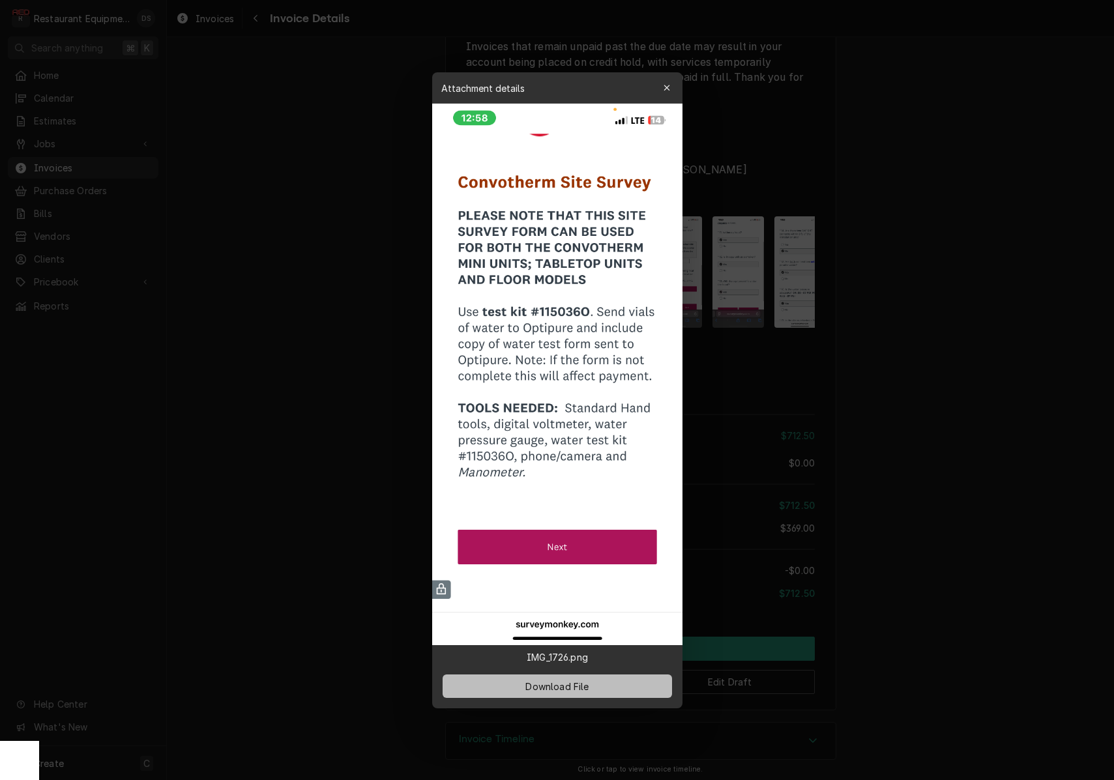
click at [583, 683] on span "Download File" at bounding box center [557, 686] width 68 height 14
click at [669, 86] on icon "button" at bounding box center [666, 87] width 7 height 9
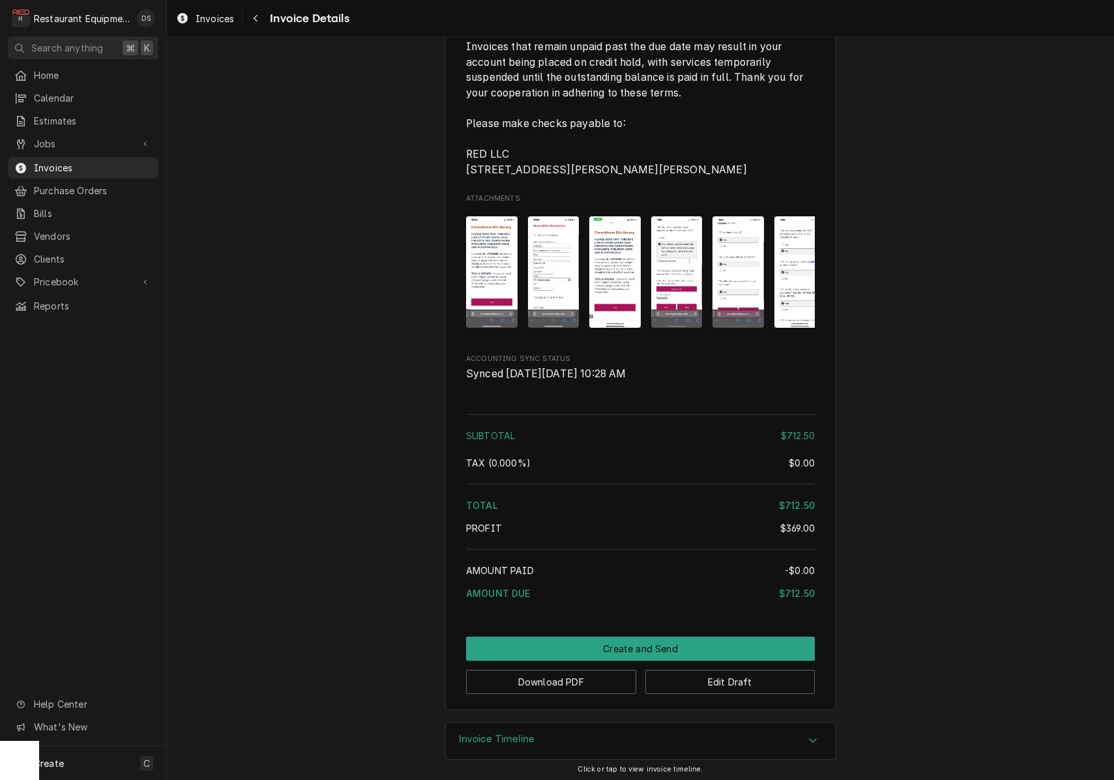
click at [672, 237] on img "Attachments" at bounding box center [677, 271] width 52 height 111
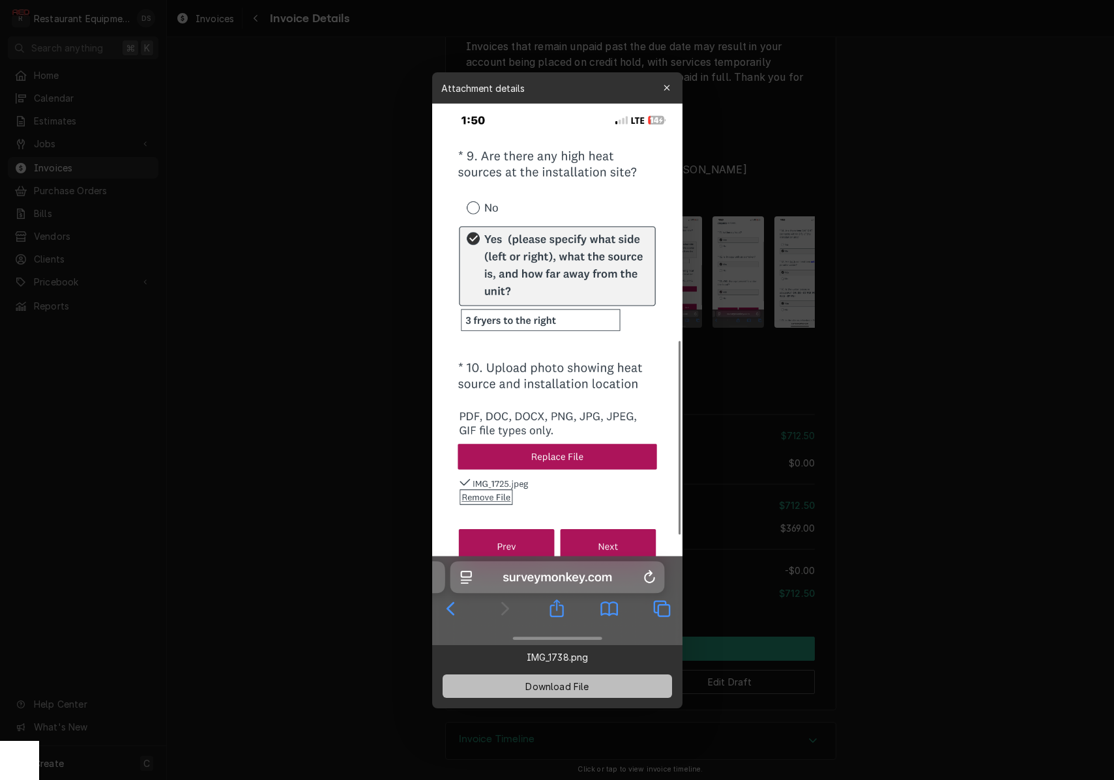
click at [597, 689] on button "Download File" at bounding box center [558, 686] width 230 height 23
click at [667, 84] on icon "button" at bounding box center [666, 87] width 7 height 9
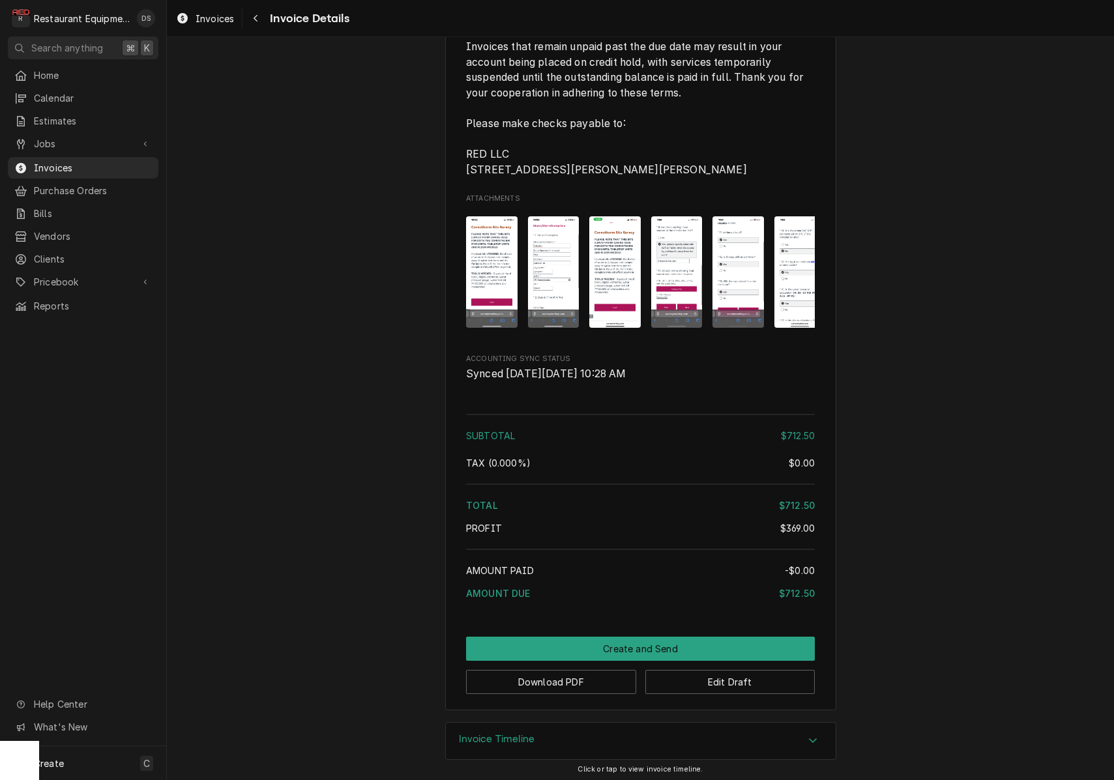
click at [728, 252] on img "Attachments" at bounding box center [739, 271] width 52 height 111
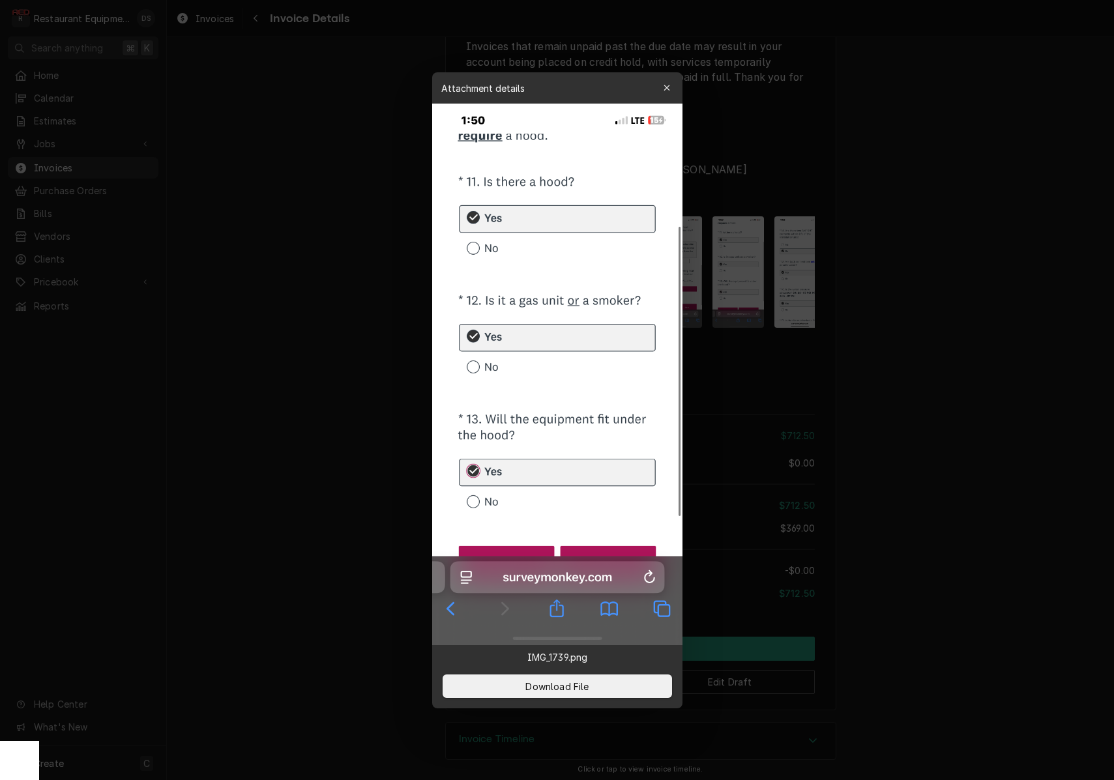
drag, startPoint x: 588, startPoint y: 689, endPoint x: 613, endPoint y: 588, distance: 103.4
click at [587, 687] on span "Download File" at bounding box center [557, 686] width 68 height 14
click at [666, 90] on icon "button" at bounding box center [666, 87] width 7 height 9
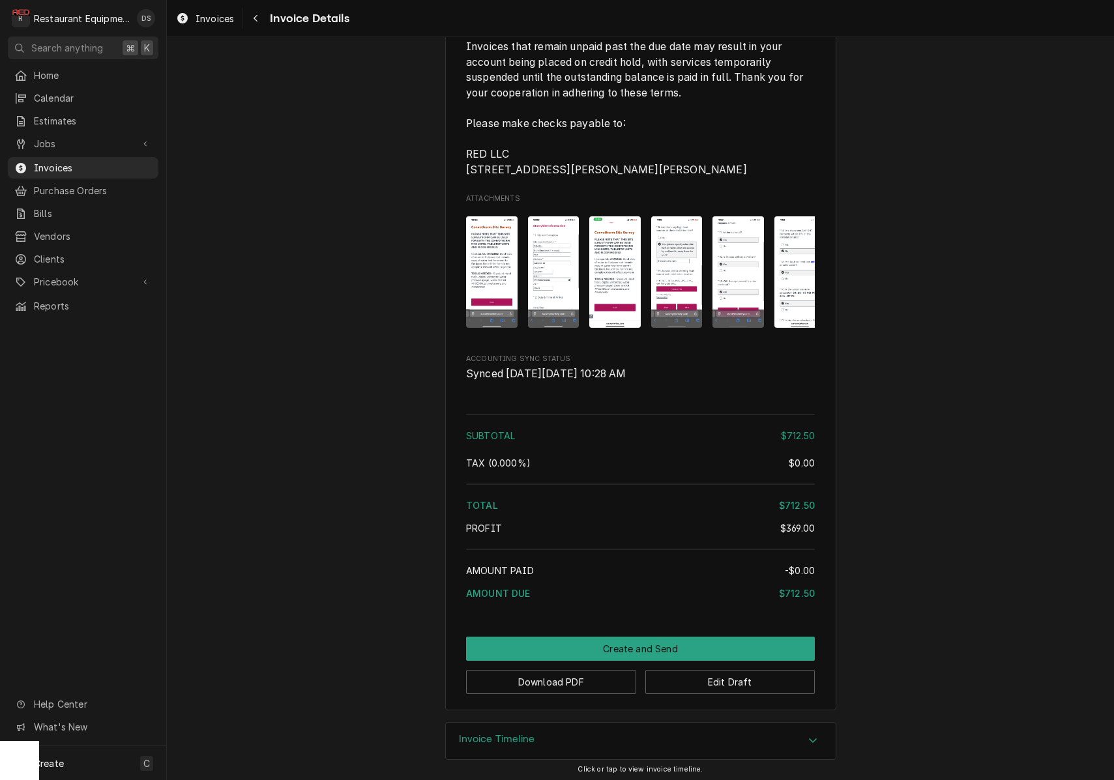
click at [801, 241] on img "Attachments" at bounding box center [801, 271] width 52 height 111
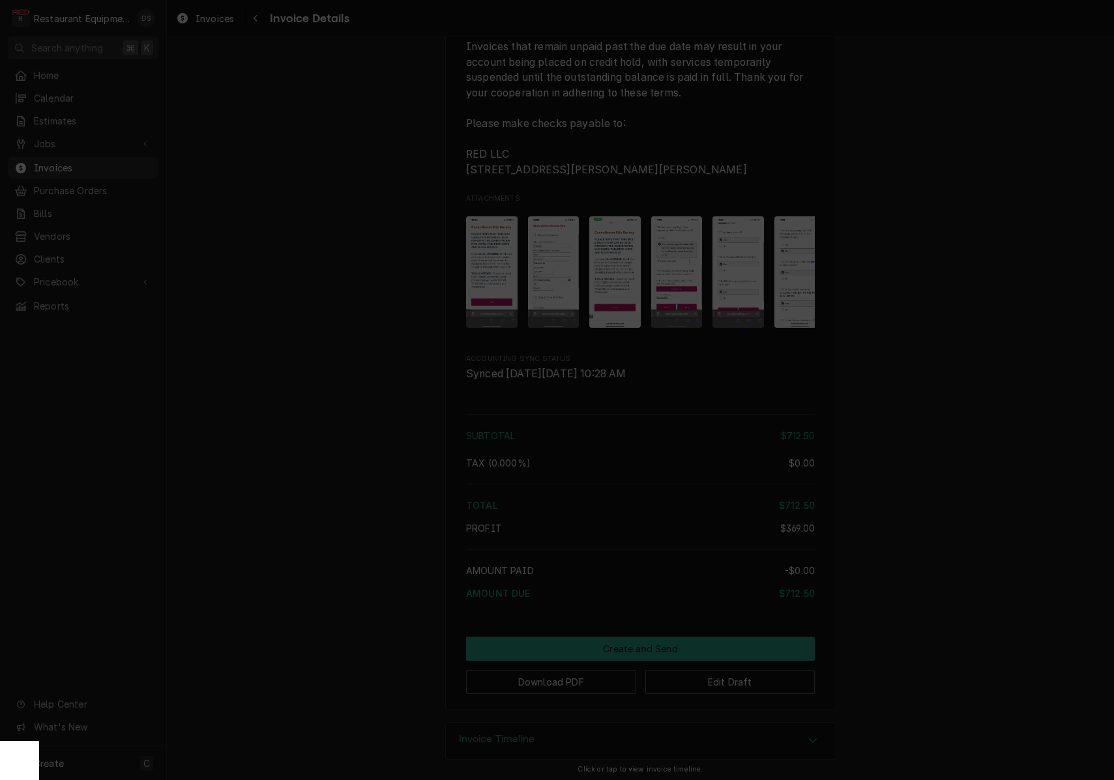
click at [584, 684] on span "Download File" at bounding box center [557, 686] width 68 height 14
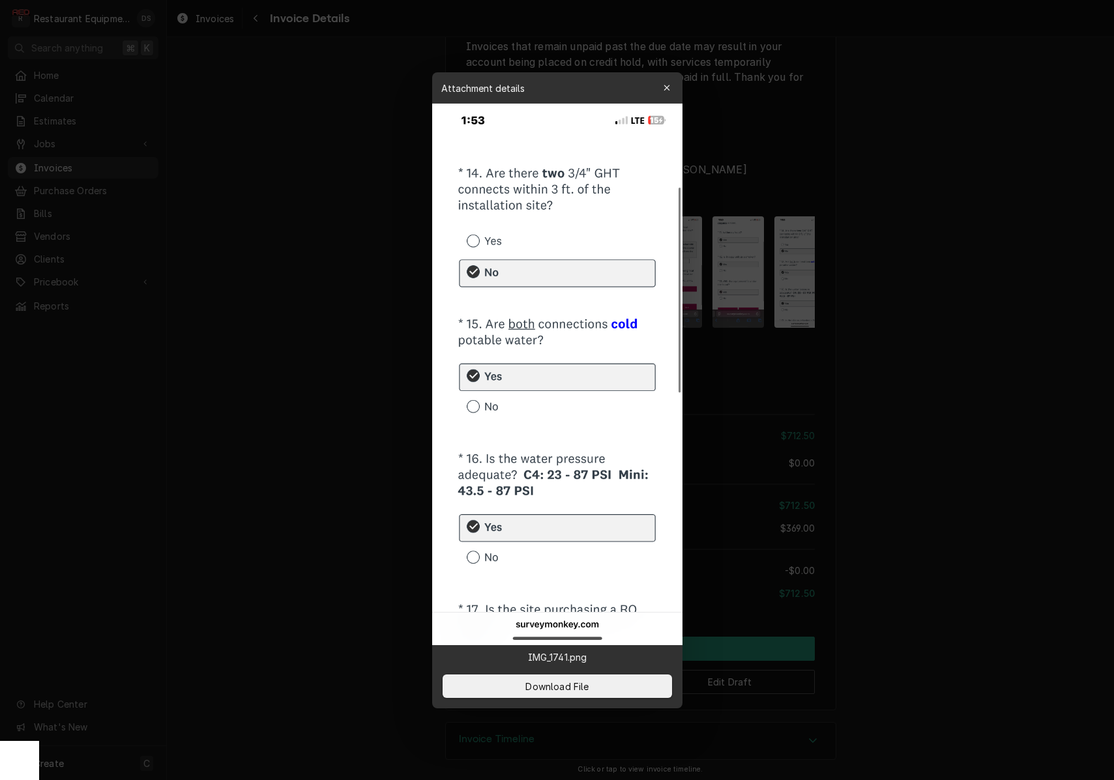
click at [668, 83] on div "button" at bounding box center [667, 88] width 13 height 13
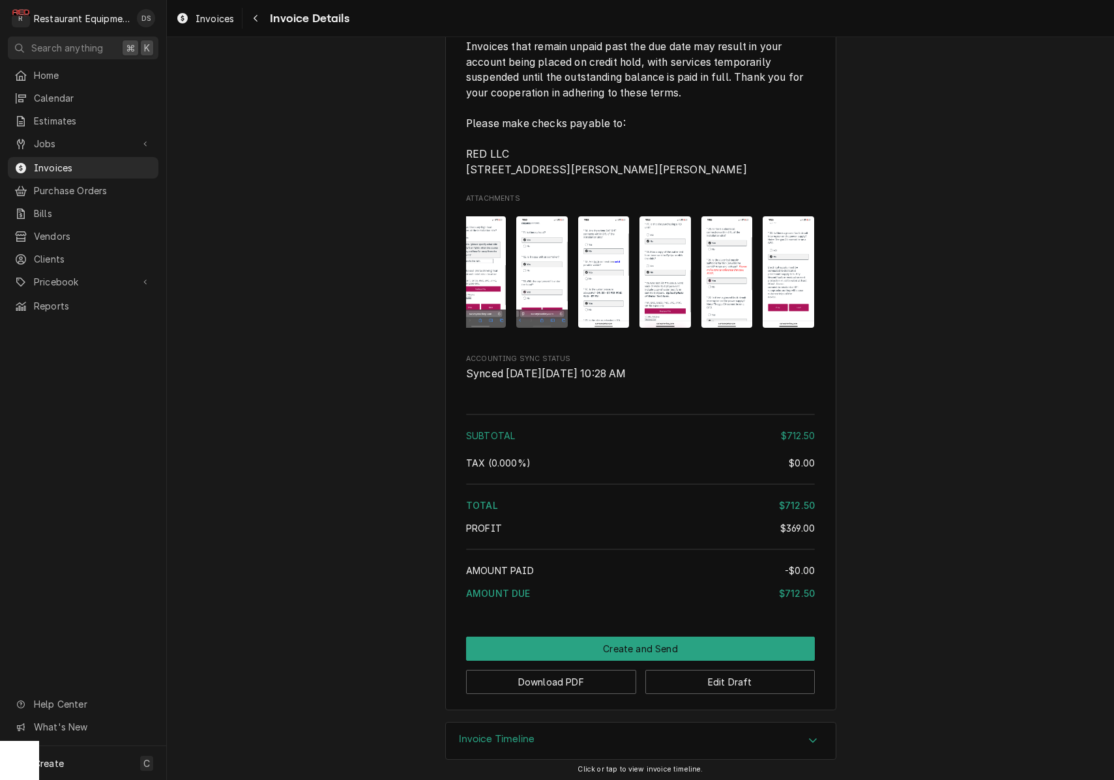
scroll to position [0, 196]
click at [654, 272] on img "Attachments" at bounding box center [666, 271] width 52 height 111
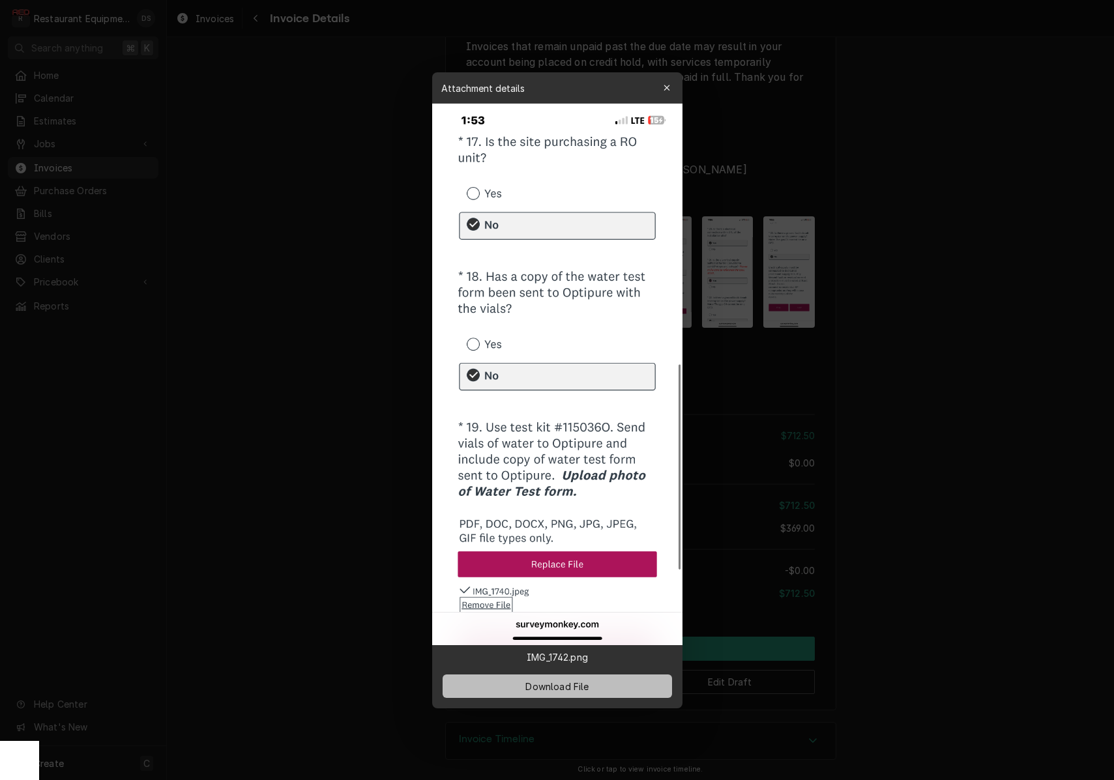
click at [582, 685] on span "Download File" at bounding box center [557, 686] width 68 height 14
click at [665, 86] on icon "button" at bounding box center [667, 88] width 6 height 6
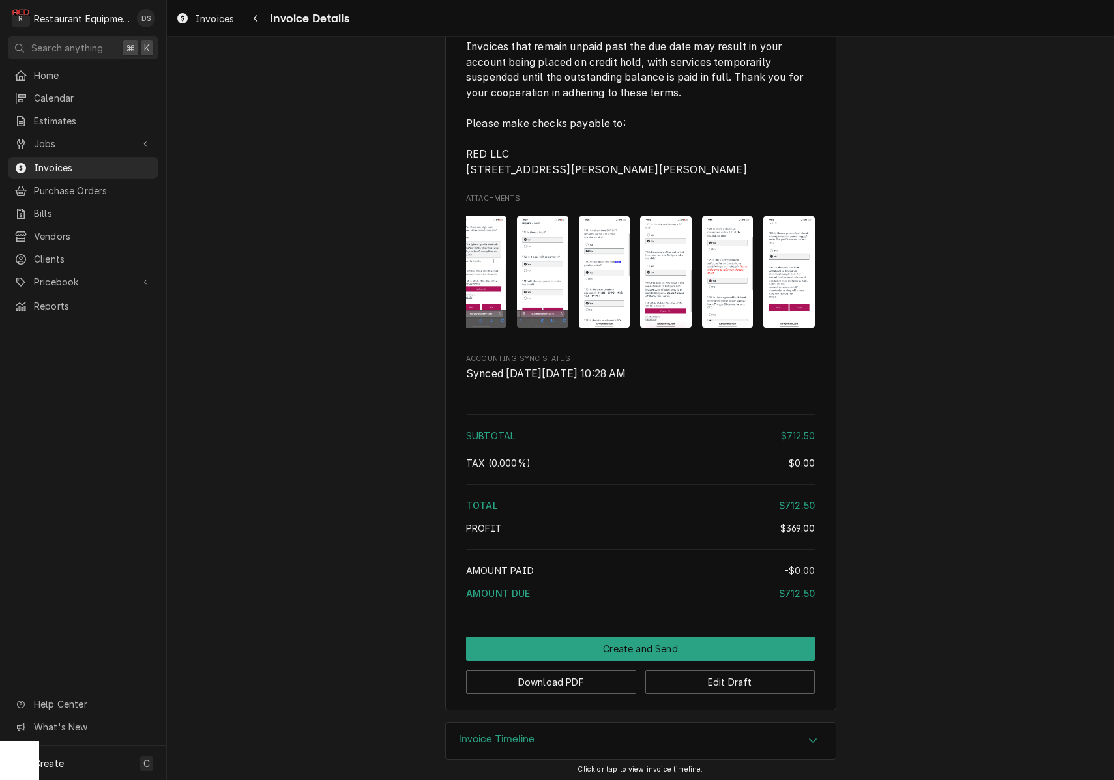
click at [720, 253] on img "Attachments" at bounding box center [728, 271] width 52 height 111
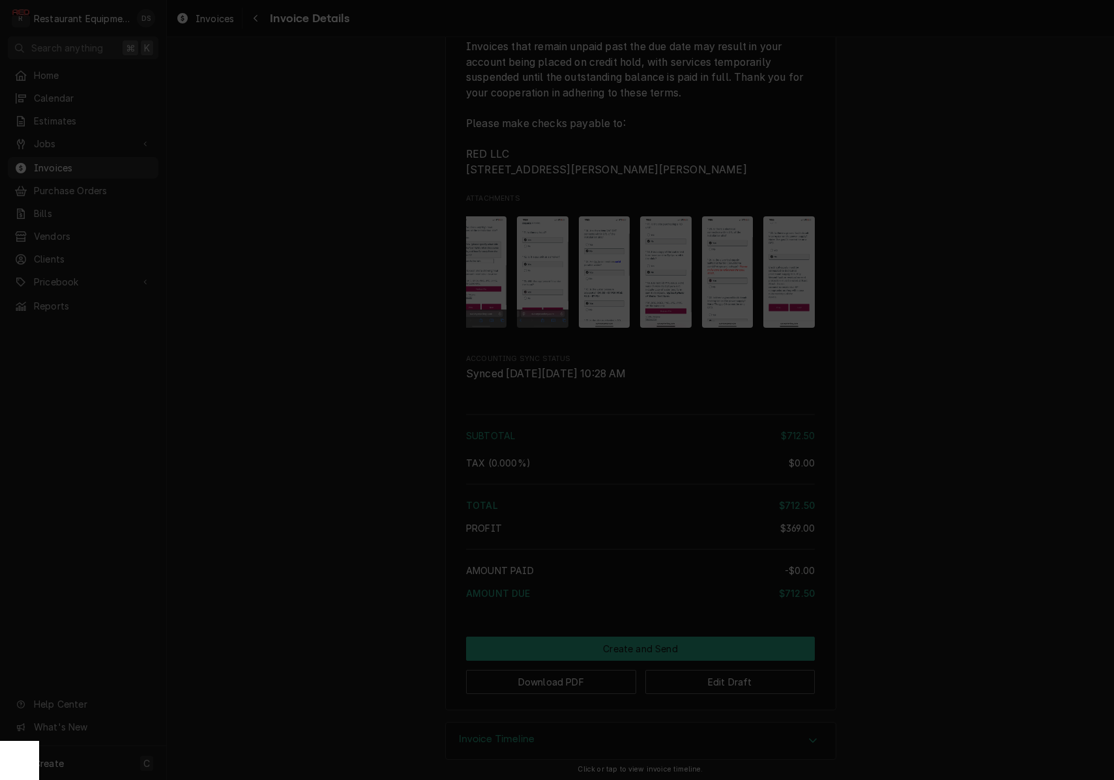
click at [599, 685] on button "Download File" at bounding box center [558, 686] width 230 height 23
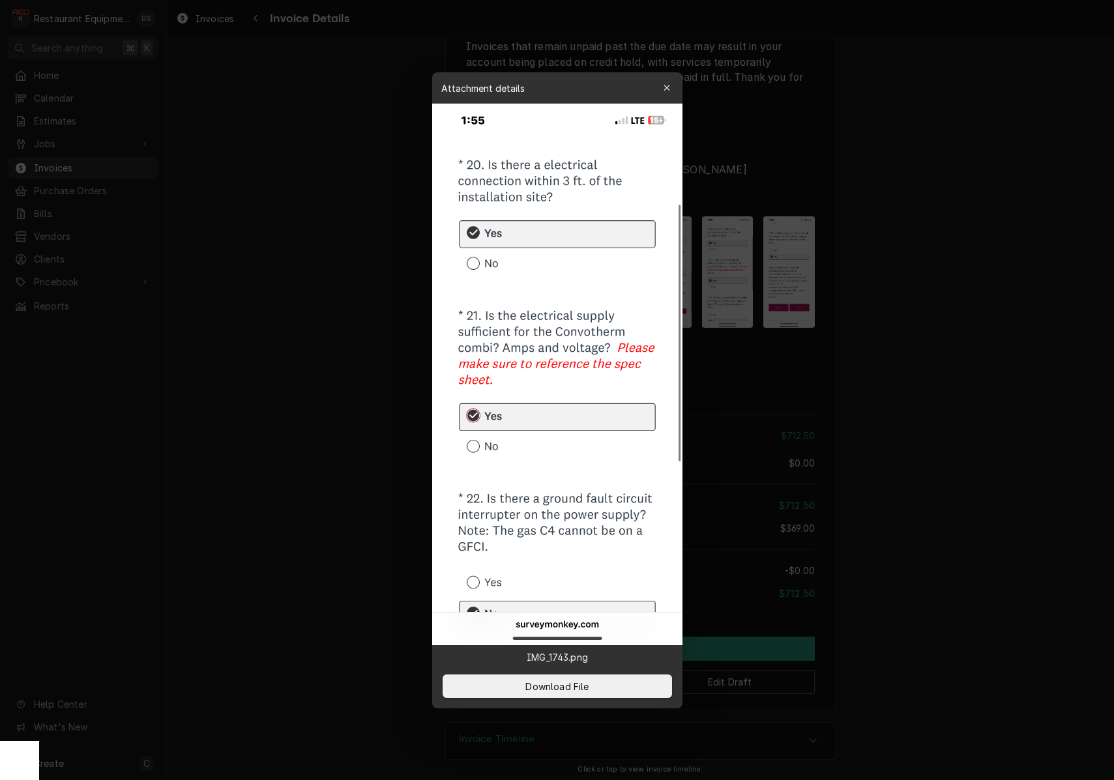
click at [741, 357] on div at bounding box center [557, 390] width 1114 height 780
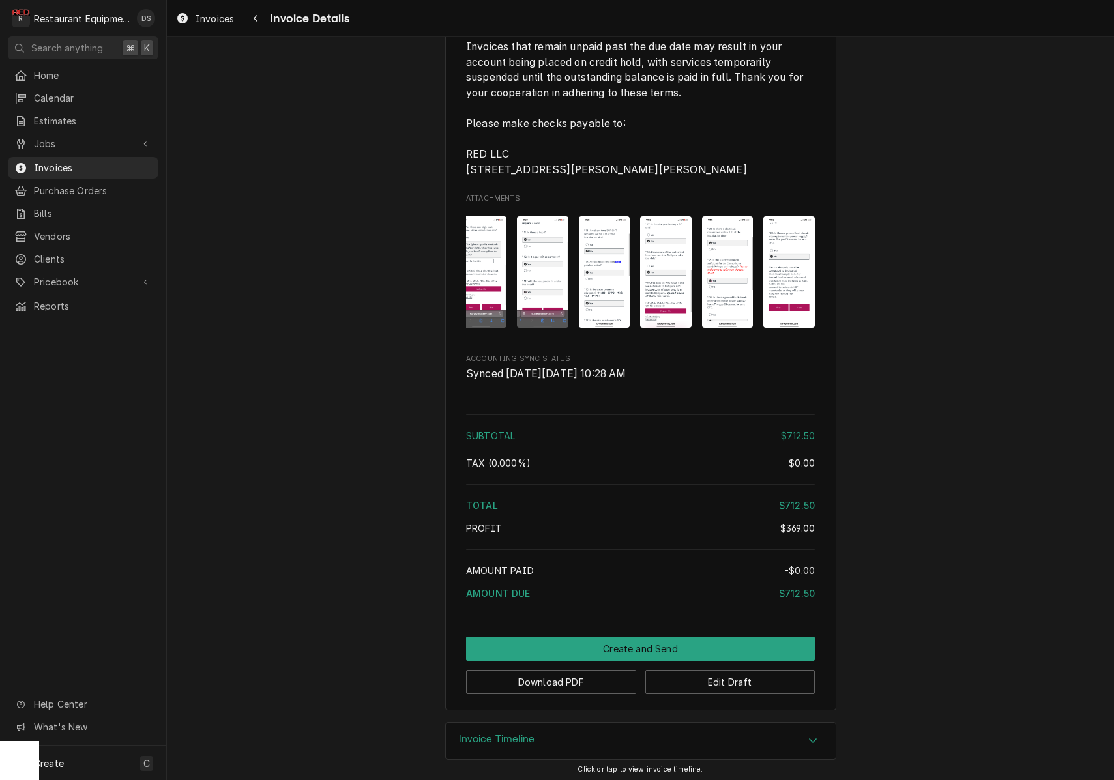
click at [810, 269] on img "Attachments" at bounding box center [790, 271] width 52 height 111
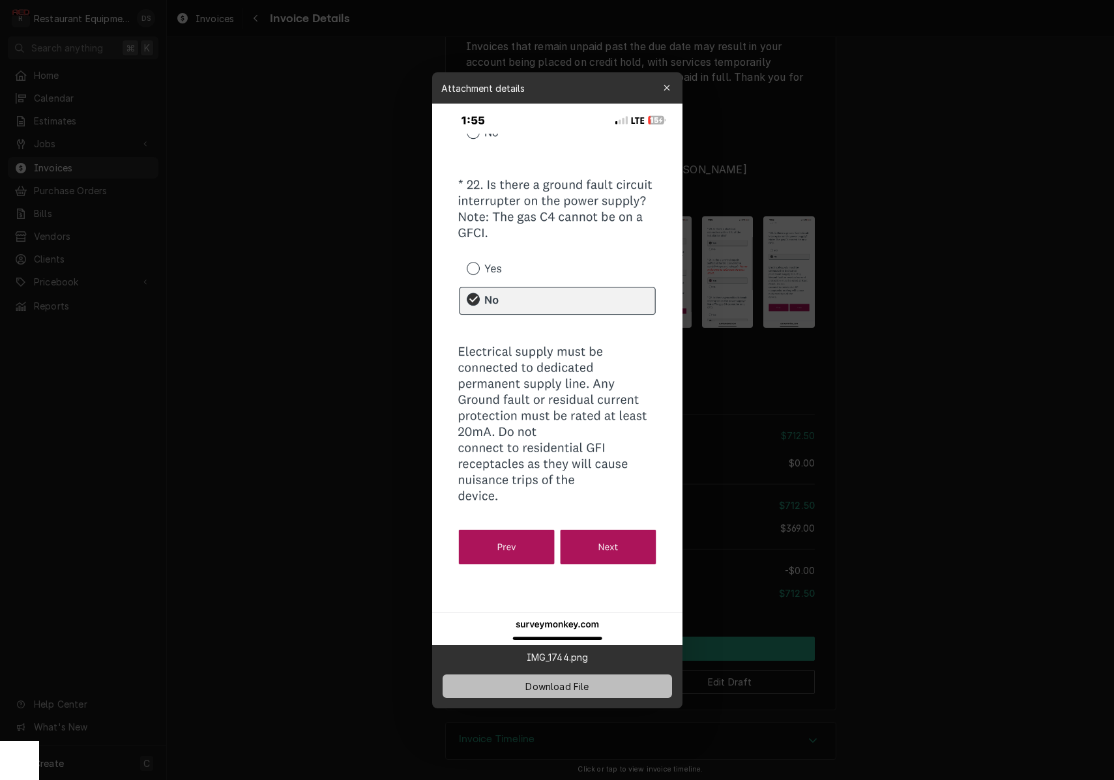
click at [554, 694] on button "Download File" at bounding box center [558, 686] width 230 height 23
click at [668, 88] on icon "button" at bounding box center [667, 88] width 6 height 6
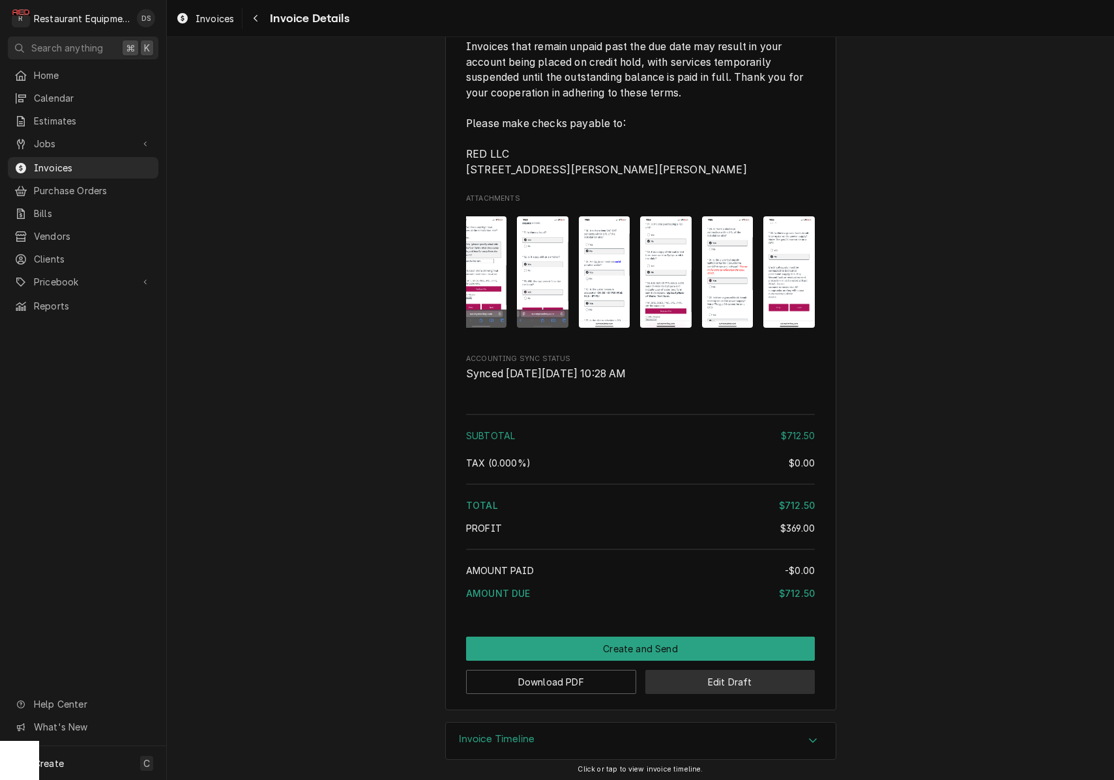
click at [716, 685] on button "Edit Draft" at bounding box center [731, 682] width 170 height 24
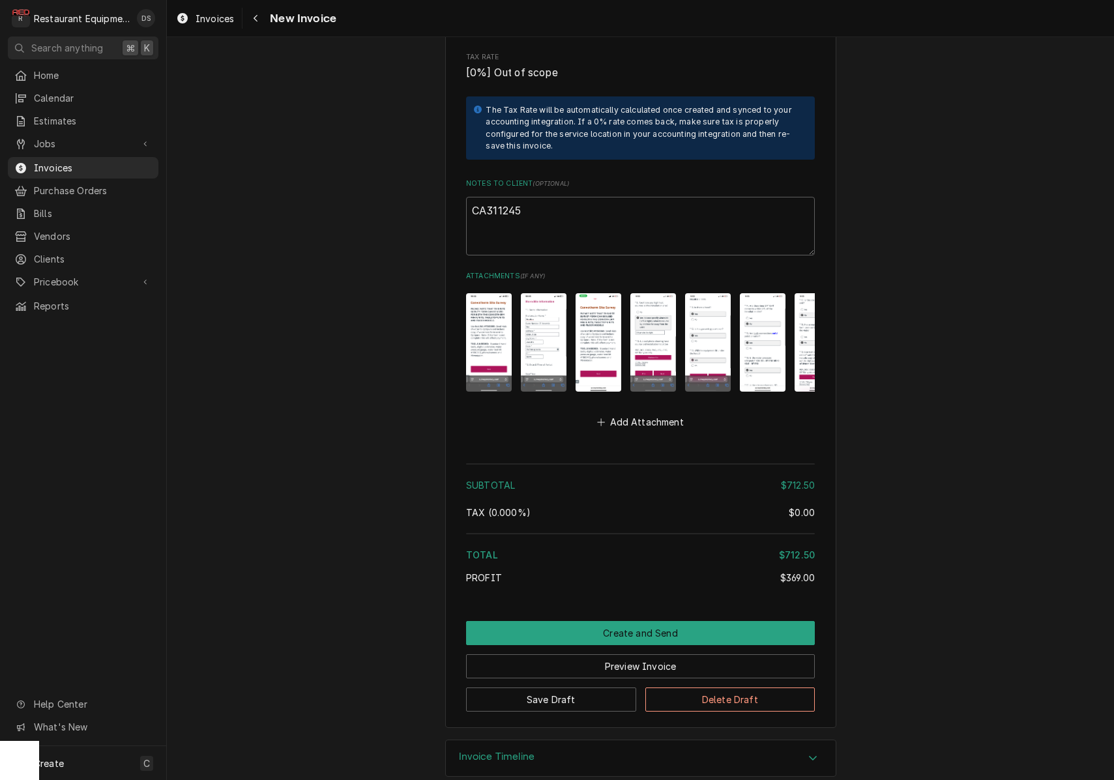
scroll to position [2303, 0]
click at [557, 203] on textarea "CA311245" at bounding box center [640, 227] width 349 height 59
type textarea "x"
type textarea "CA311245"
type textarea "x"
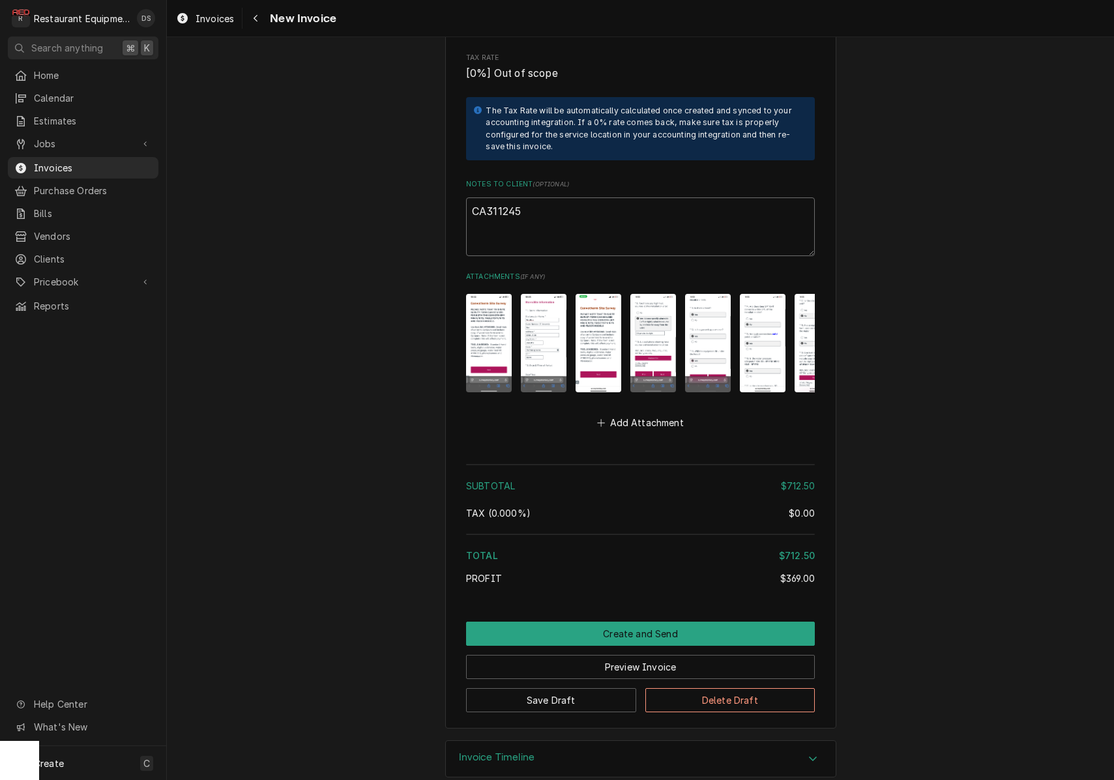
type textarea "CA311245"
type textarea "x"
type textarea "CA311245"
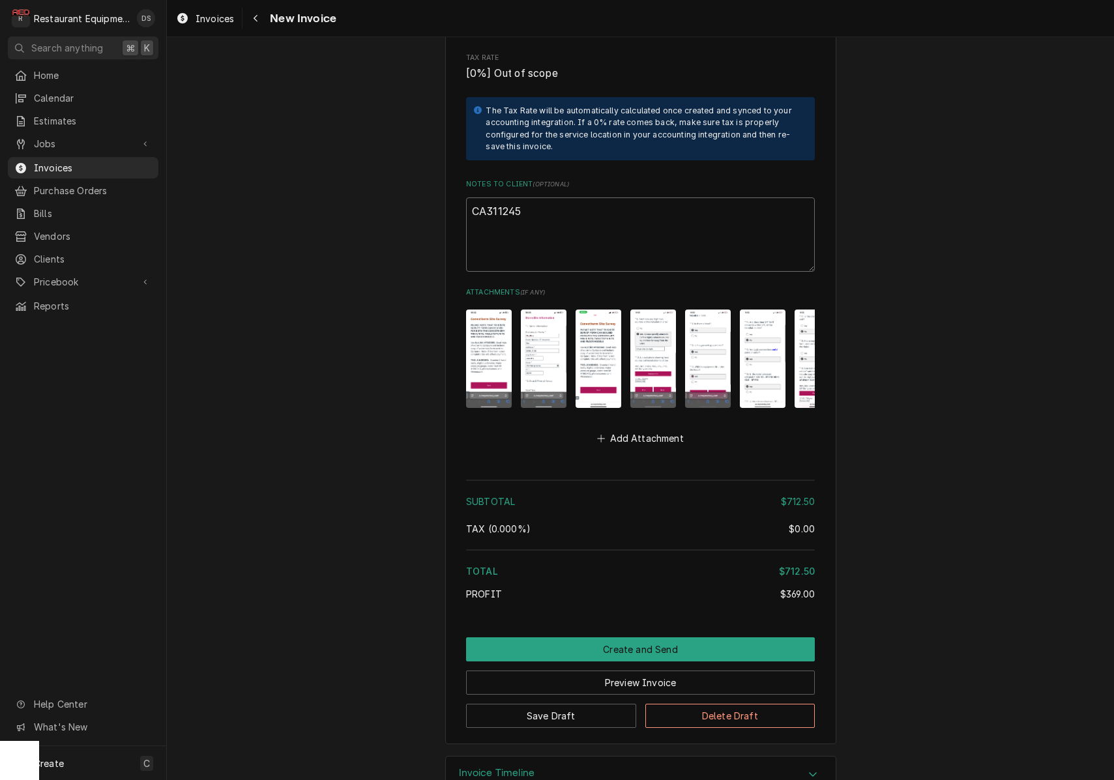
click at [492, 228] on textarea "CA311245" at bounding box center [640, 235] width 349 height 74
paste textarea "Claim KC-1031783"
type textarea "x"
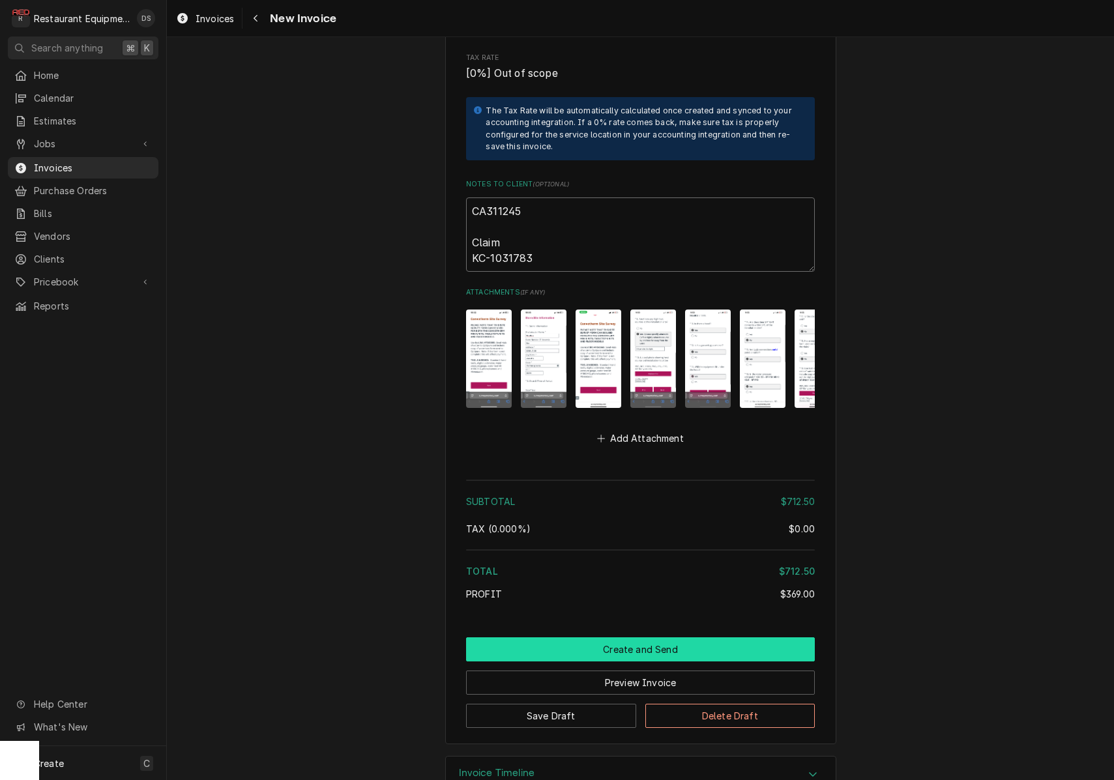
type textarea "CA311245 Claim KC-1031783"
click at [658, 638] on button "Create and Send" at bounding box center [640, 650] width 349 height 24
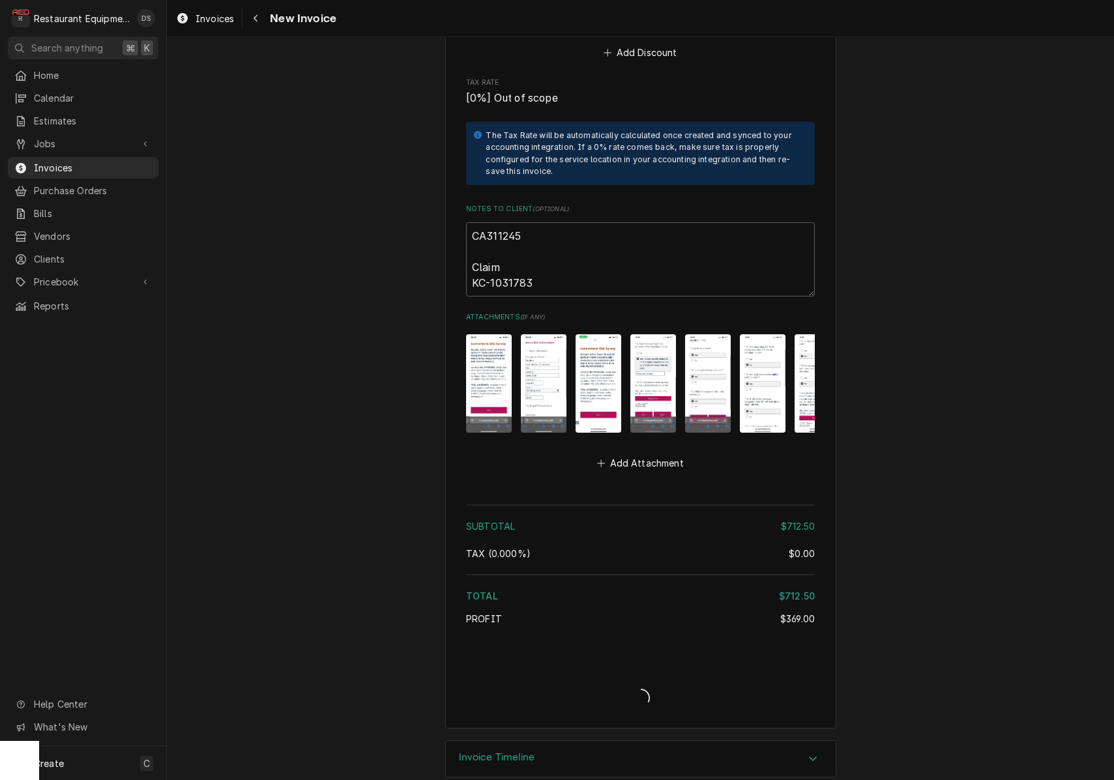
type textarea "x"
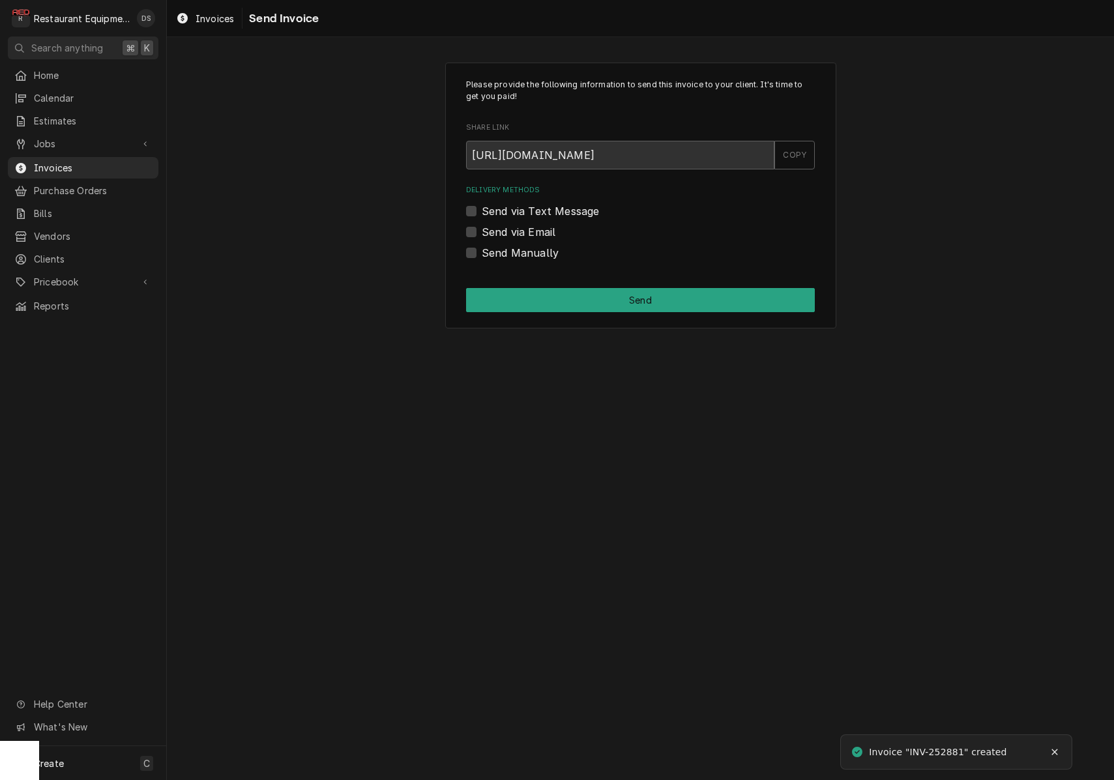
click at [482, 248] on label "Send Manually" at bounding box center [520, 253] width 77 height 16
click at [482, 248] on input "Send Manually" at bounding box center [656, 259] width 349 height 29
checkbox input "true"
click at [572, 303] on button "Send" at bounding box center [640, 300] width 349 height 24
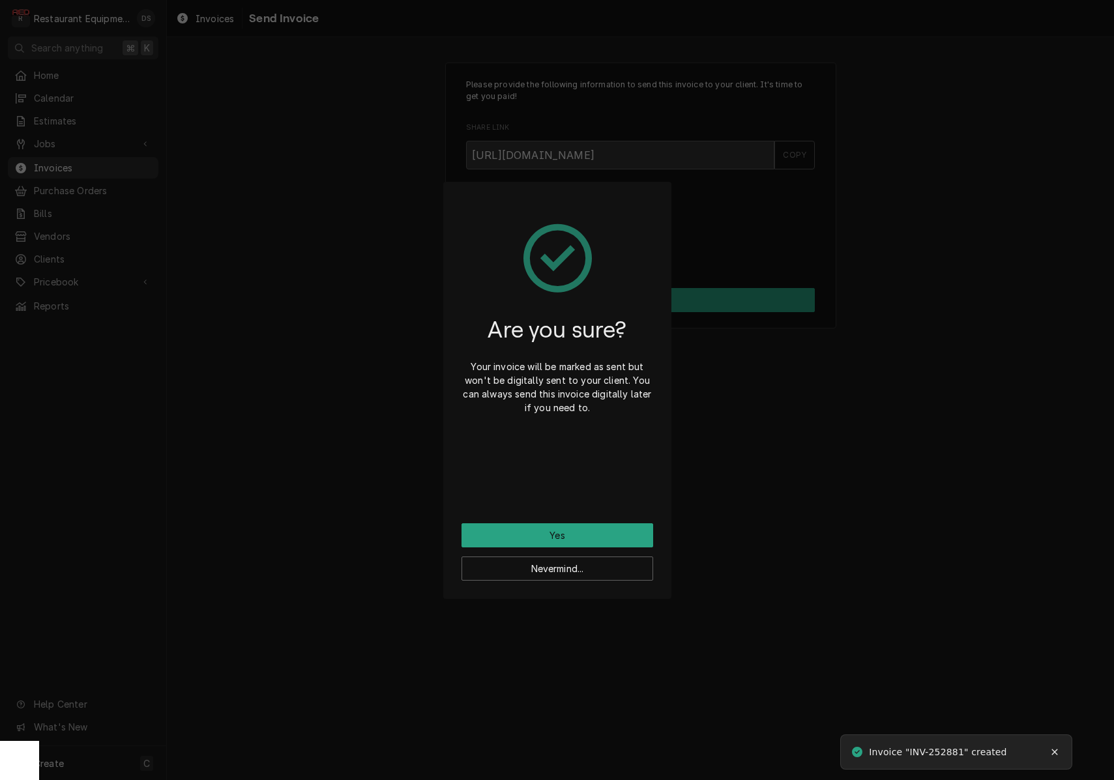
click at [577, 492] on div "Are you sure? Your invoice will be marked as sent but won't be digitally sent t…" at bounding box center [558, 361] width 192 height 323
click at [602, 533] on button "Yes" at bounding box center [558, 536] width 192 height 24
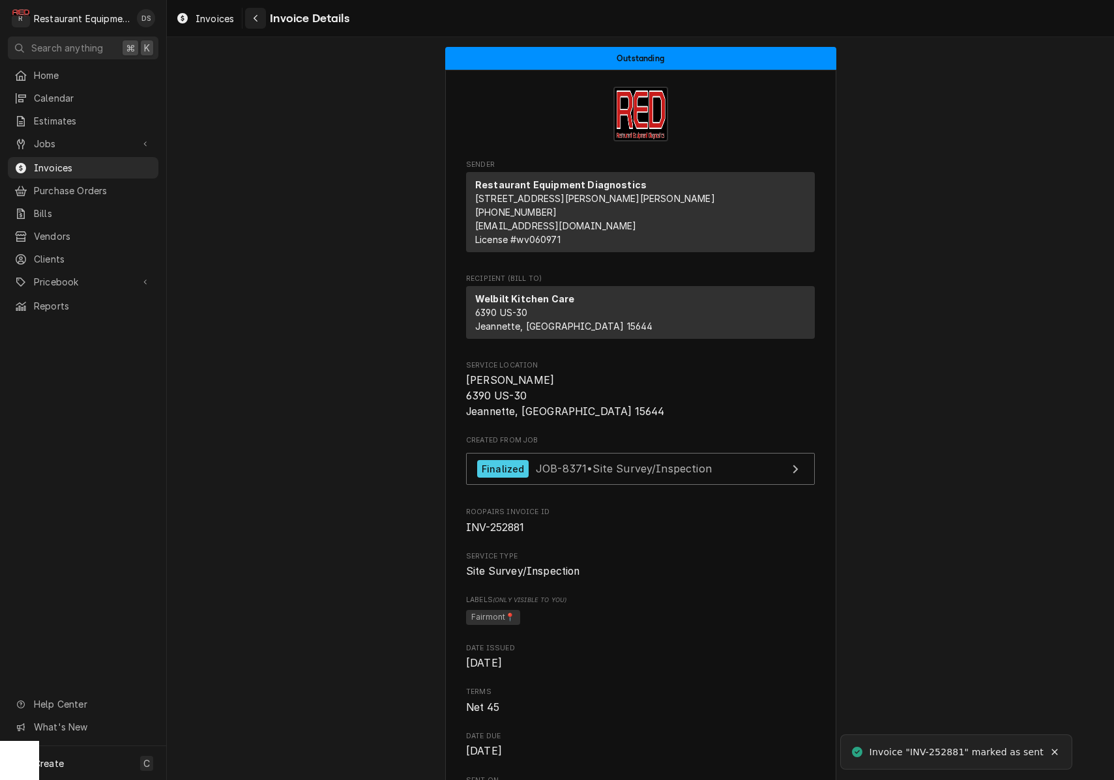
click at [252, 23] on div "Navigate back" at bounding box center [255, 18] width 13 height 13
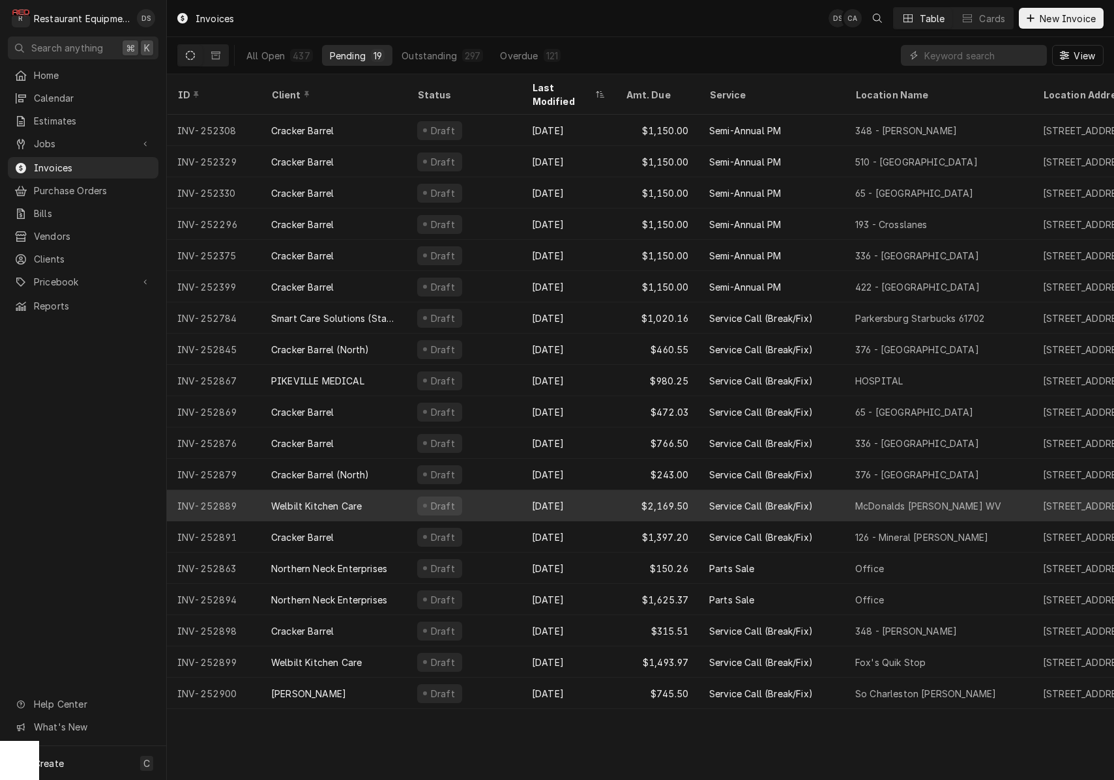
click at [477, 490] on div "Draft" at bounding box center [464, 505] width 115 height 31
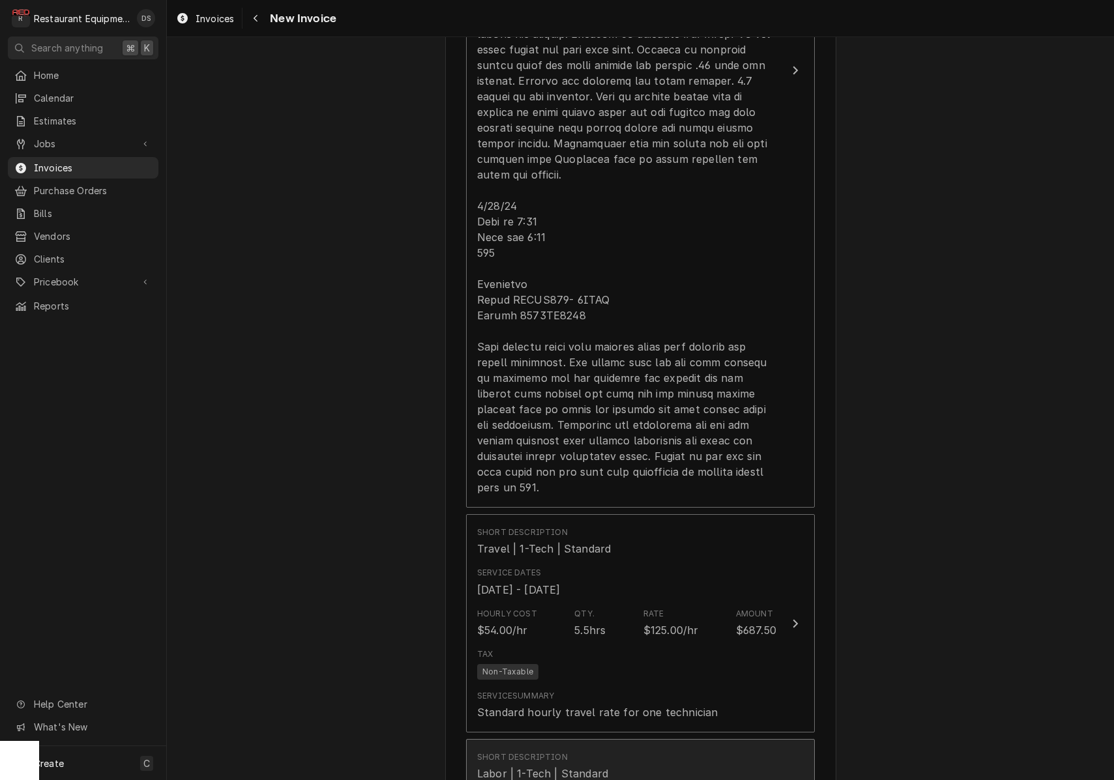
scroll to position [1313, 0]
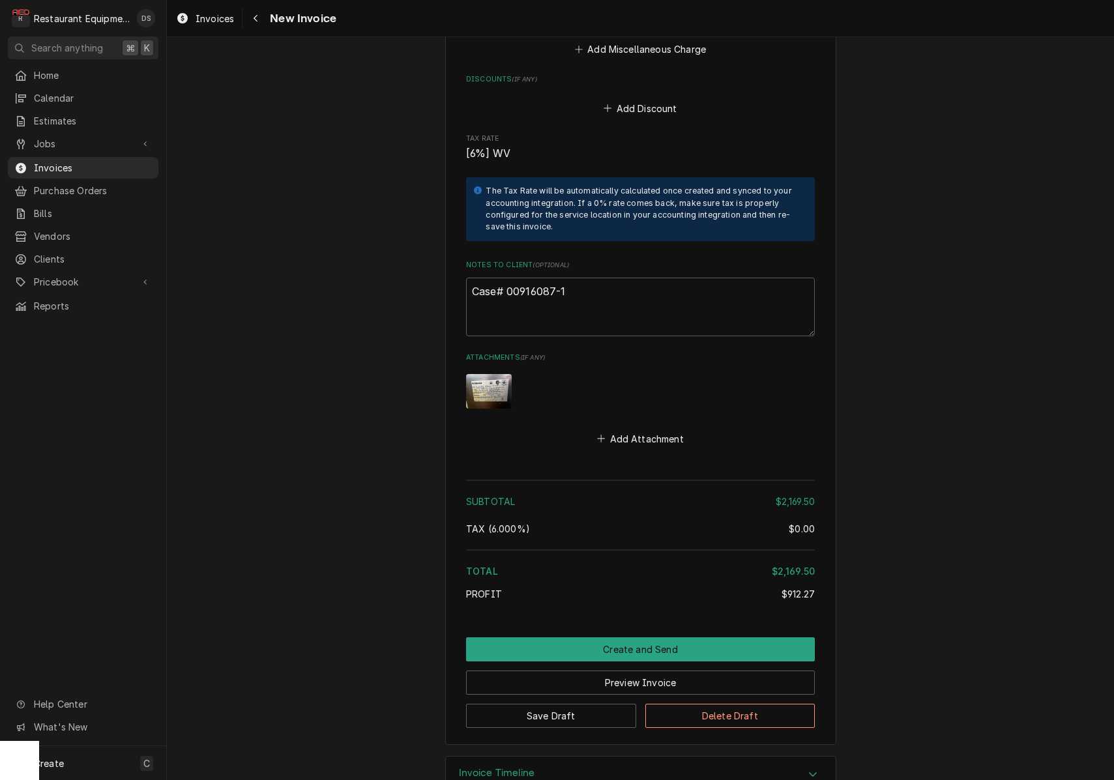
click at [636, 757] on div "Invoice Timeline" at bounding box center [641, 775] width 390 height 37
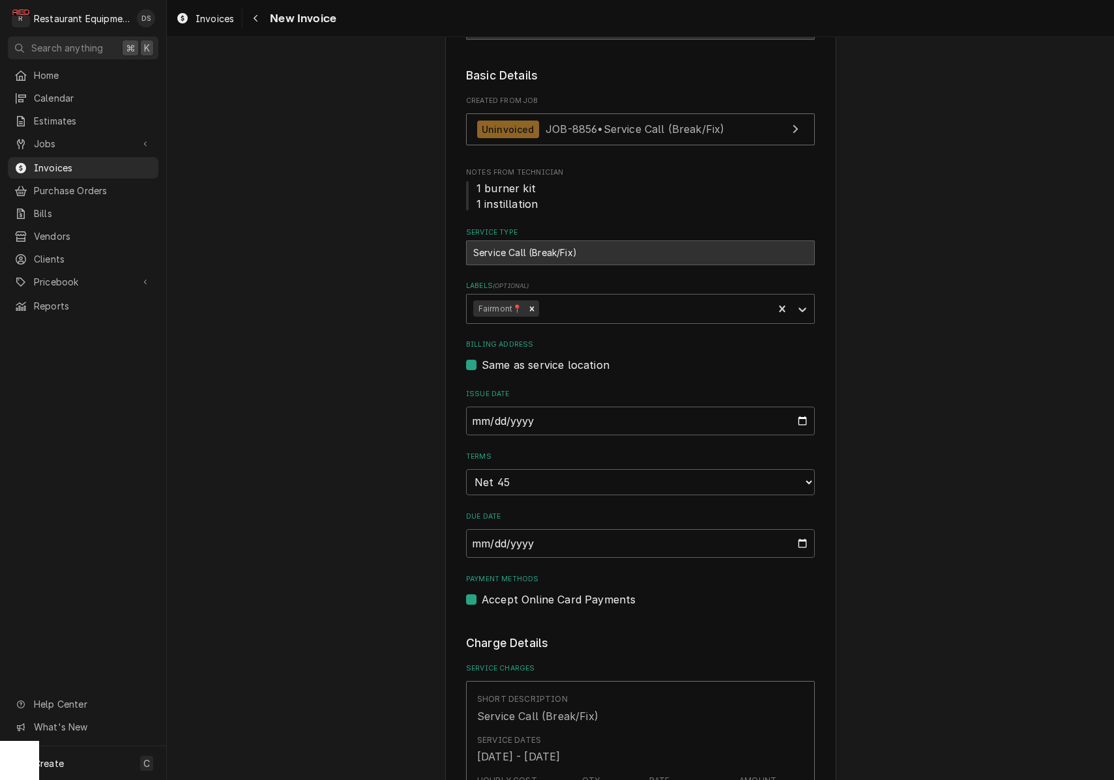
scroll to position [215, 0]
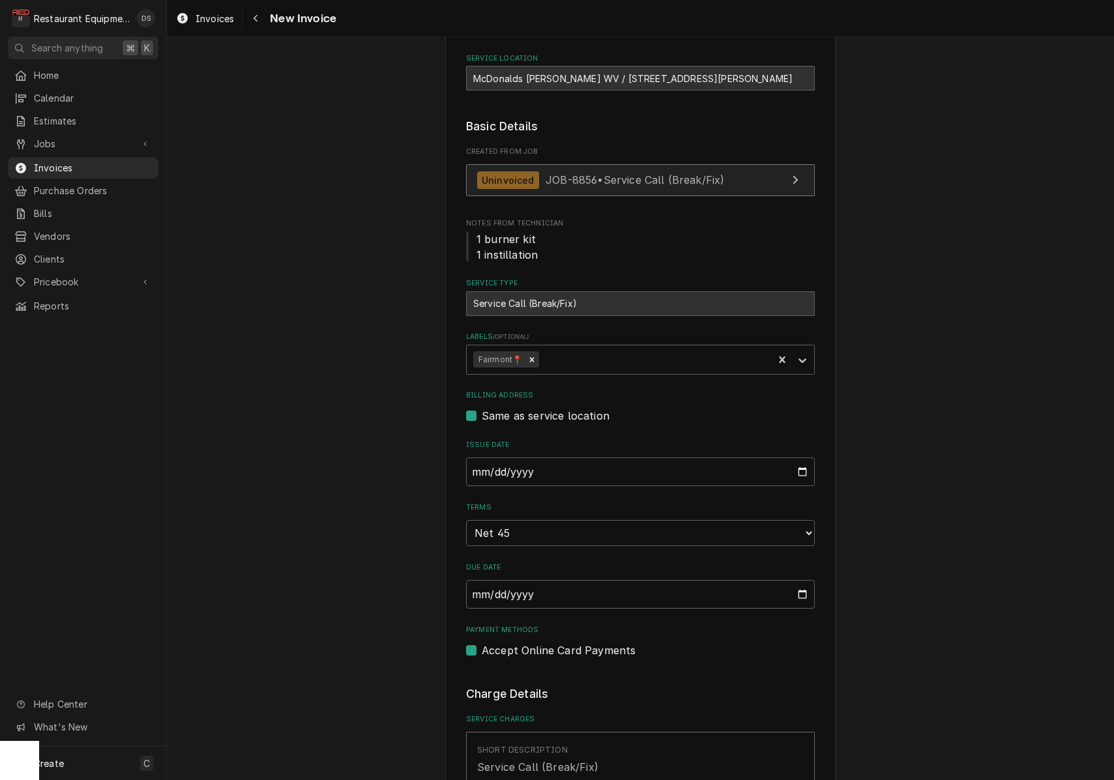
click at [595, 190] on link "Uninvoiced JOB-8856 • Service Call (Break/Fix)" at bounding box center [640, 180] width 349 height 32
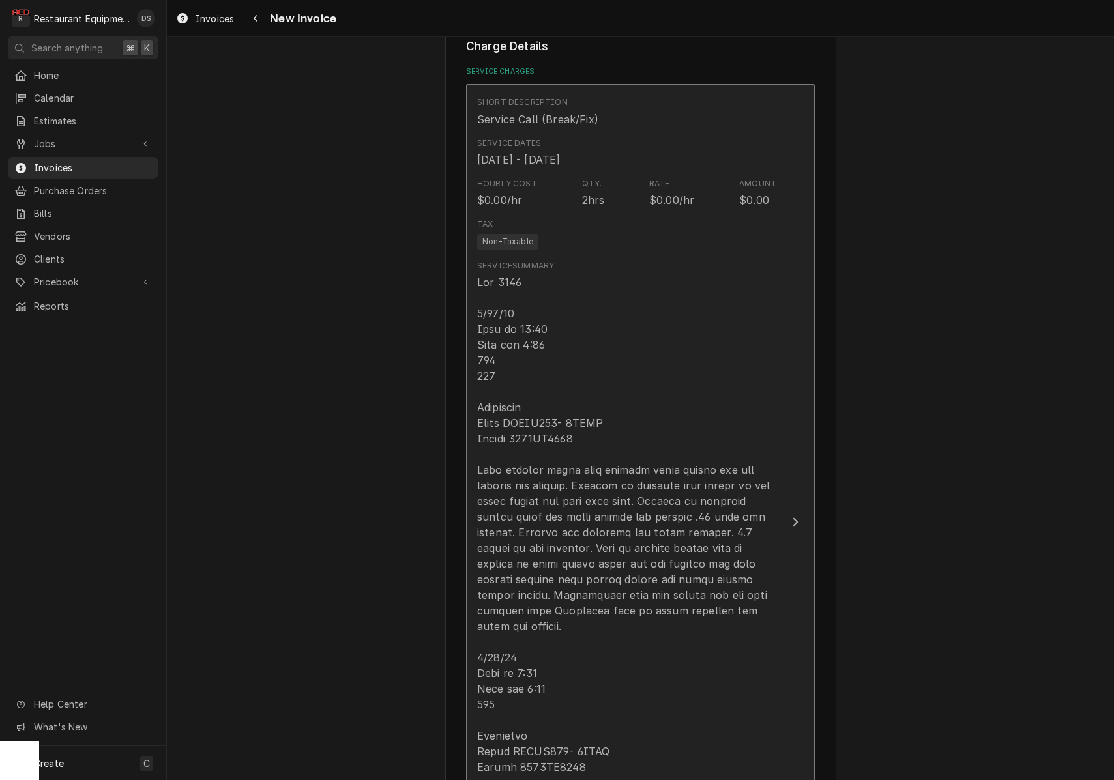
scroll to position [892, 0]
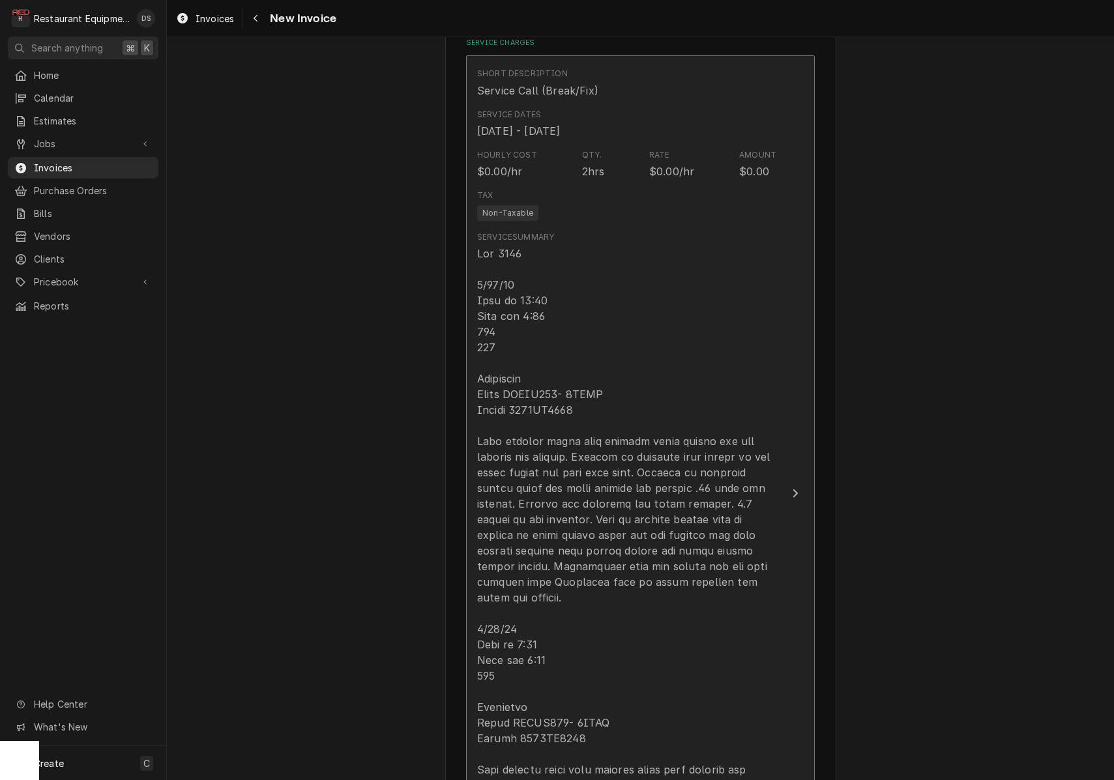
click at [559, 383] on div "Update Line Item" at bounding box center [626, 582] width 299 height 673
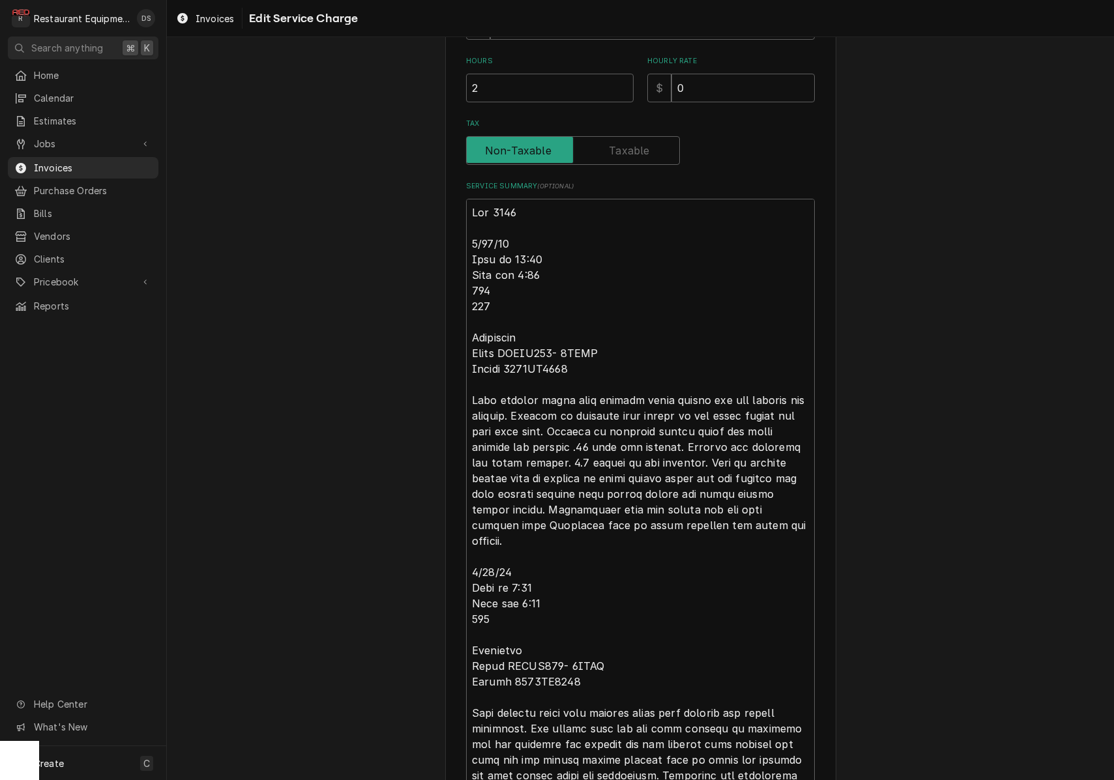
scroll to position [371, 0]
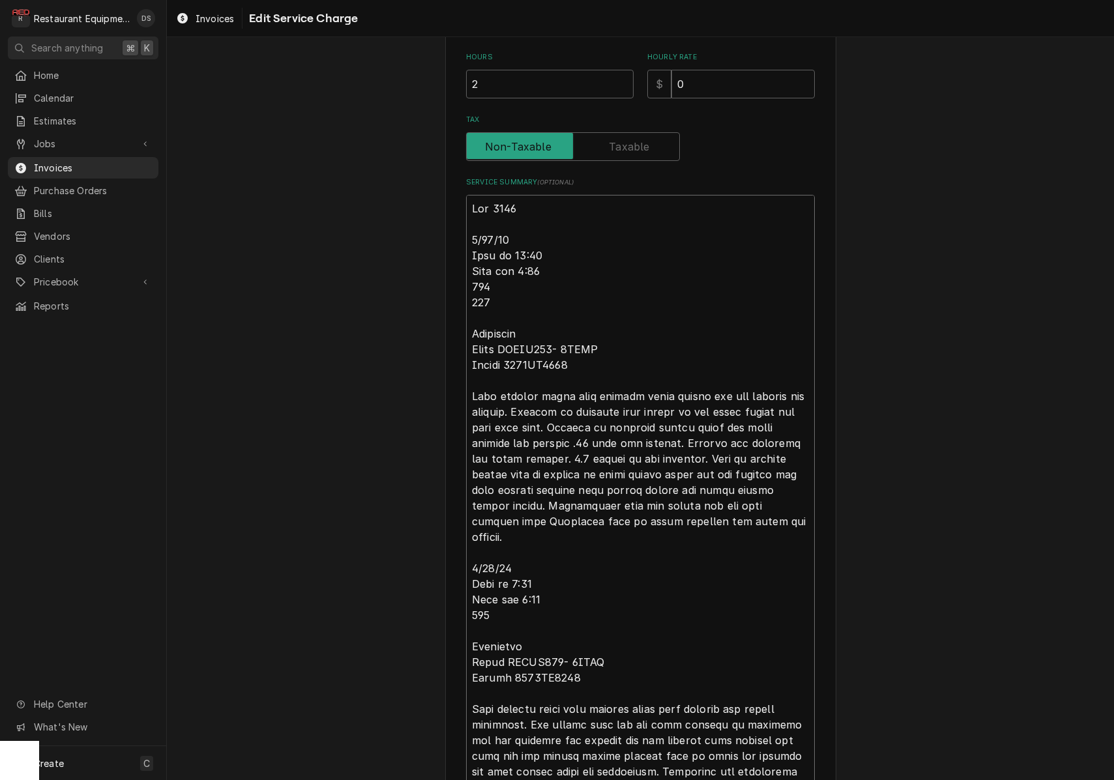
drag, startPoint x: 576, startPoint y: 365, endPoint x: 510, endPoint y: 364, distance: 66.5
click at [505, 364] on textarea "Service Summary ( optional )" at bounding box center [640, 506] width 349 height 622
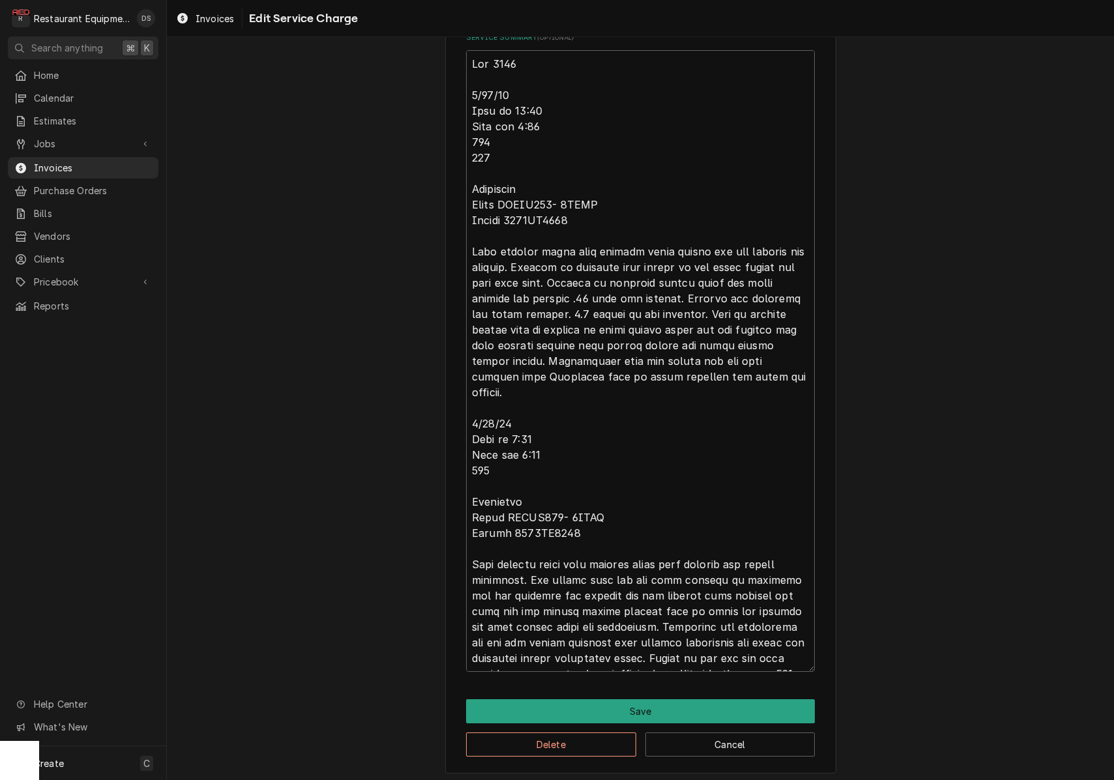
scroll to position [0, 0]
click at [709, 166] on textarea "Service Summary ( optional )" at bounding box center [640, 361] width 349 height 622
drag, startPoint x: 483, startPoint y: 91, endPoint x: 767, endPoint y: 662, distance: 637.4
click at [768, 662] on textarea "Service Summary ( optional )" at bounding box center [640, 361] width 349 height 622
click at [683, 707] on button "Save" at bounding box center [640, 712] width 349 height 24
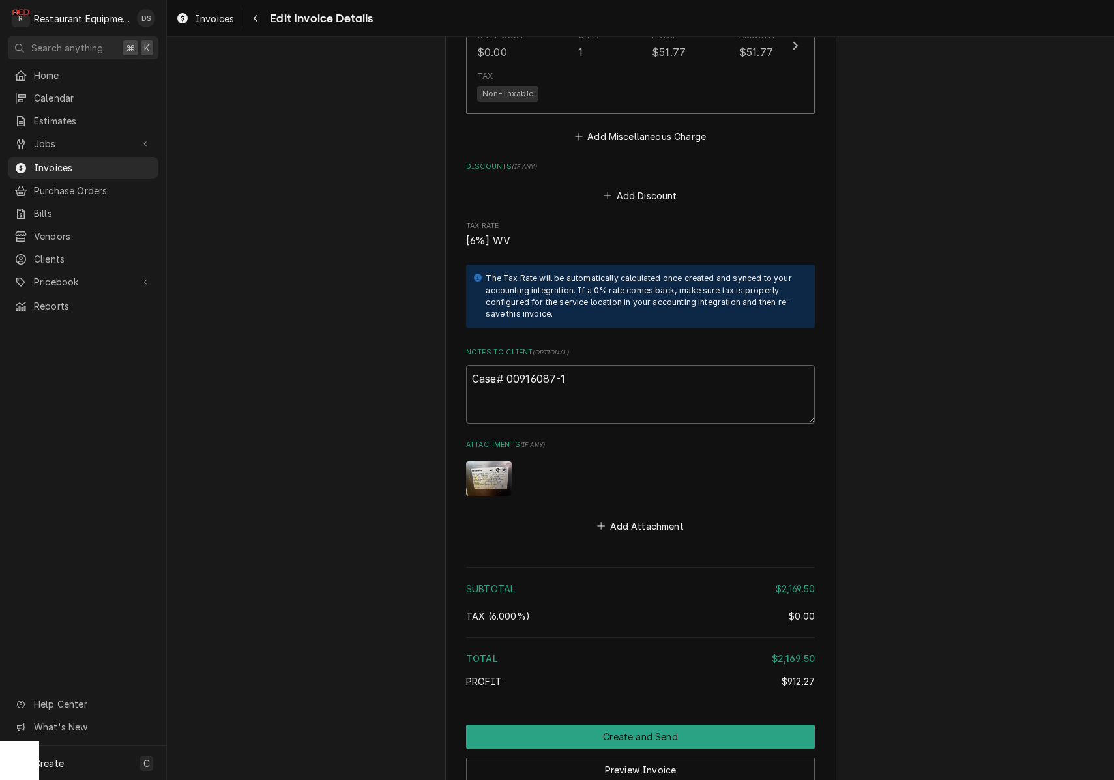
scroll to position [3076, 0]
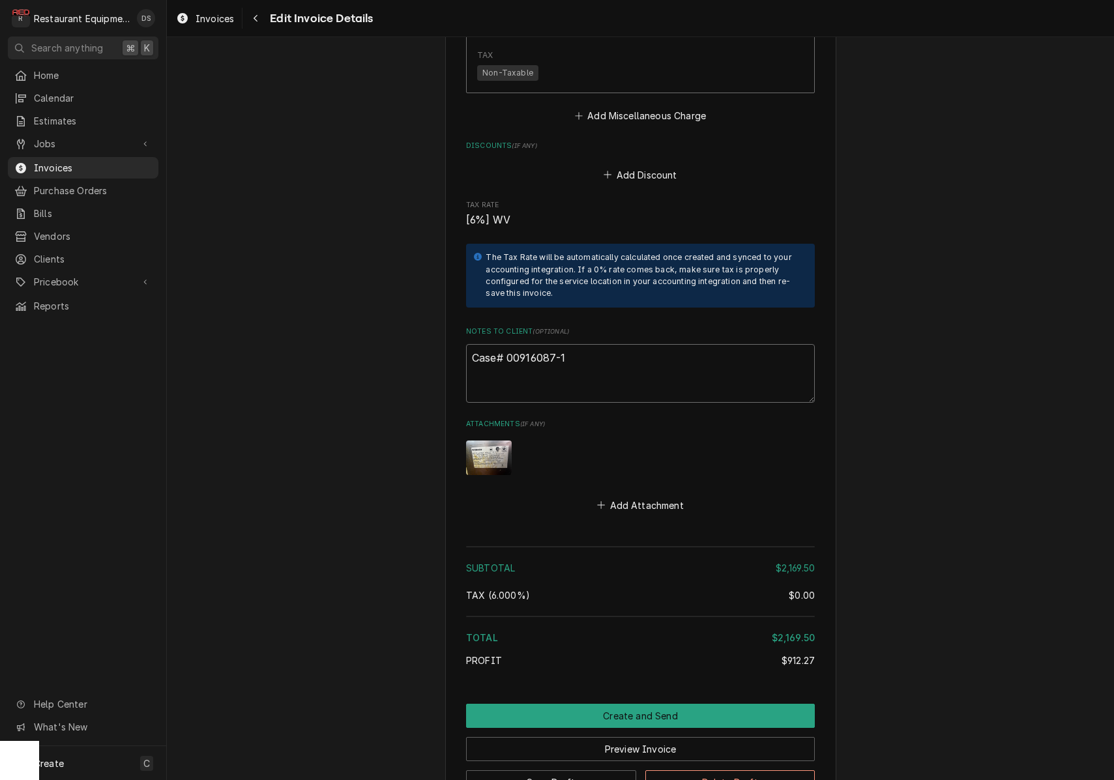
click at [606, 344] on textarea "Case# 00916087-1" at bounding box center [640, 373] width 349 height 59
type textarea "x"
type textarea "Case# 00916087-1"
type textarea "x"
type textarea "Case# 00916087-1"
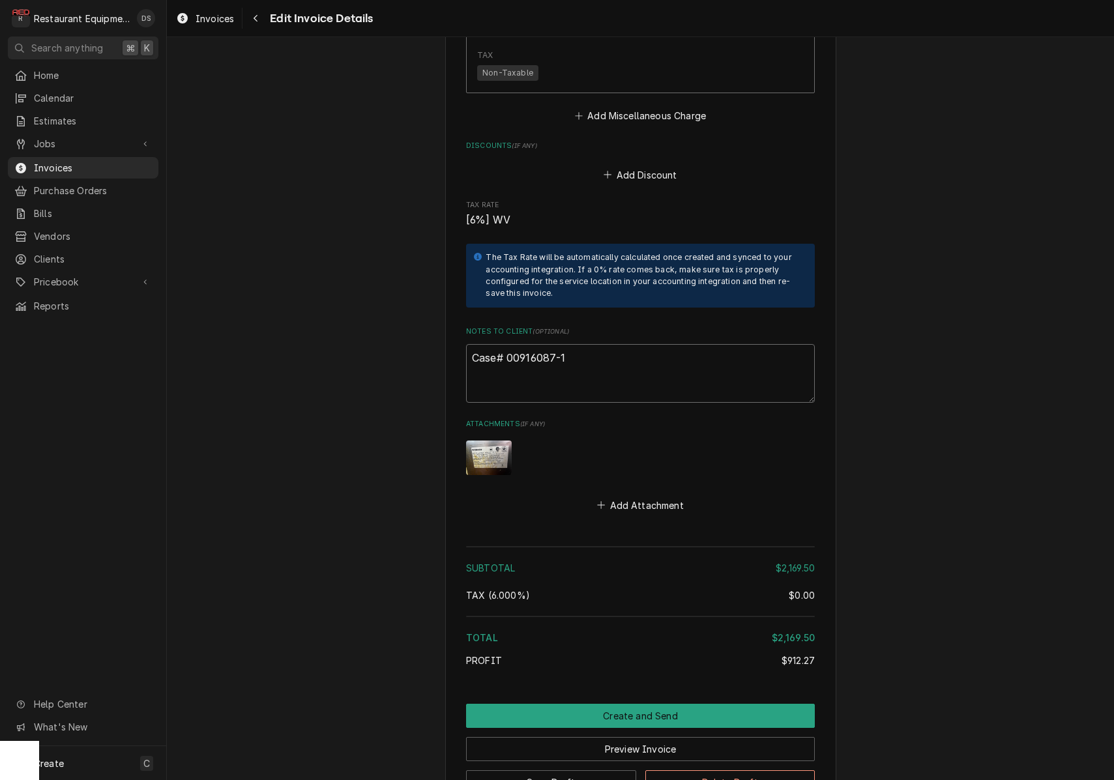
type textarea "x"
type textarea "Case# 00916087-1"
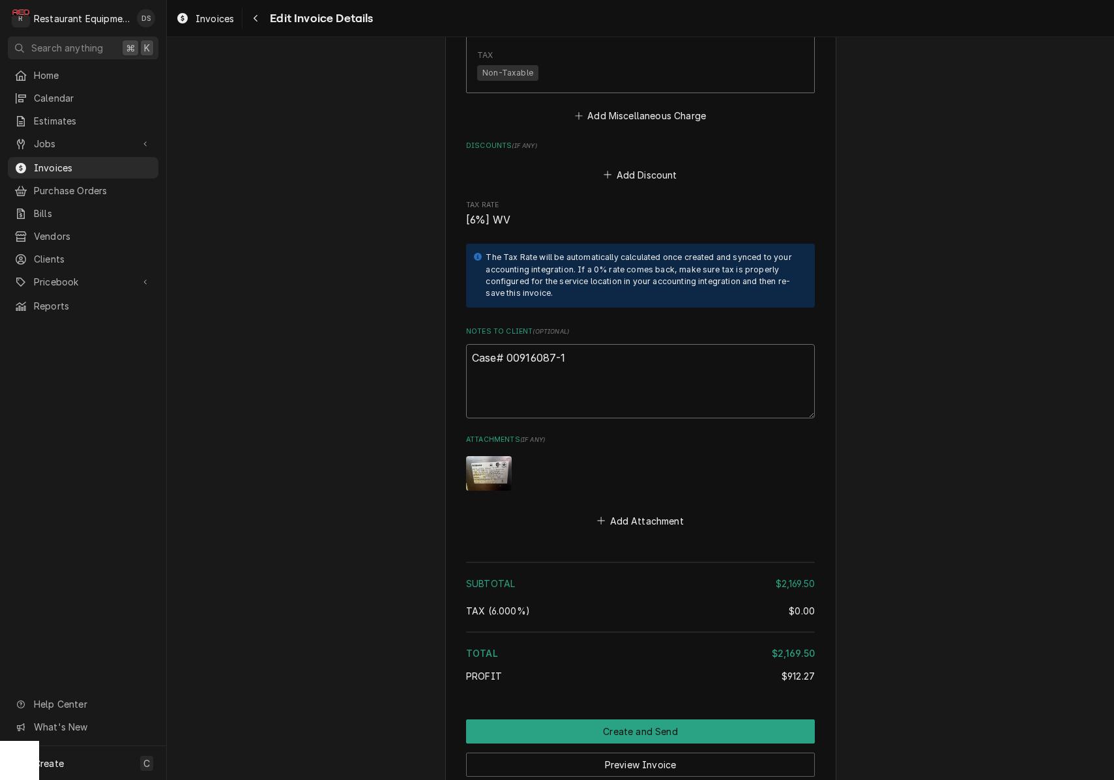
paste textarea "Claim Number KC-1031788"
type textarea "x"
drag, startPoint x: 572, startPoint y: 323, endPoint x: 507, endPoint y: 322, distance: 64.6
click at [507, 344] on textarea "Case# 00916087-1 Claim Number KC-1031788" at bounding box center [640, 381] width 349 height 74
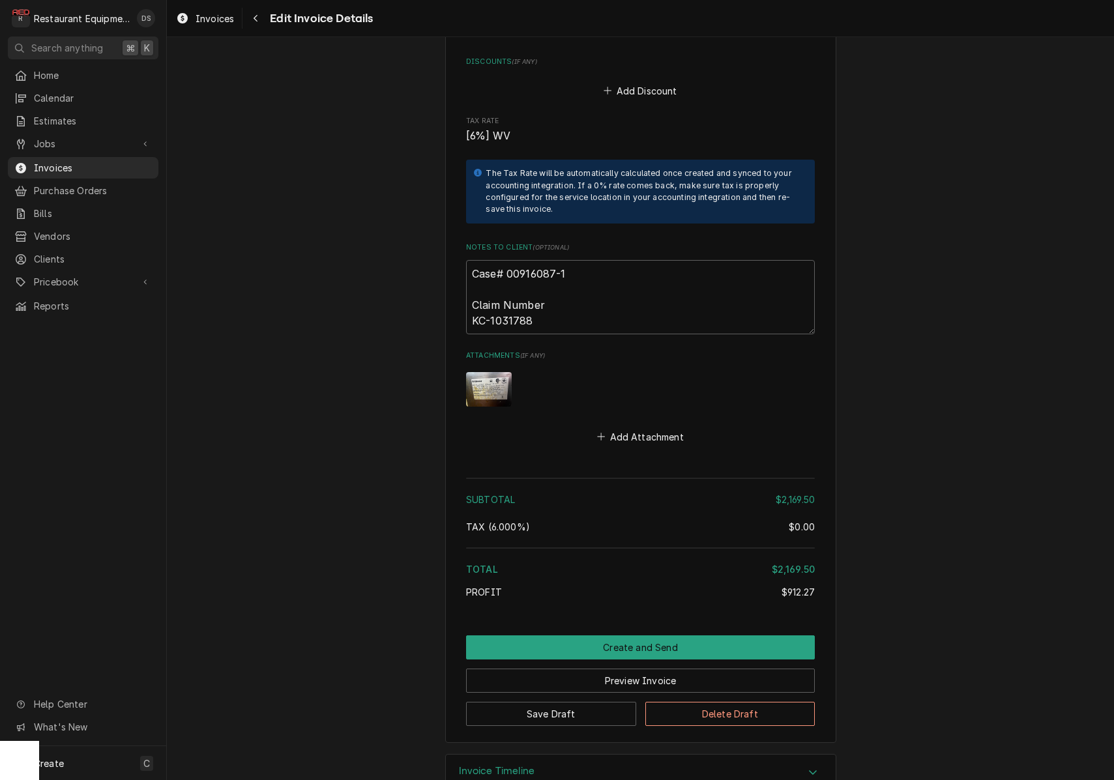
scroll to position [3158, 0]
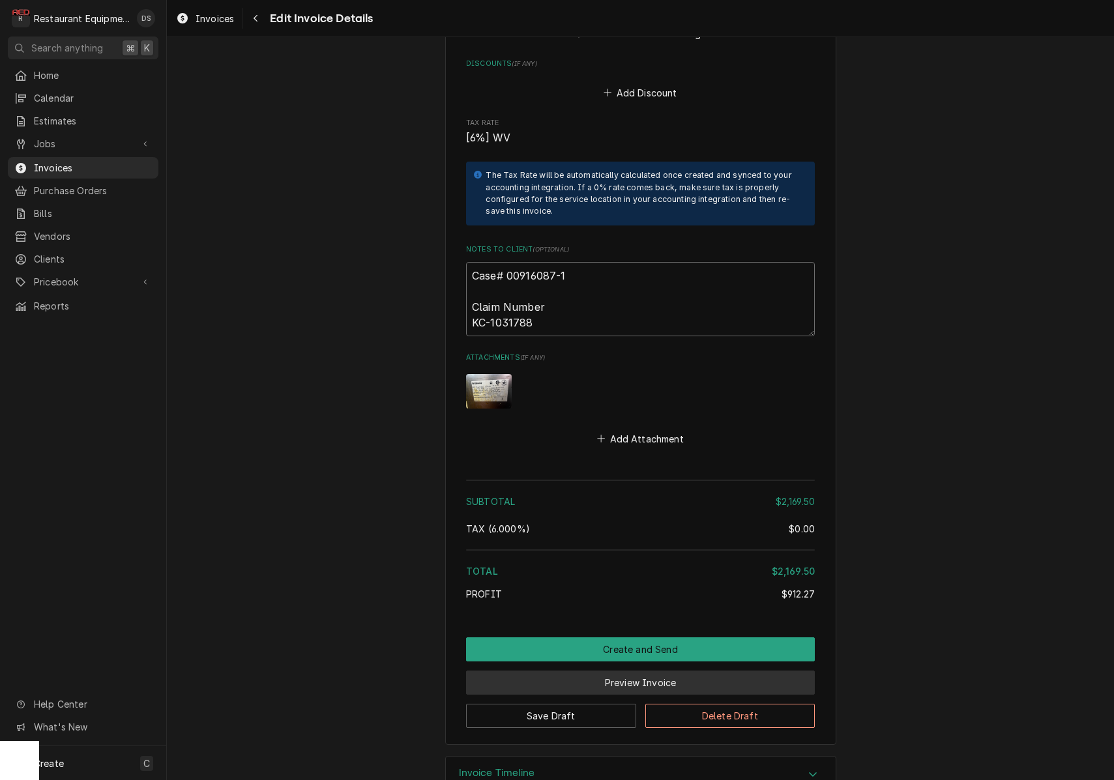
type textarea "Case# 00916087-1 Claim Number KC-1031788"
click at [635, 671] on button "Preview Invoice" at bounding box center [640, 683] width 349 height 24
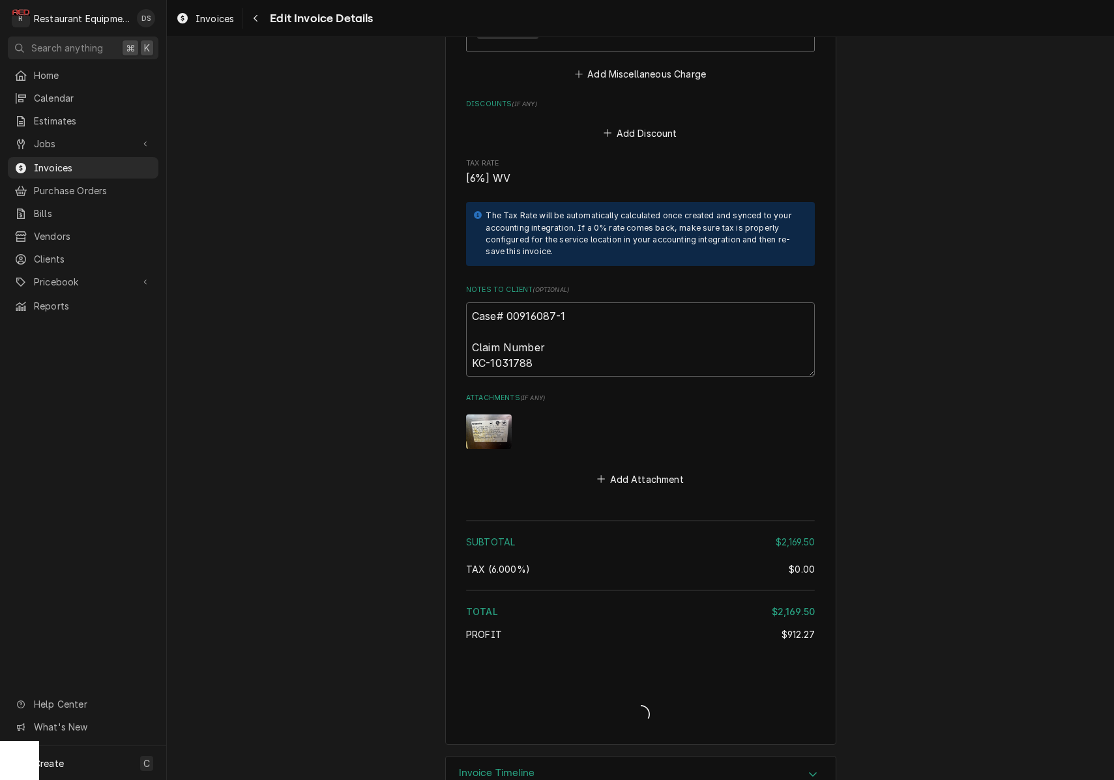
type textarea "x"
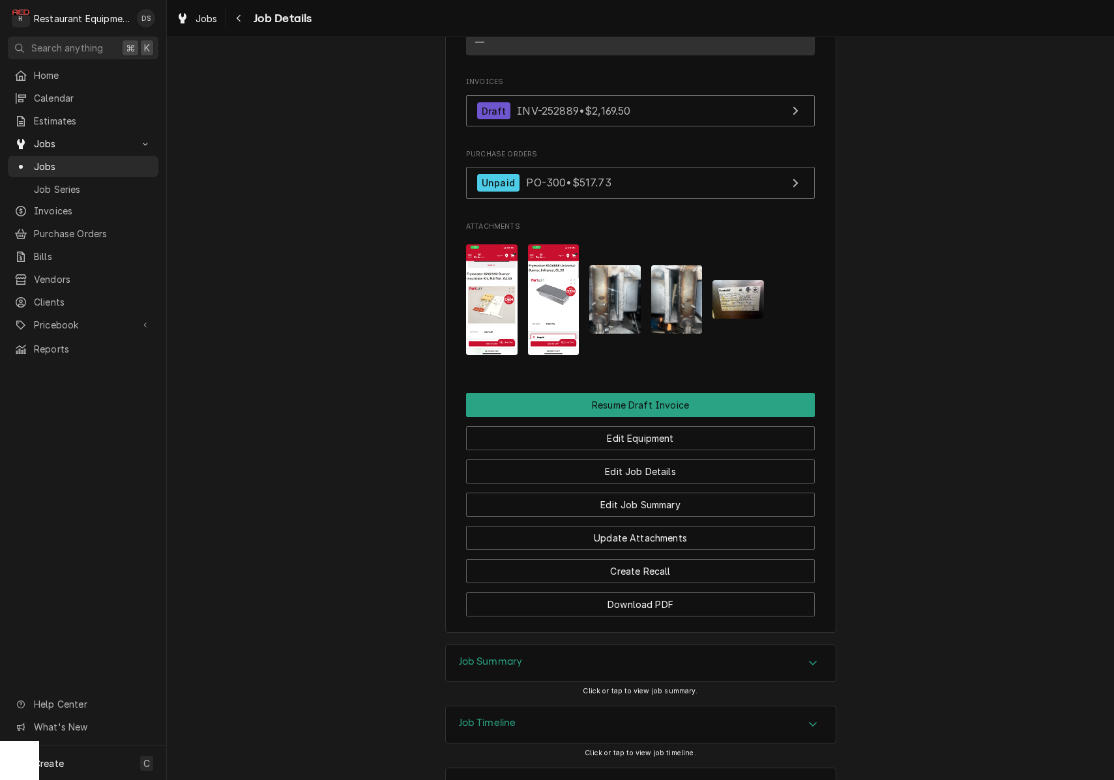
scroll to position [1977, 0]
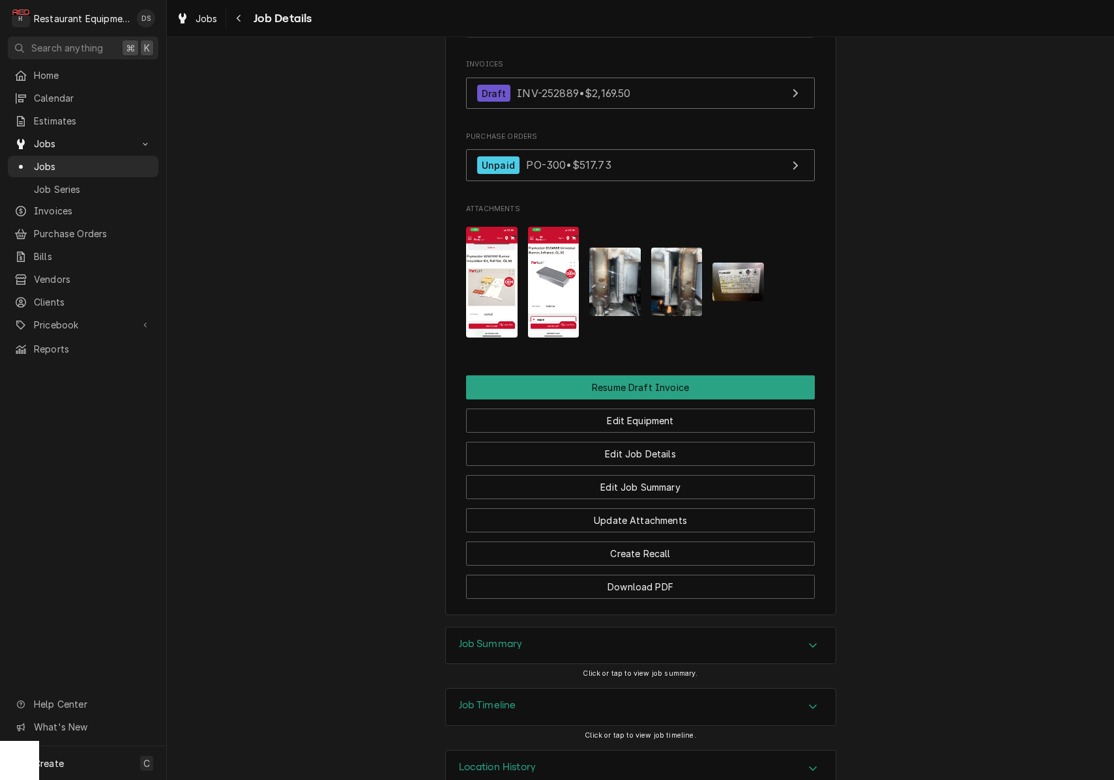
click at [561, 628] on div "Job Summary" at bounding box center [641, 646] width 390 height 37
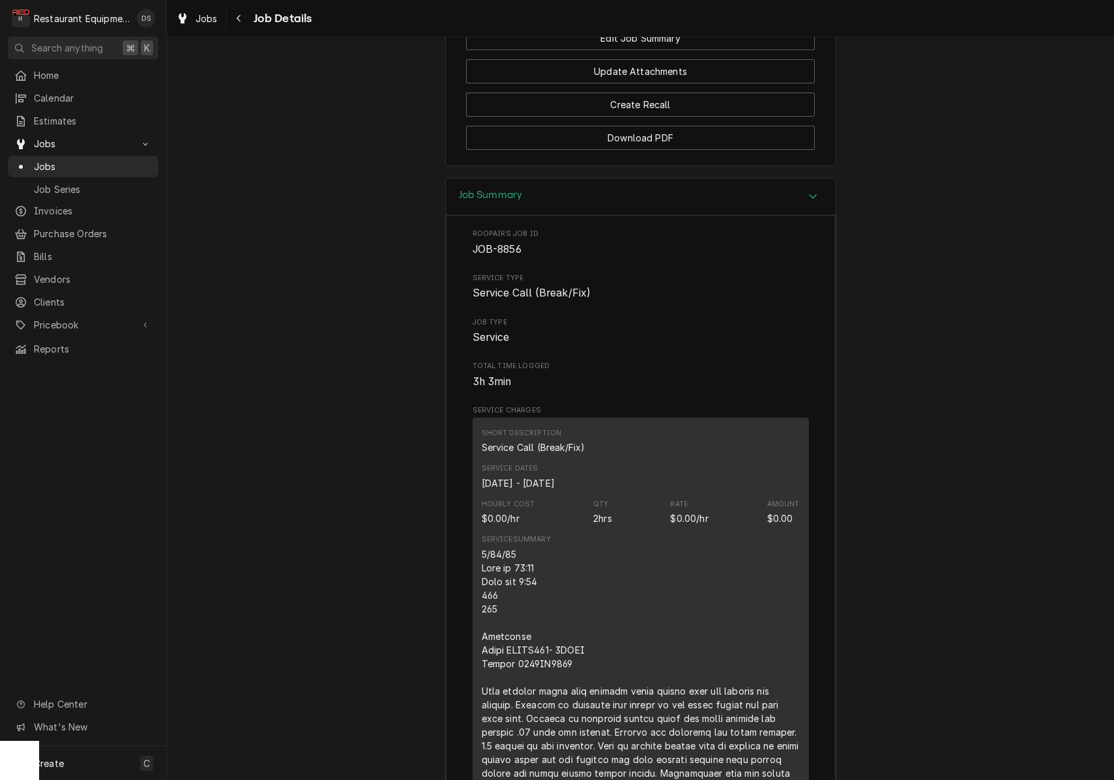
scroll to position [2450, 0]
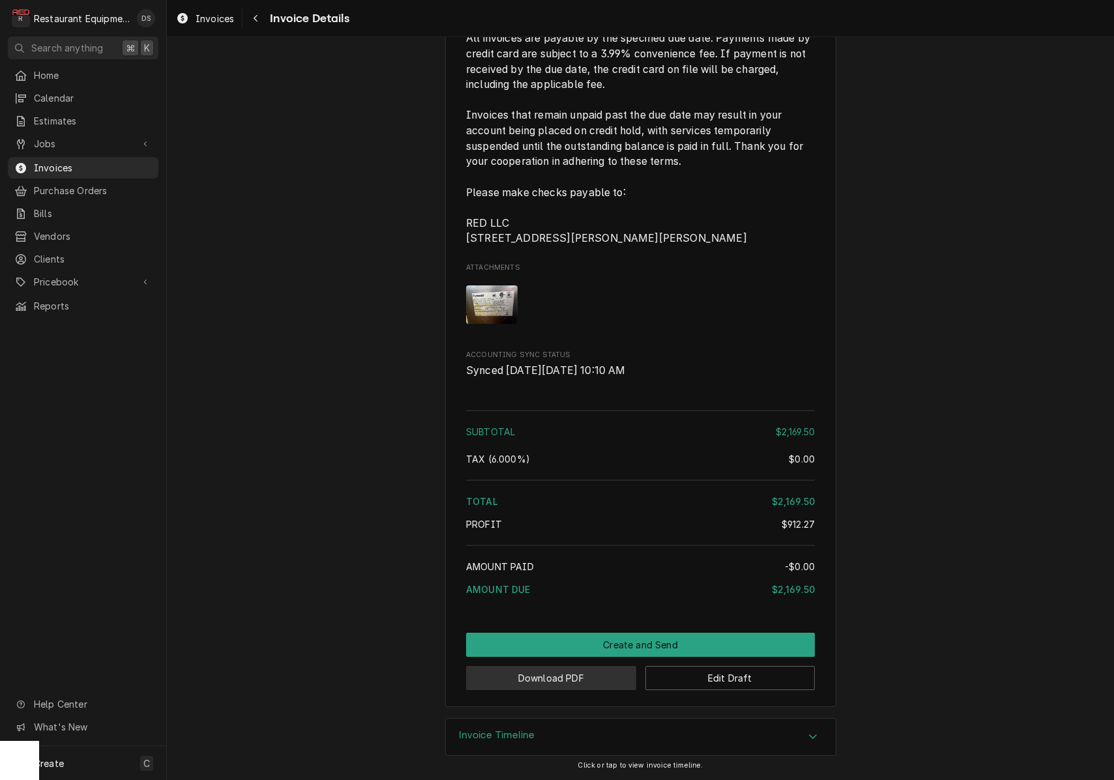
click at [603, 674] on button "Download PDF" at bounding box center [551, 678] width 170 height 24
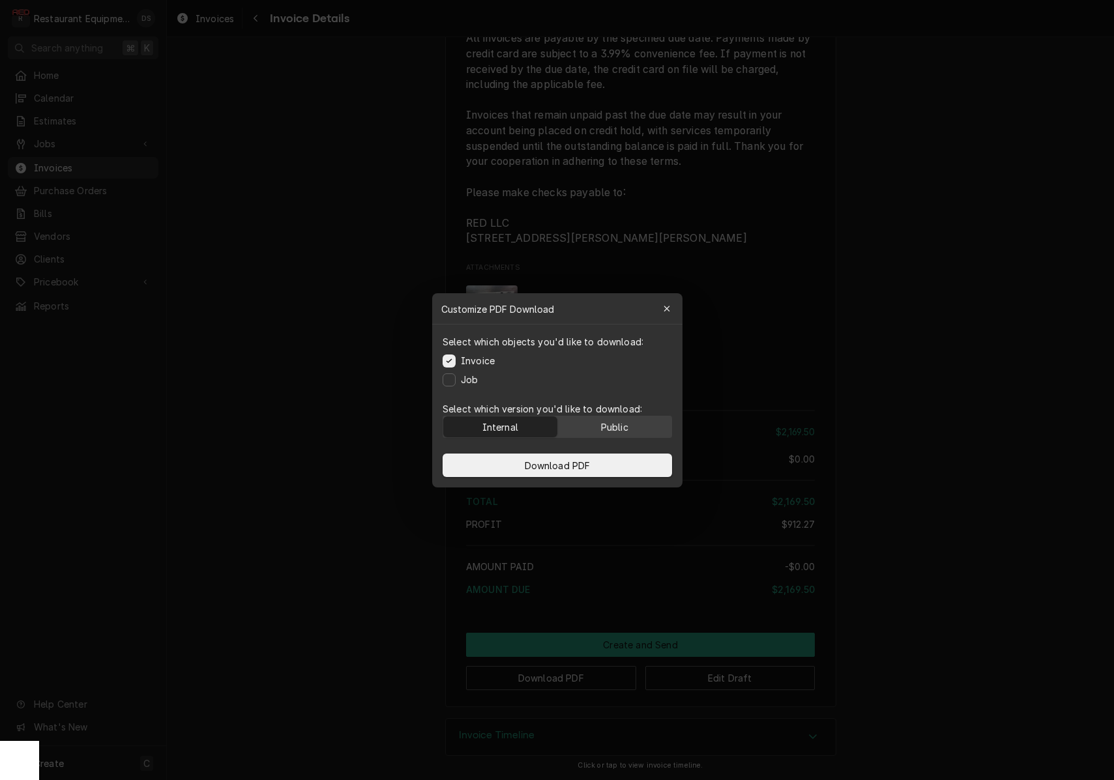
click at [616, 426] on div "Public" at bounding box center [614, 427] width 27 height 14
click at [606, 466] on button "Download PDF" at bounding box center [558, 465] width 230 height 23
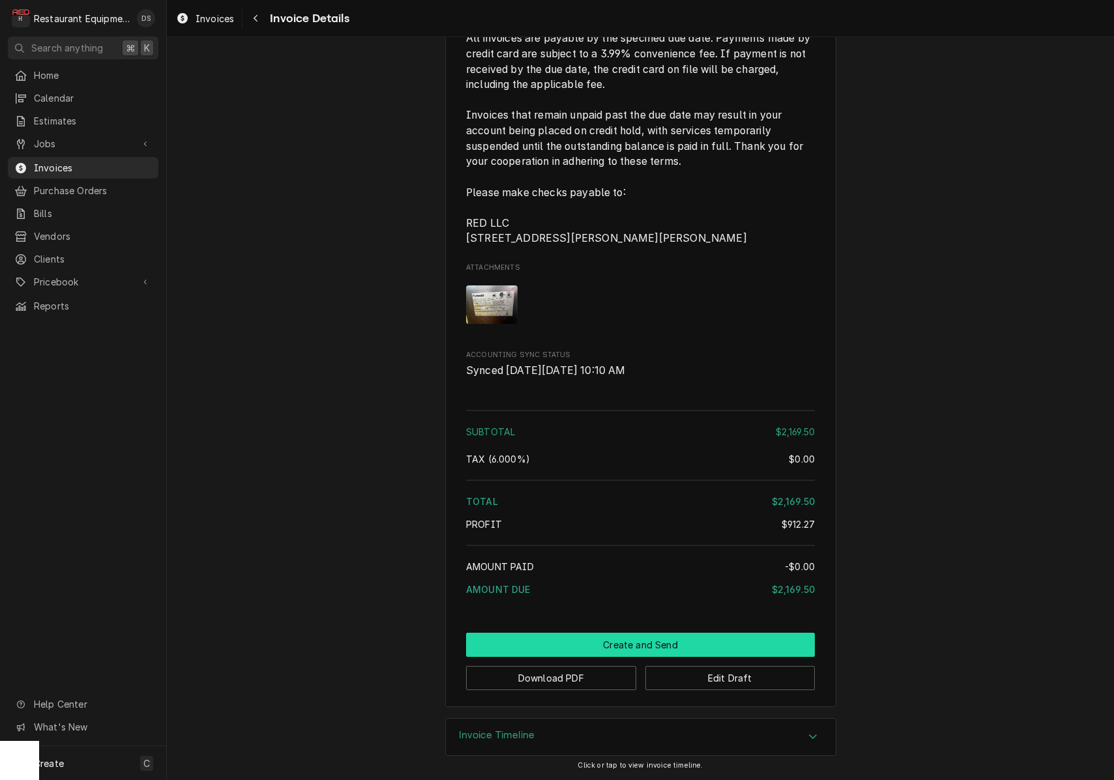
click at [618, 639] on button "Create and Send" at bounding box center [640, 645] width 349 height 24
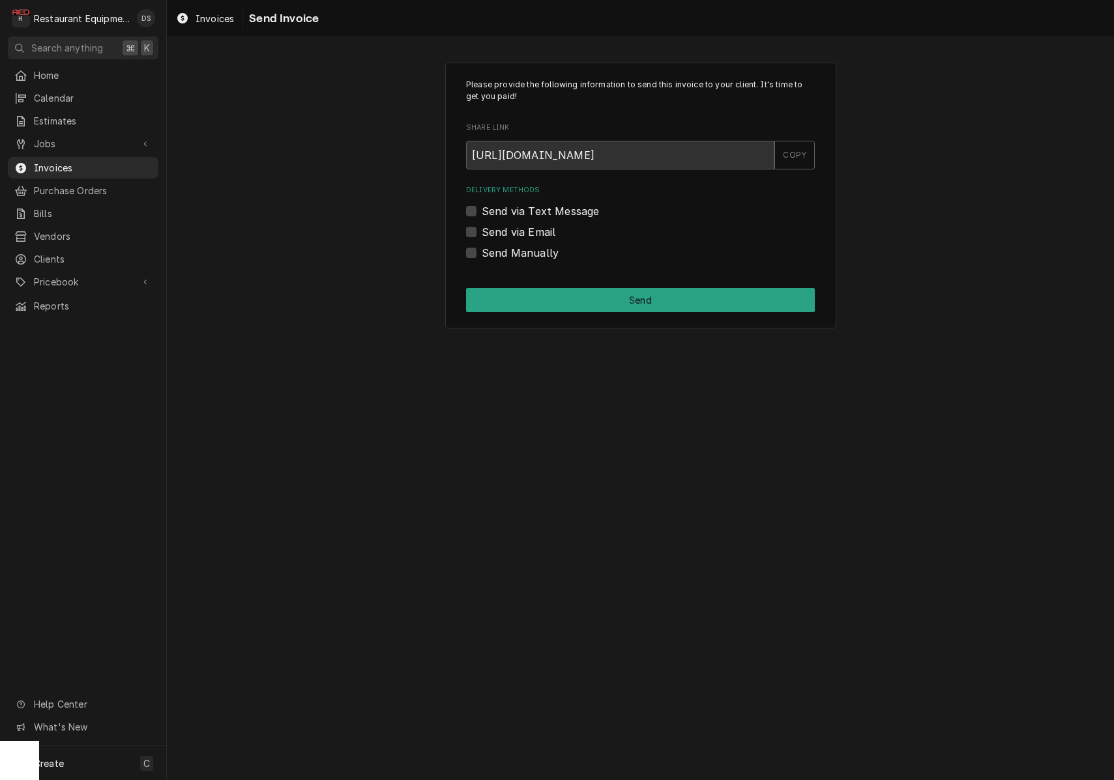
click at [482, 248] on label "Send Manually" at bounding box center [520, 253] width 77 height 16
click at [482, 248] on input "Send Manually" at bounding box center [656, 259] width 349 height 29
checkbox input "true"
click at [581, 308] on button "Send" at bounding box center [640, 300] width 349 height 24
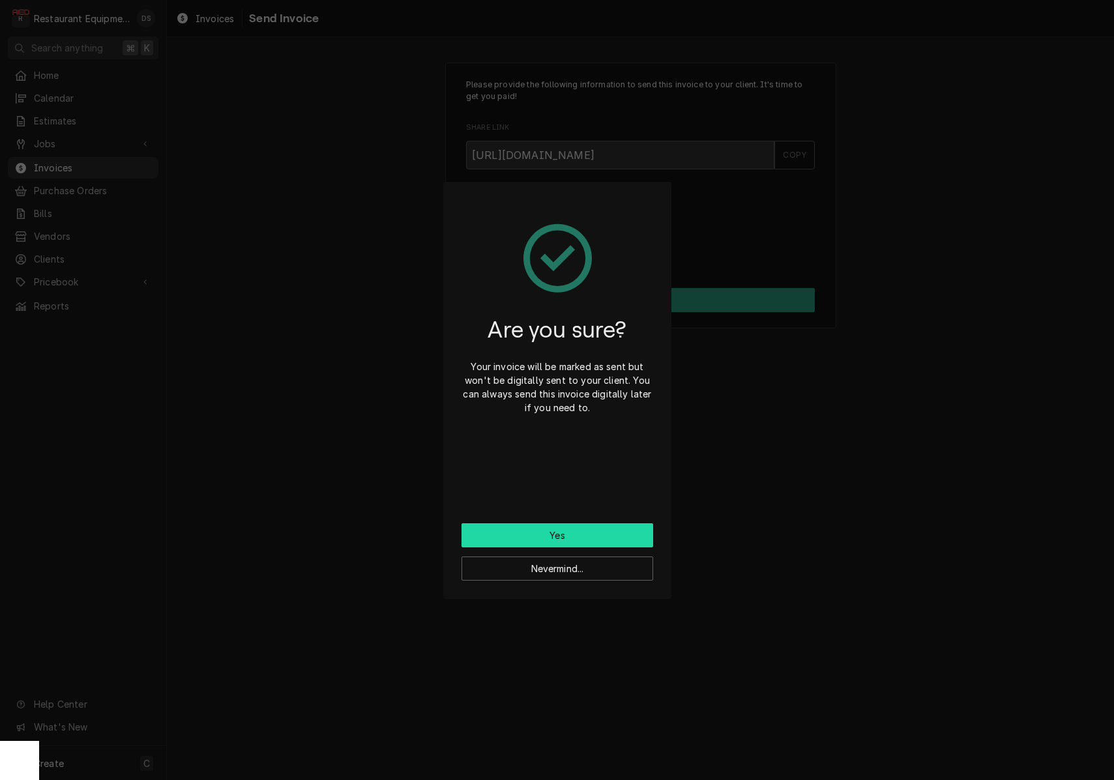
click at [580, 530] on button "Yes" at bounding box center [558, 536] width 192 height 24
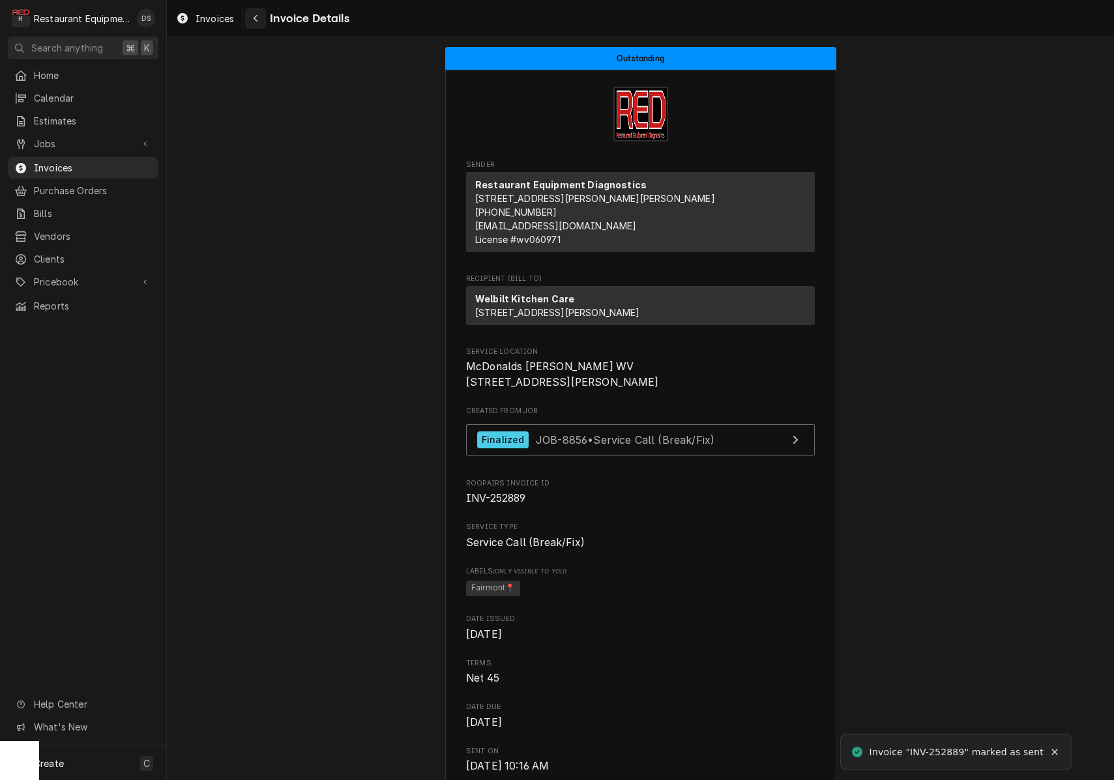
click at [256, 17] on icon "Navigate back" at bounding box center [256, 18] width 6 height 9
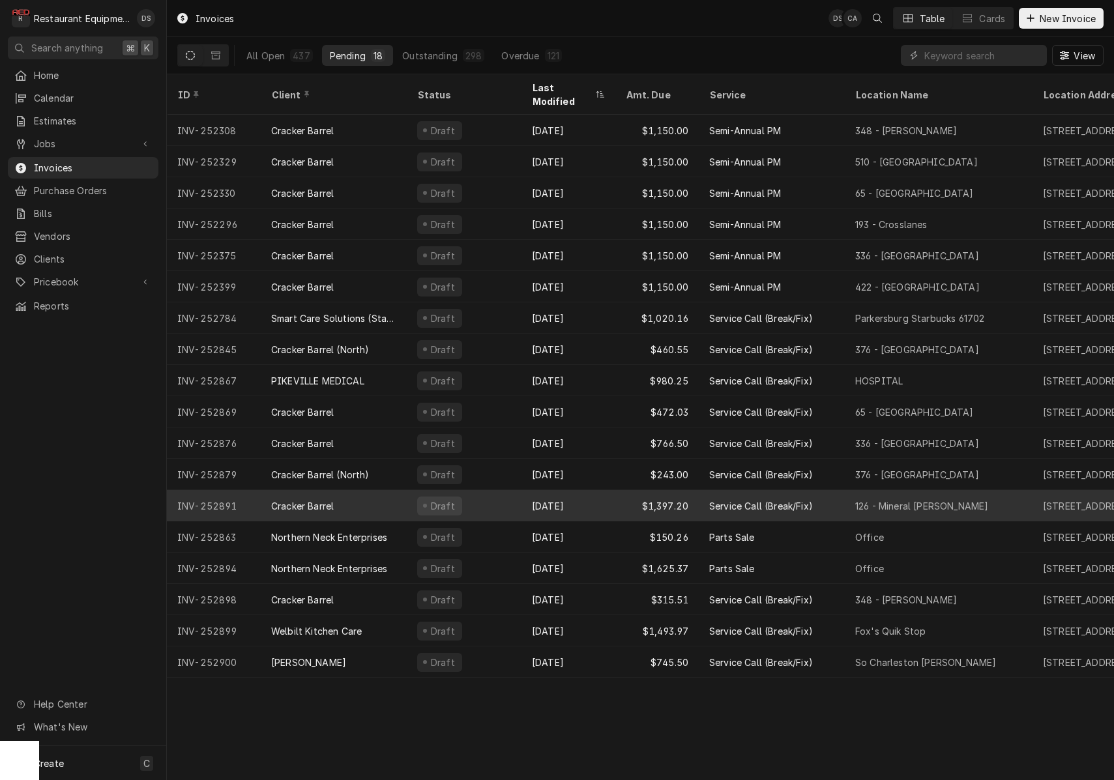
click at [377, 492] on div "Cracker Barrel" at bounding box center [334, 505] width 146 height 31
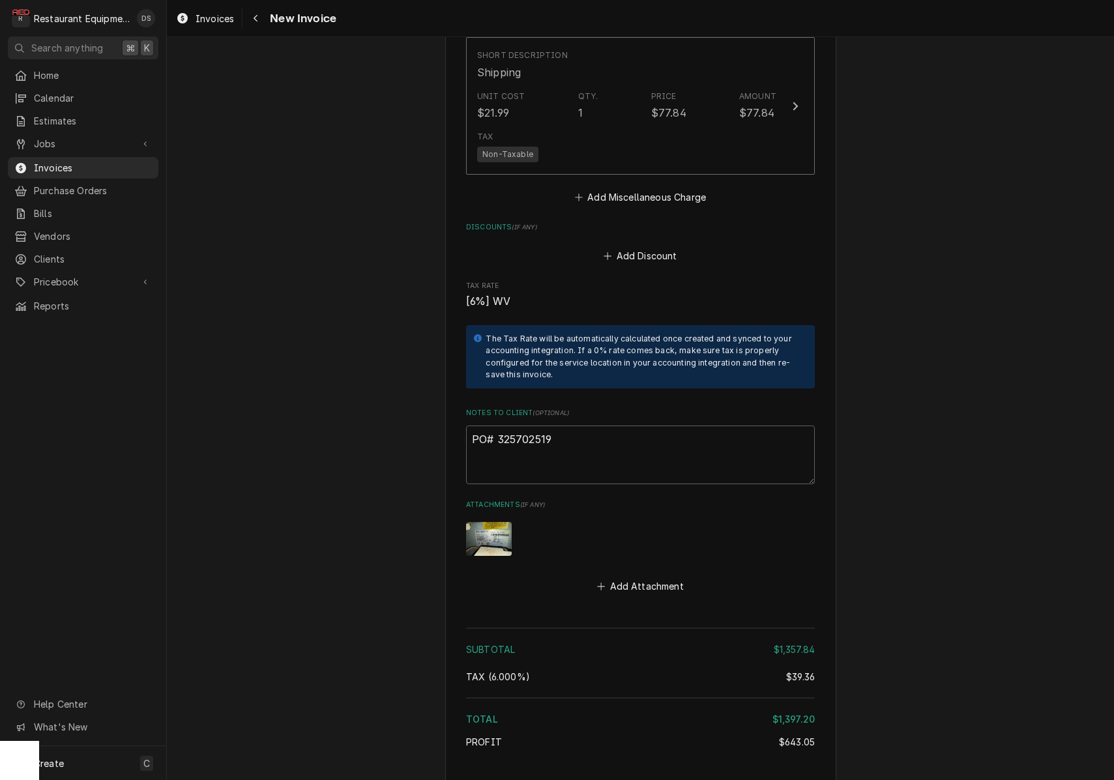
scroll to position [3089, 0]
drag, startPoint x: 569, startPoint y: 419, endPoint x: 506, endPoint y: 420, distance: 63.3
click at [497, 424] on textarea "PO# 325702519" at bounding box center [640, 453] width 349 height 59
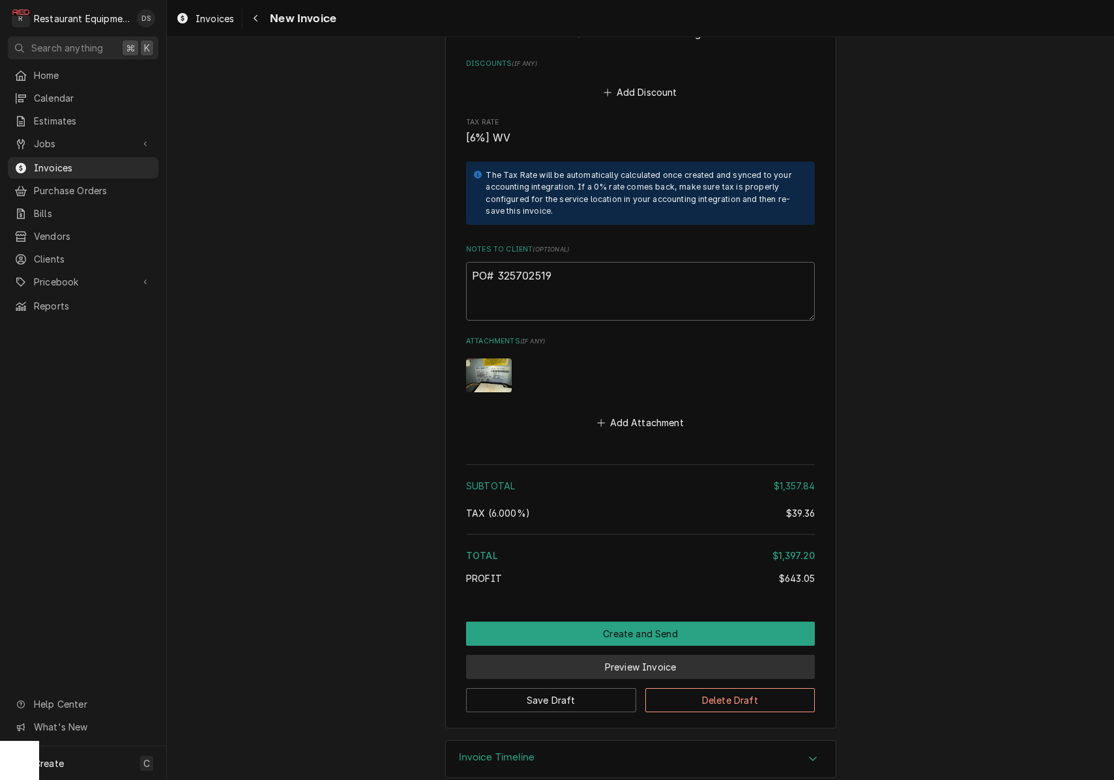
click at [639, 655] on button "Preview Invoice" at bounding box center [640, 667] width 349 height 24
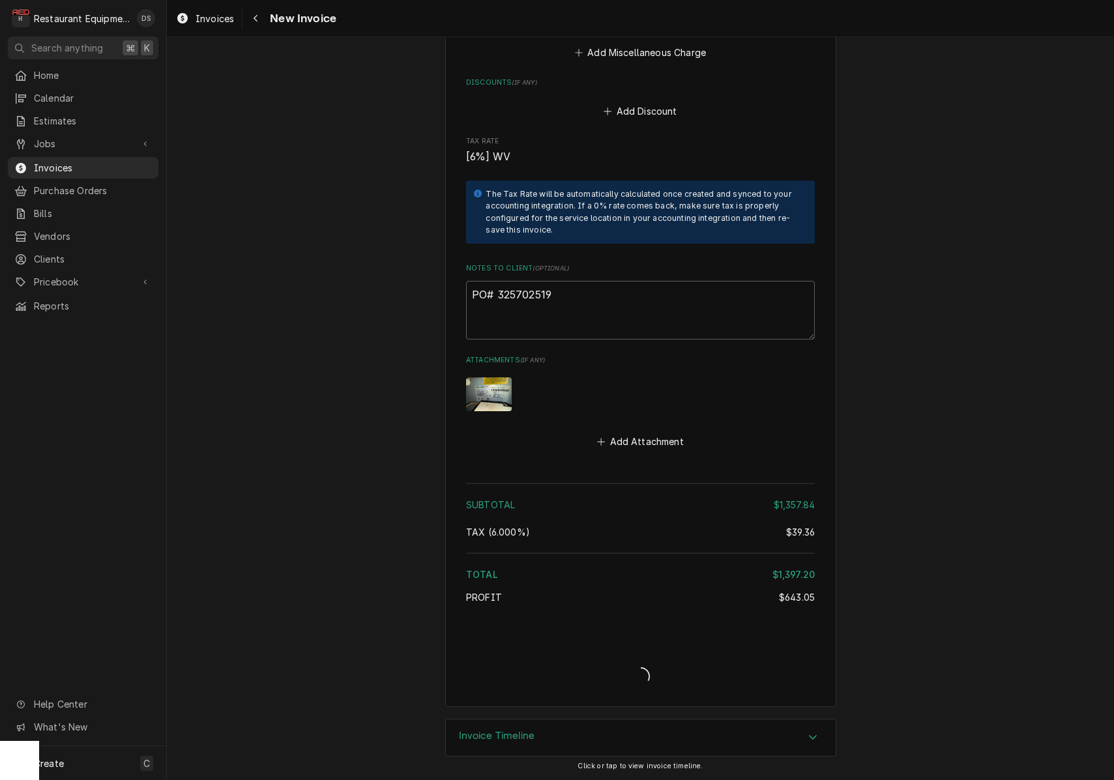
scroll to position [3211, 0]
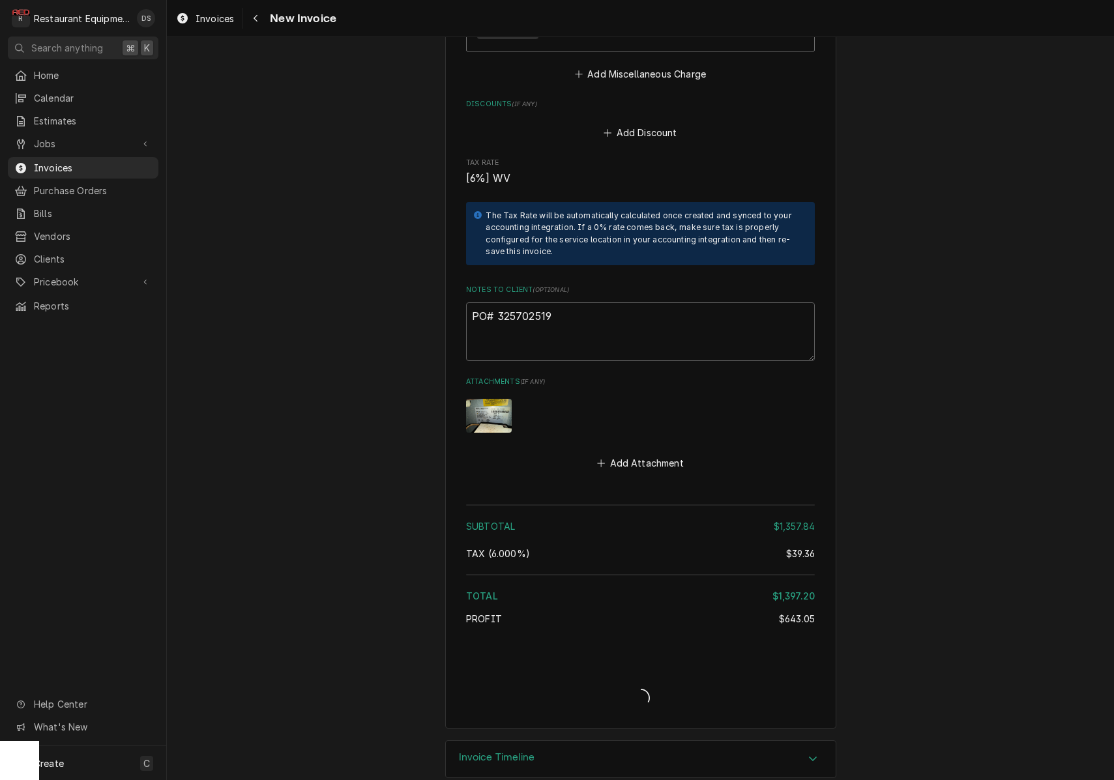
type textarea "x"
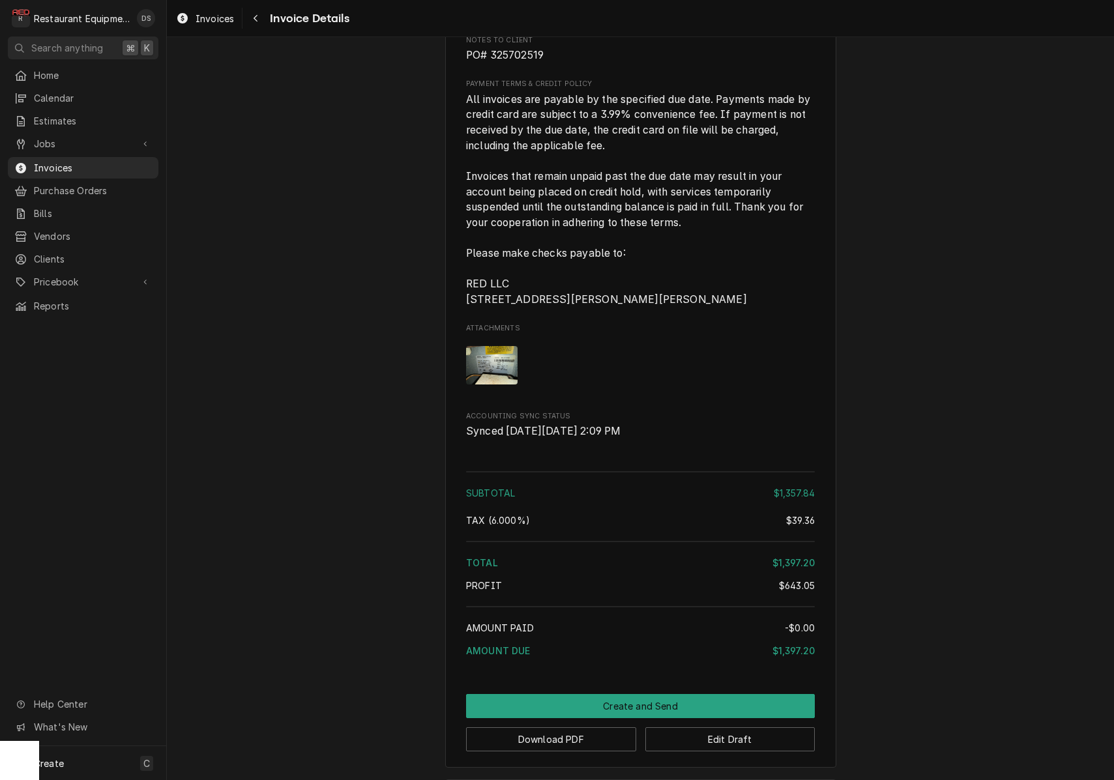
scroll to position [2898, 0]
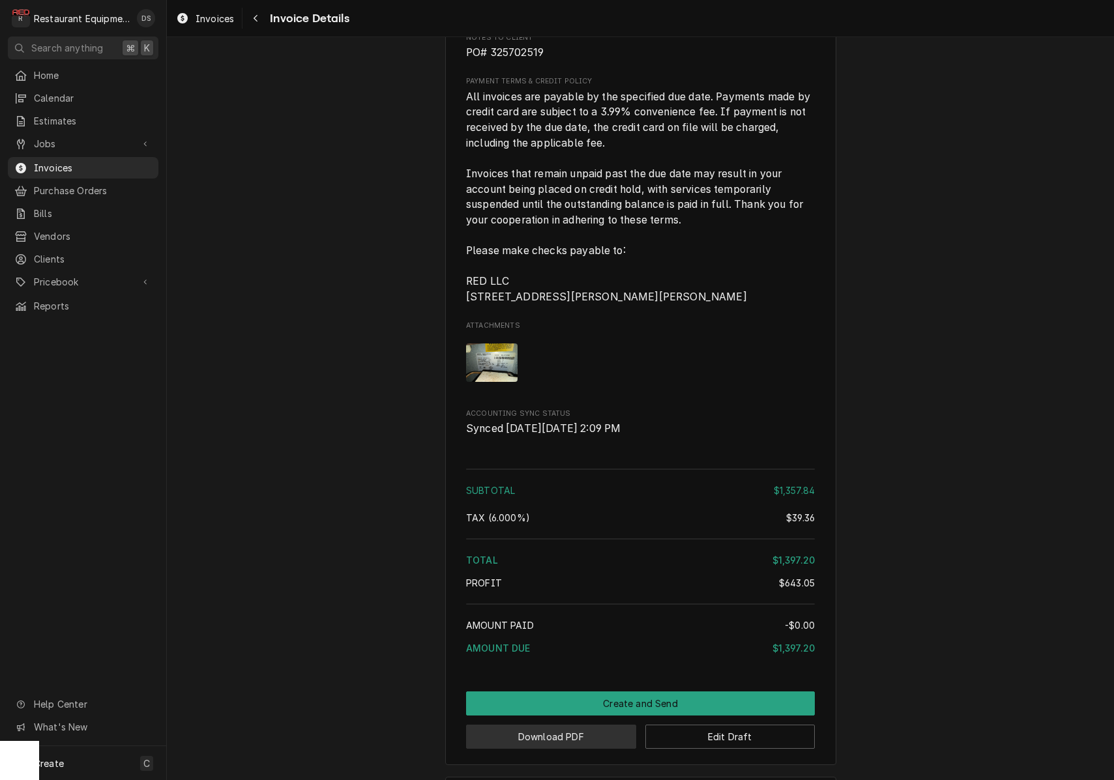
click at [550, 749] on button "Download PDF" at bounding box center [551, 737] width 170 height 24
click at [609, 749] on button "Download PDF" at bounding box center [551, 737] width 170 height 24
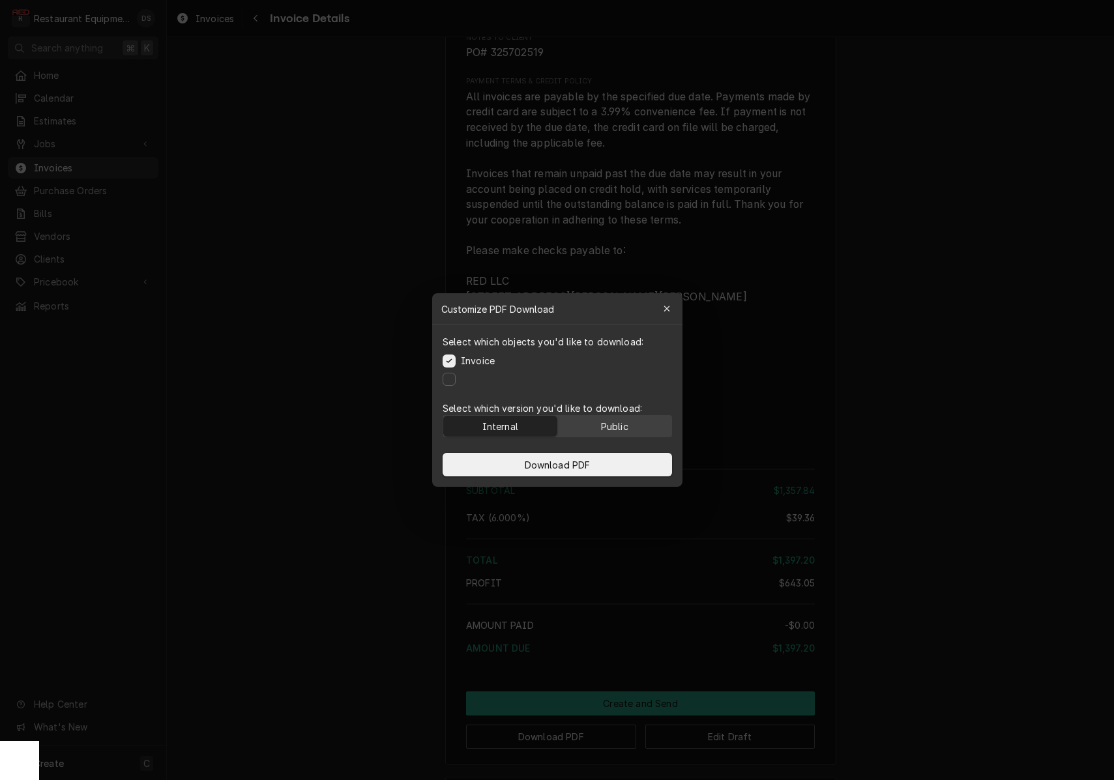
click at [623, 431] on div "Public" at bounding box center [614, 427] width 27 height 14
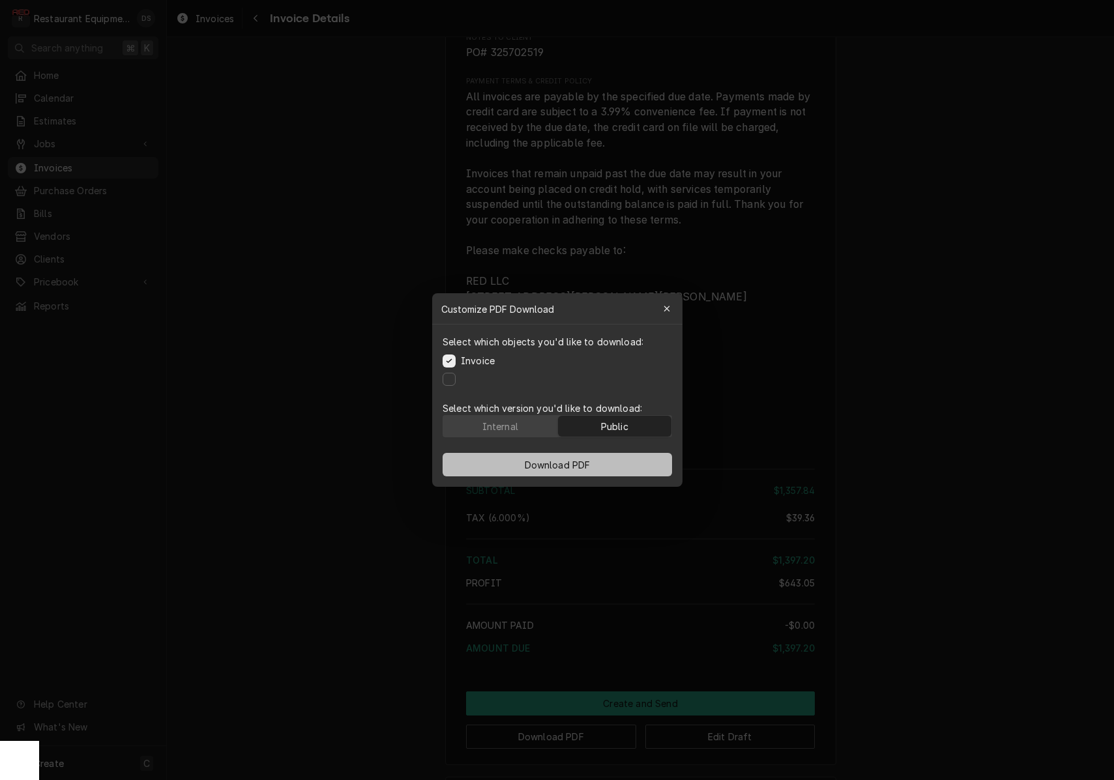
click at [618, 457] on button "Download PDF" at bounding box center [558, 464] width 230 height 23
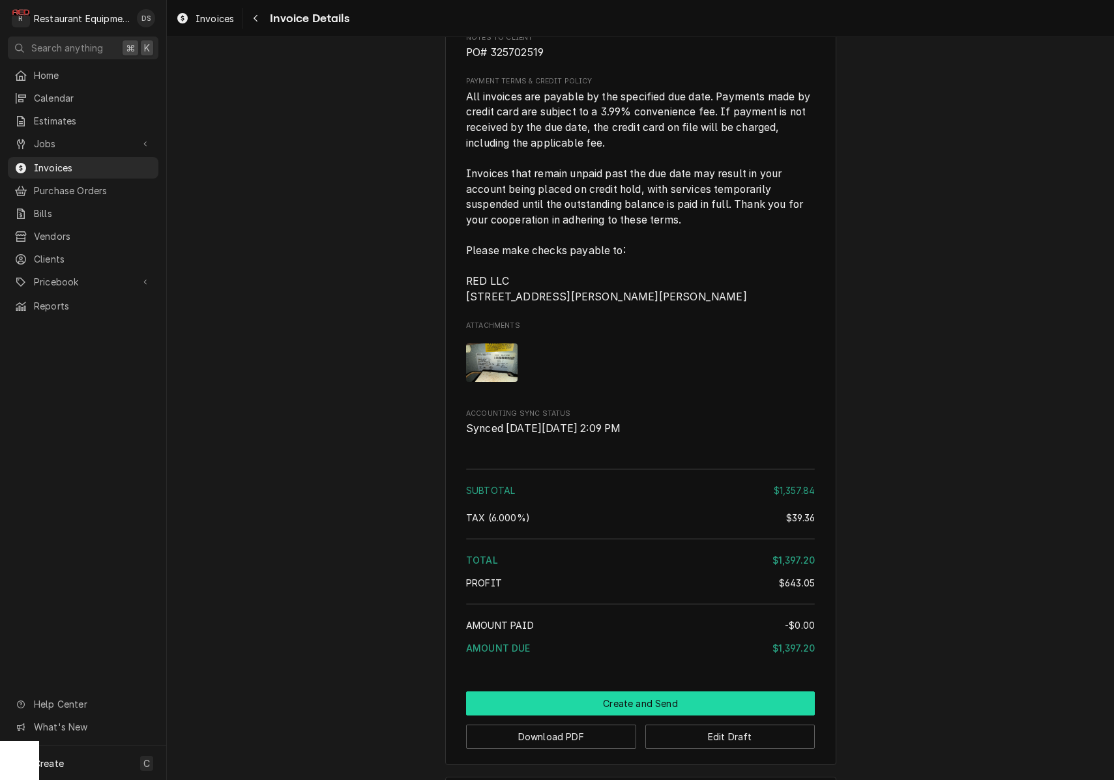
click at [657, 716] on button "Create and Send" at bounding box center [640, 704] width 349 height 24
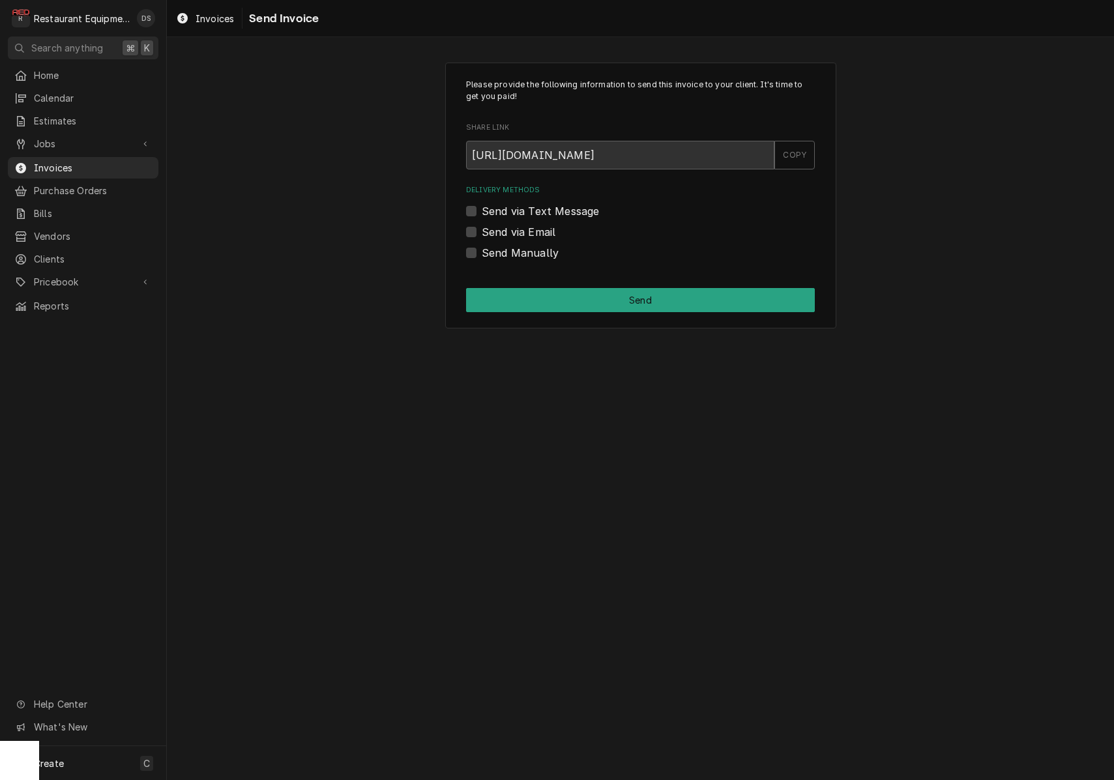
click at [482, 253] on label "Send Manually" at bounding box center [520, 253] width 77 height 16
click at [482, 253] on input "Send Manually" at bounding box center [656, 259] width 349 height 29
checkbox input "true"
click at [606, 294] on button "Send" at bounding box center [640, 300] width 349 height 24
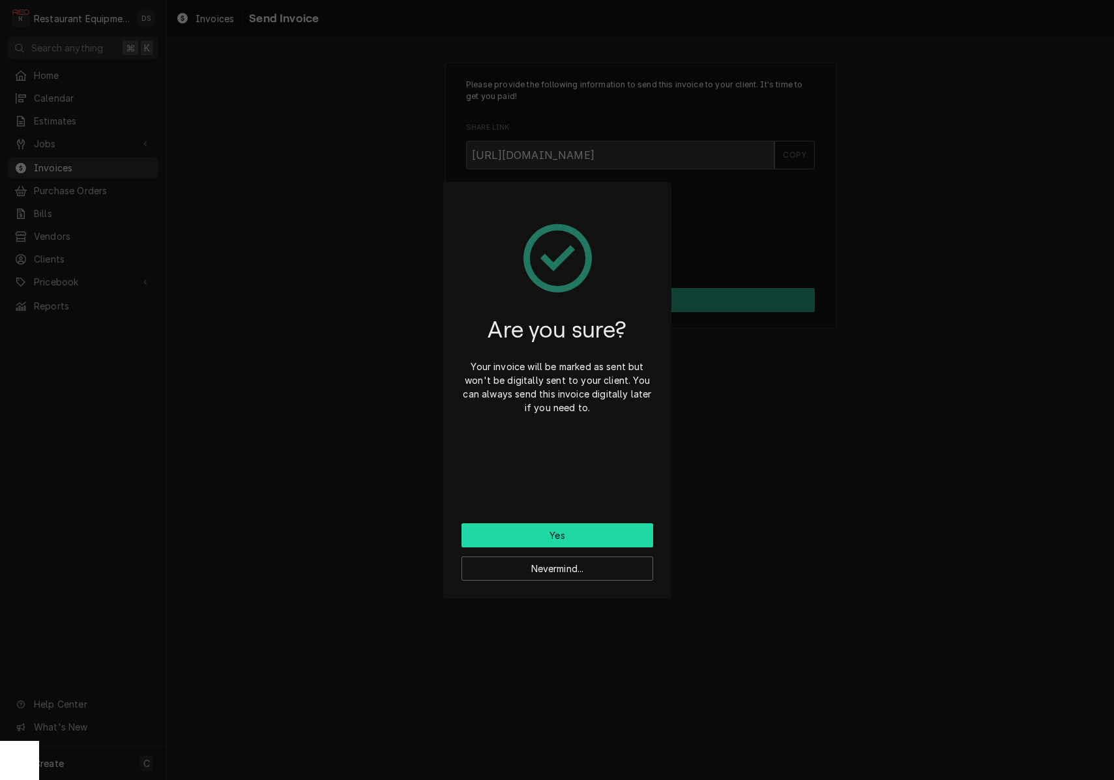
click at [597, 528] on button "Yes" at bounding box center [558, 536] width 192 height 24
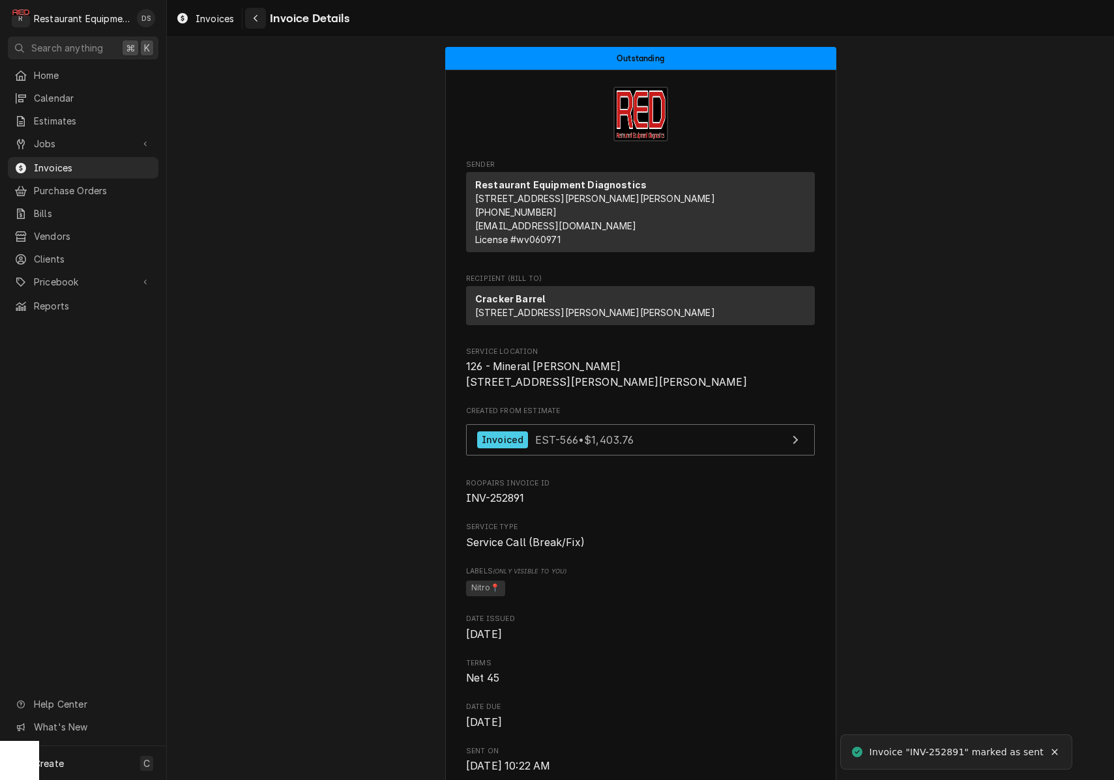
click at [258, 20] on icon "Navigate back" at bounding box center [256, 18] width 6 height 9
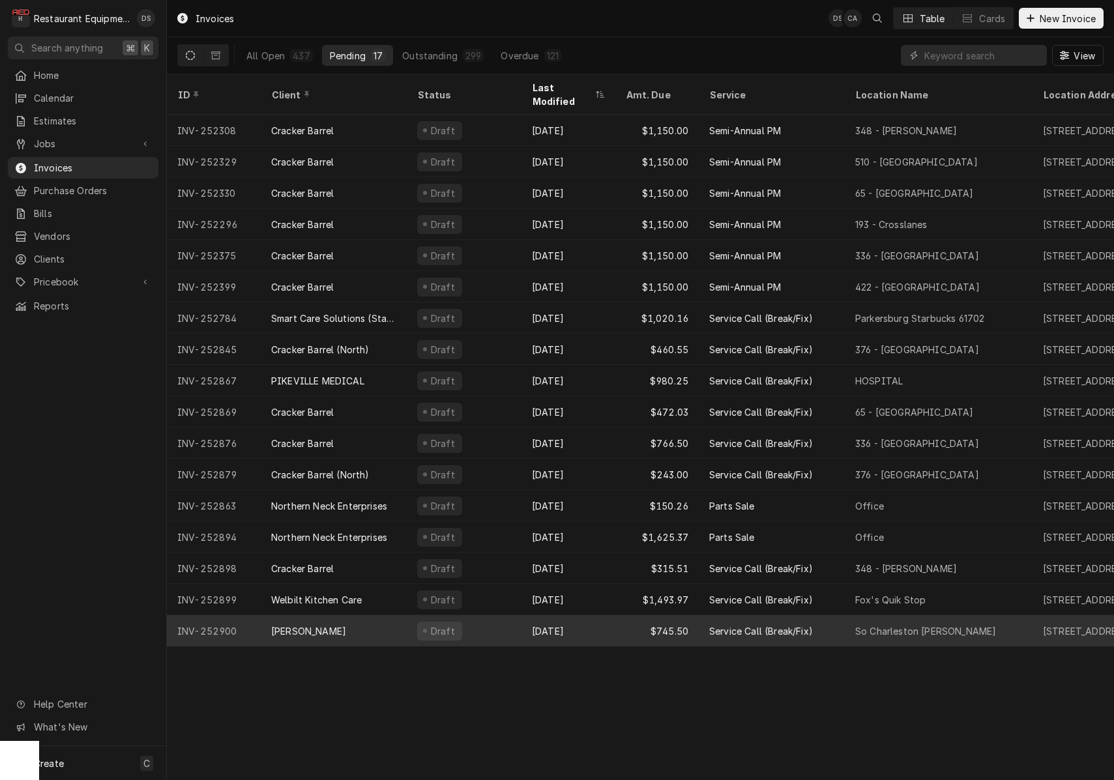
click at [612, 616] on div "[DATE]" at bounding box center [569, 631] width 94 height 31
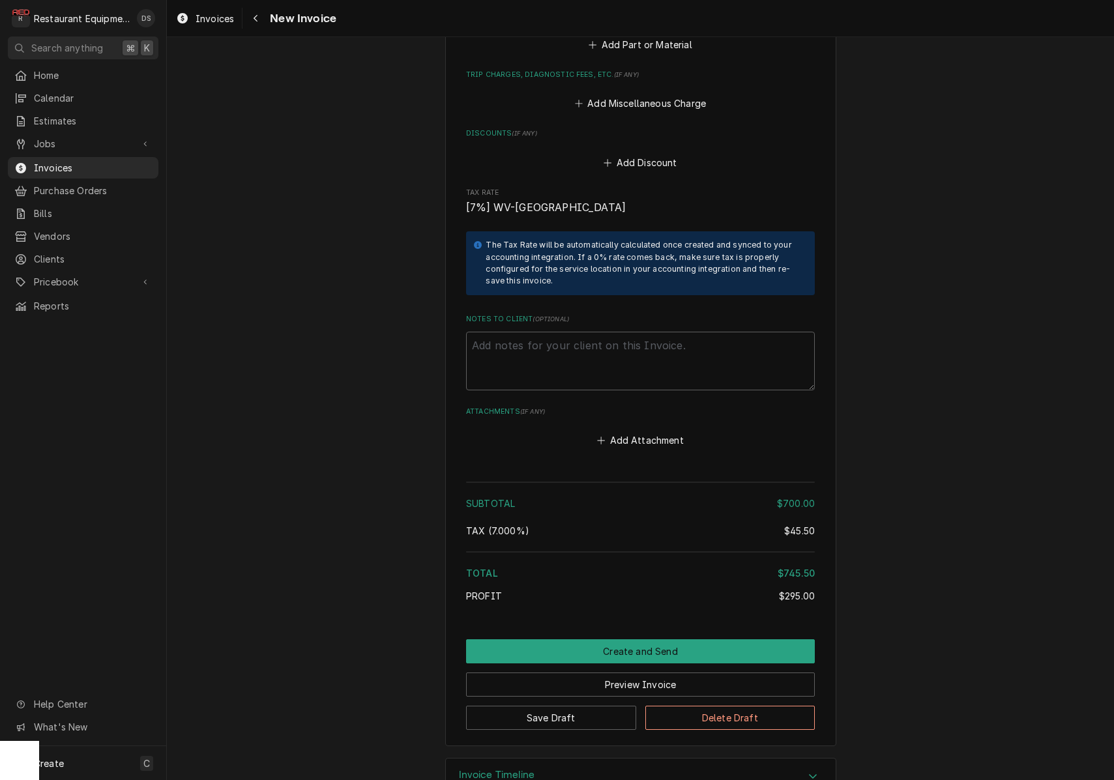
scroll to position [2488, 0]
click at [643, 674] on button "Preview Invoice" at bounding box center [640, 686] width 349 height 24
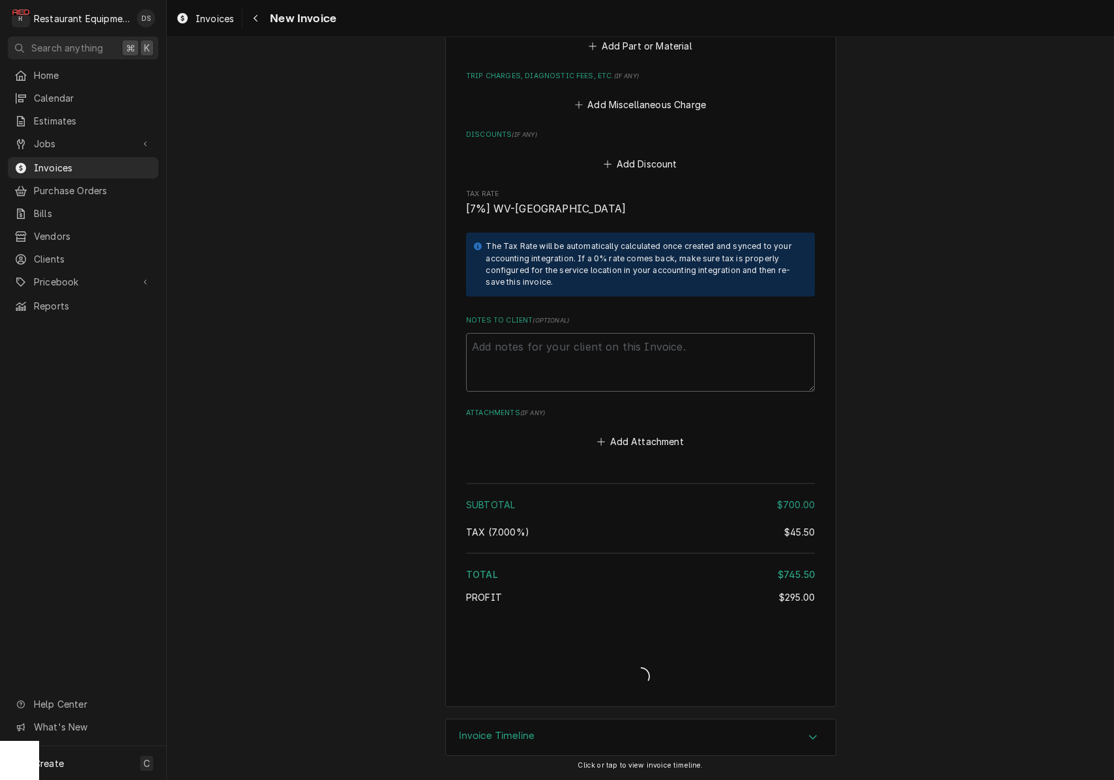
scroll to position [2448, 0]
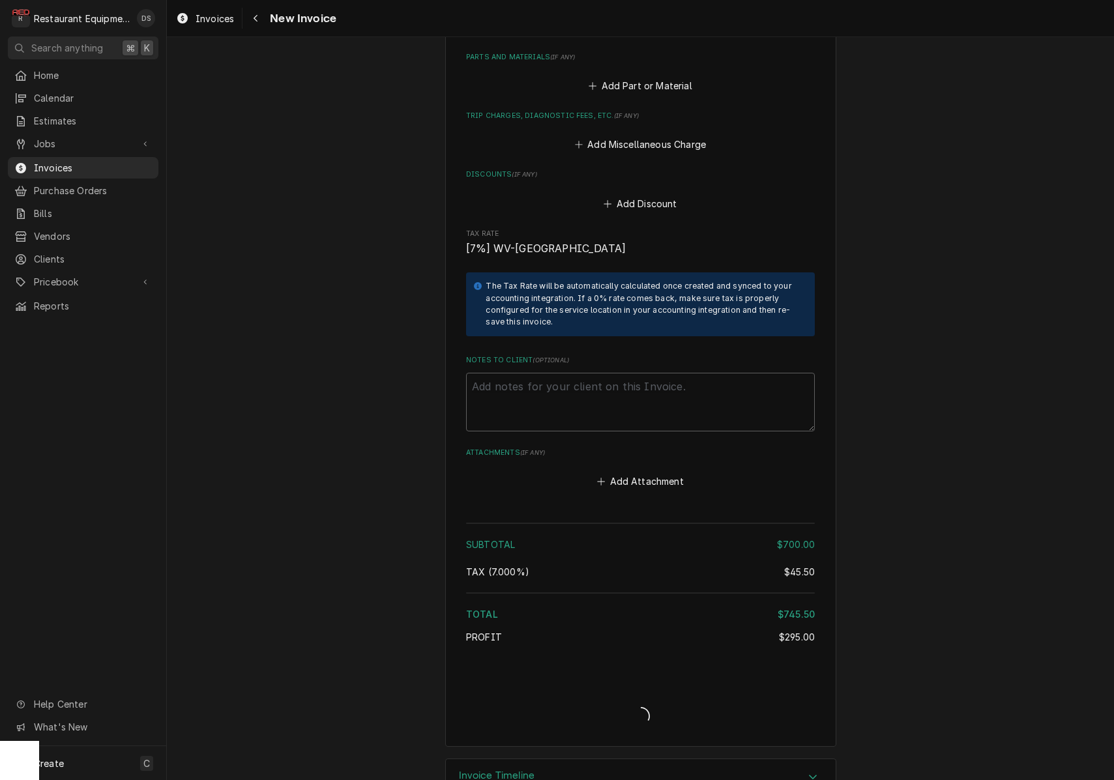
type textarea "x"
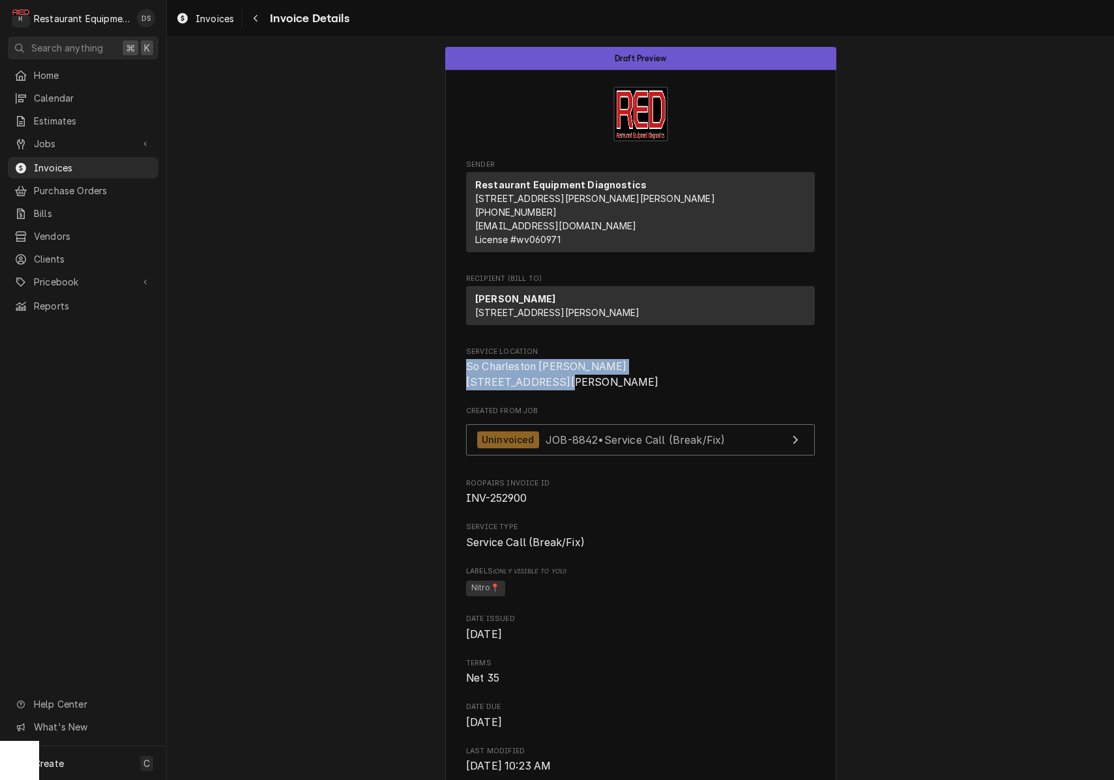
drag, startPoint x: 466, startPoint y: 391, endPoint x: 605, endPoint y: 402, distance: 139.3
click at [605, 390] on span "So Charleston [PERSON_NAME] [STREET_ADDRESS][PERSON_NAME]" at bounding box center [640, 374] width 349 height 31
copy span "So Charleston [PERSON_NAME] [STREET_ADDRESS][PERSON_NAME]"
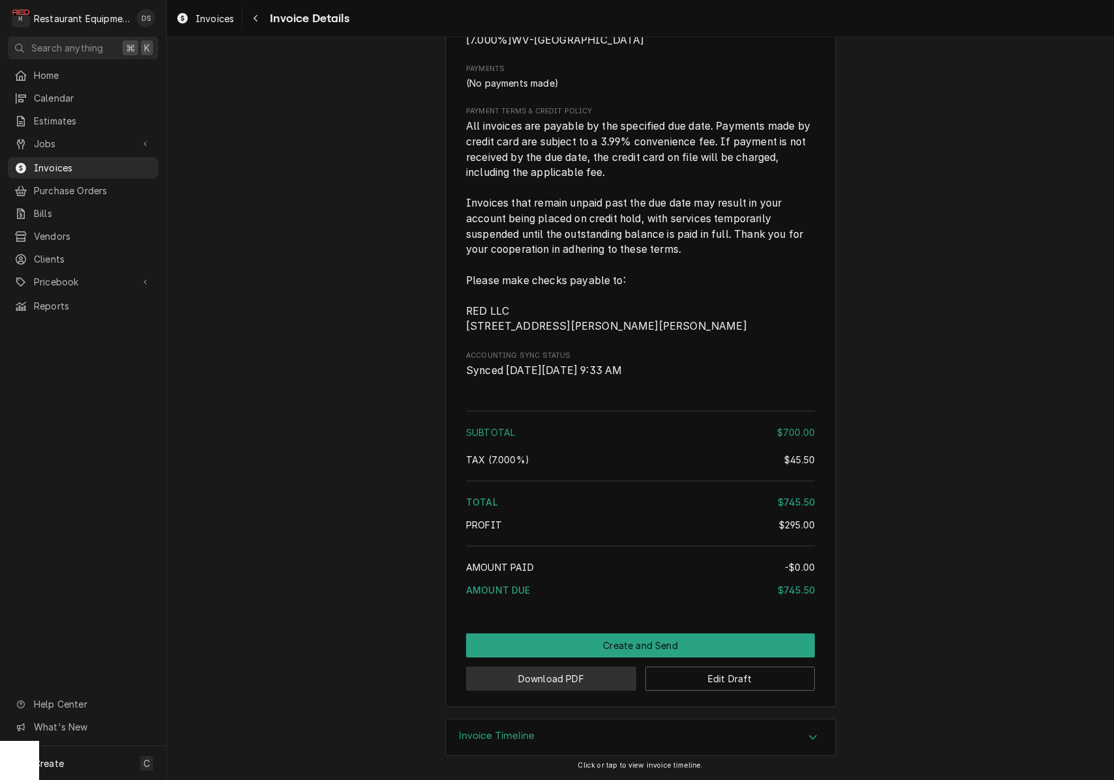
click at [557, 682] on button "Download PDF" at bounding box center [551, 679] width 170 height 24
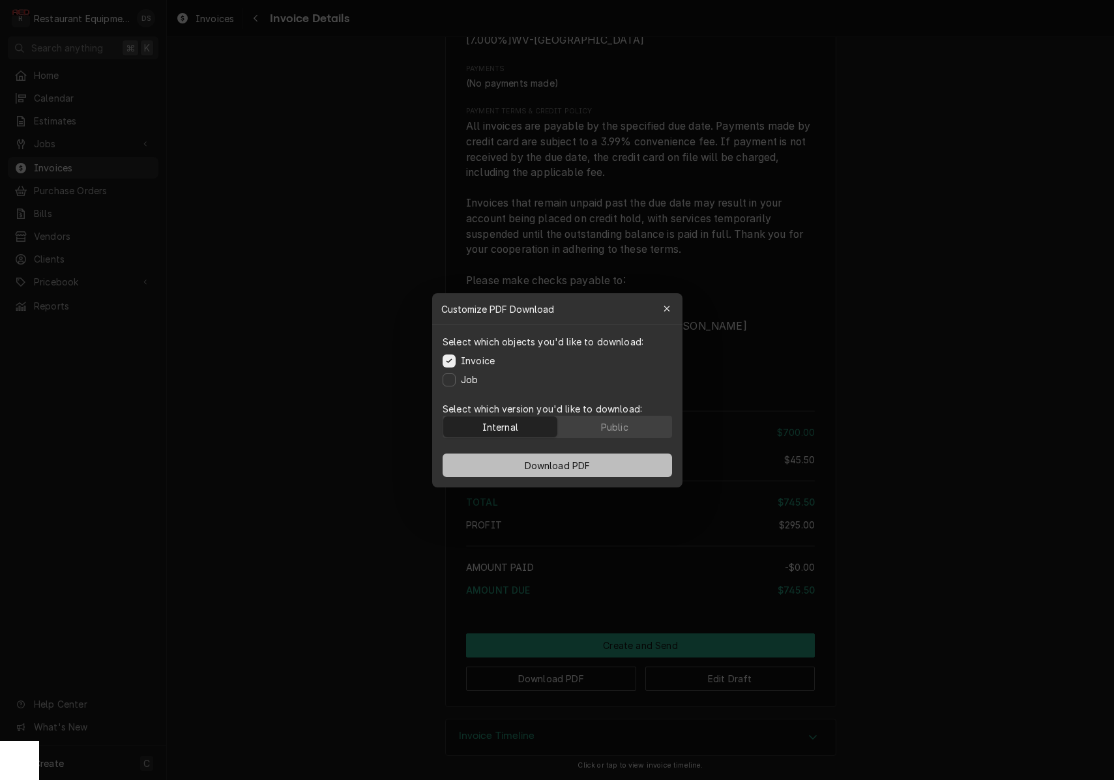
drag, startPoint x: 609, startPoint y: 424, endPoint x: 602, endPoint y: 453, distance: 29.6
click at [609, 425] on div "Public" at bounding box center [614, 427] width 27 height 14
click at [599, 465] on button "Download PDF" at bounding box center [558, 465] width 230 height 23
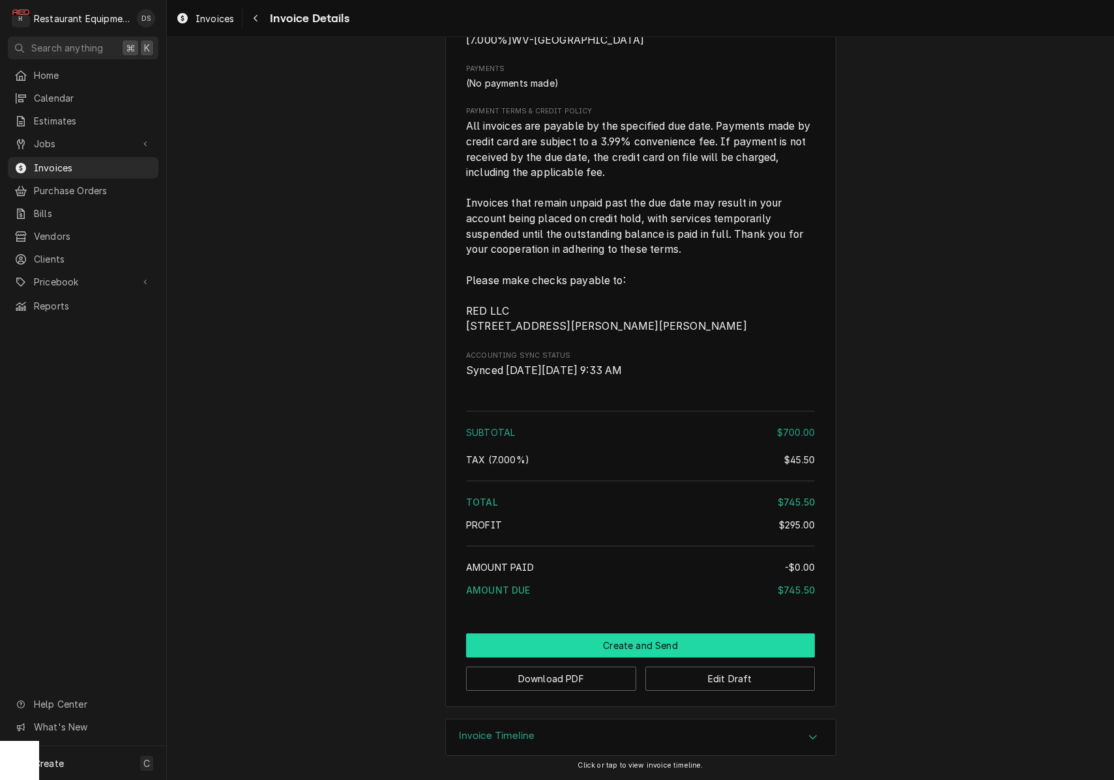
click at [628, 641] on button "Create and Send" at bounding box center [640, 646] width 349 height 24
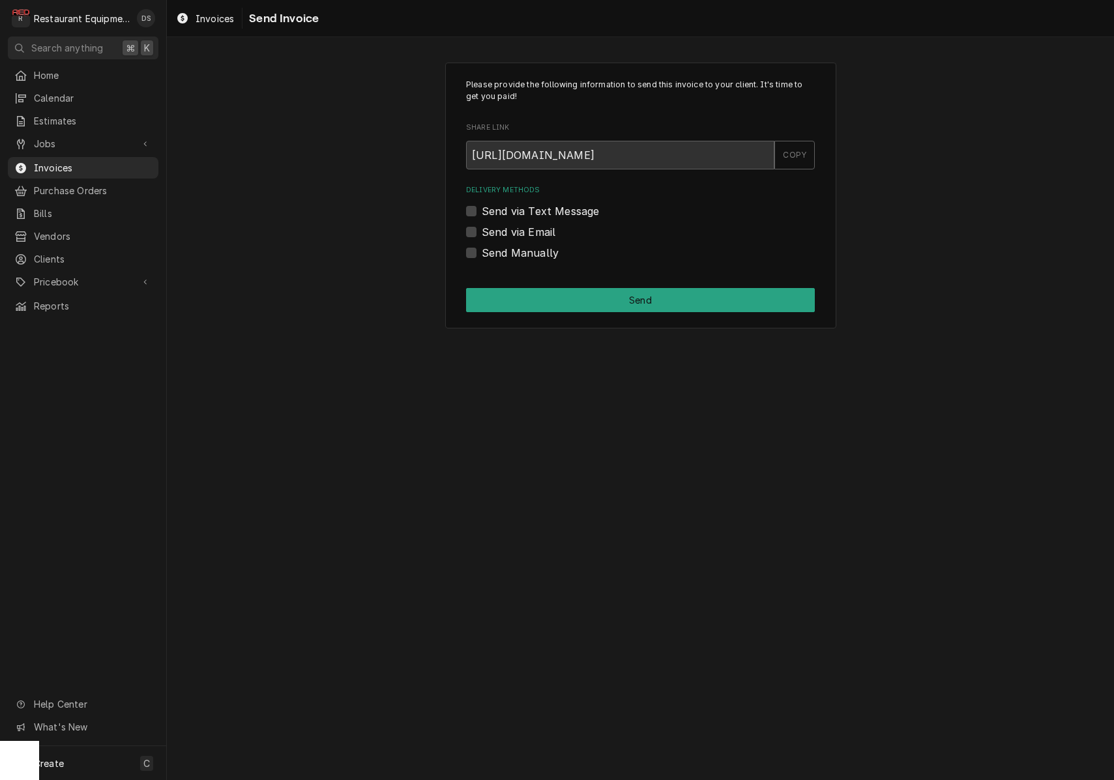
drag, startPoint x: 473, startPoint y: 250, endPoint x: 481, endPoint y: 252, distance: 7.4
click at [482, 250] on label "Send Manually" at bounding box center [520, 253] width 77 height 16
click at [482, 250] on input "Send Manually" at bounding box center [656, 259] width 349 height 29
checkbox input "true"
click at [604, 304] on button "Send" at bounding box center [640, 300] width 349 height 24
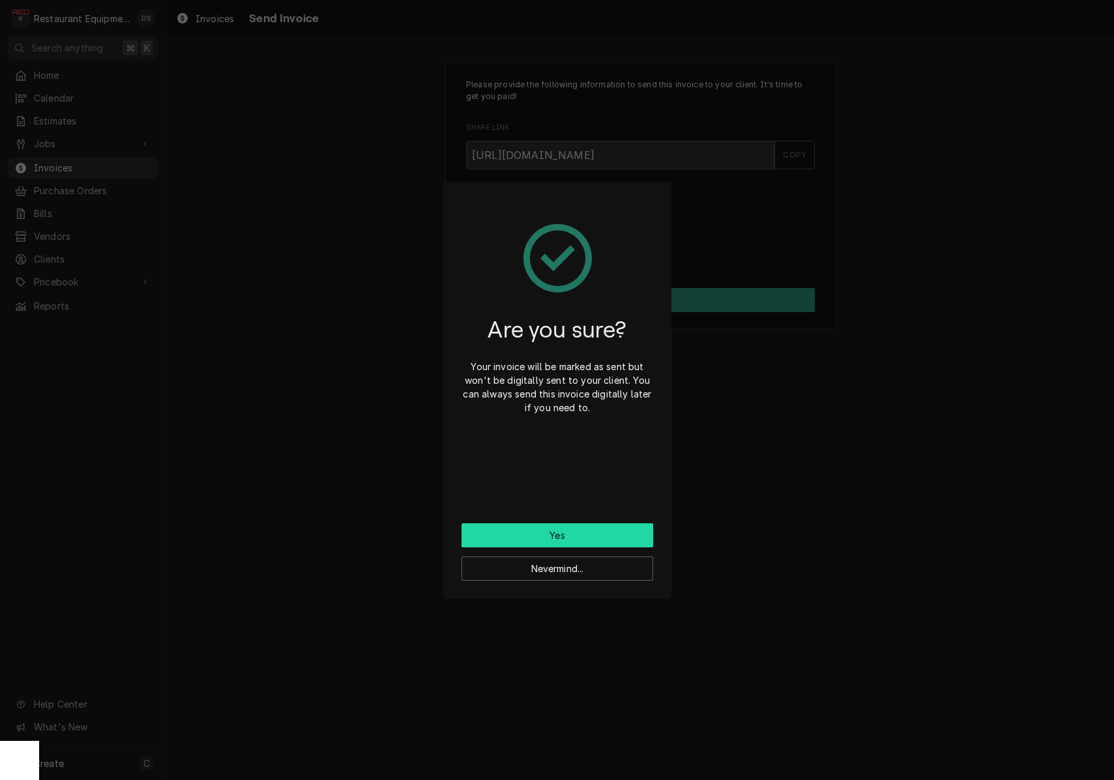
click at [603, 531] on button "Yes" at bounding box center [558, 536] width 192 height 24
